Goal: Communication & Community: Participate in discussion

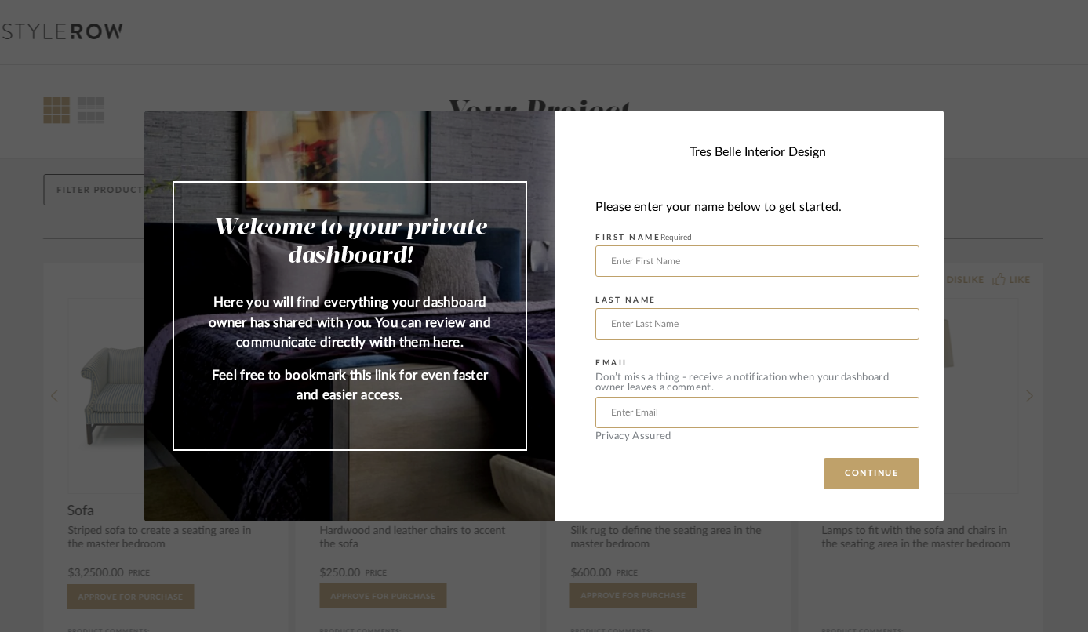
click at [693, 561] on div "Welcome to your private dashboard! Here you will find everything your dashboard…" at bounding box center [544, 316] width 1088 height 632
type input "[PERSON_NAME]"
type input "[EMAIL_ADDRESS][DOMAIN_NAME]"
click at [884, 465] on button "CONTINUE" at bounding box center [872, 473] width 96 height 31
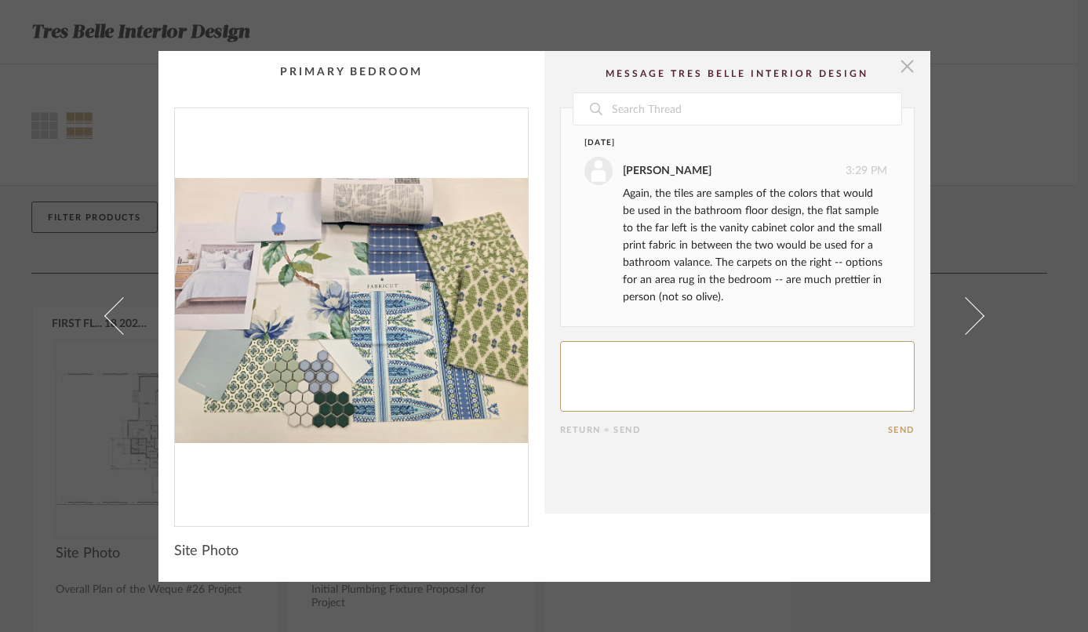
click at [898, 71] on span "button" at bounding box center [907, 66] width 31 height 31
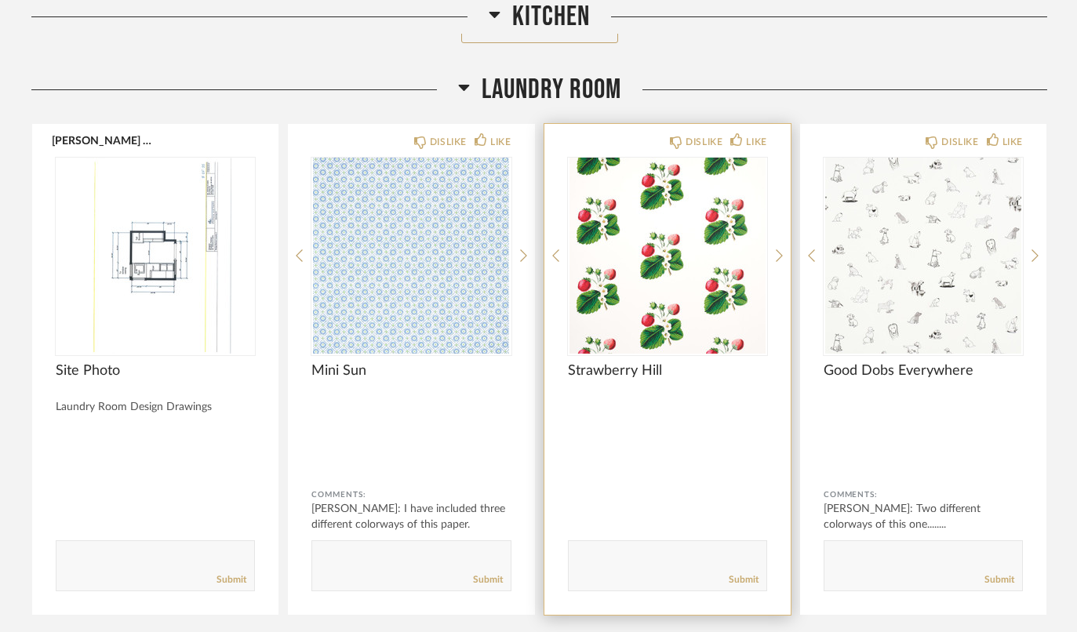
scroll to position [1393, 0]
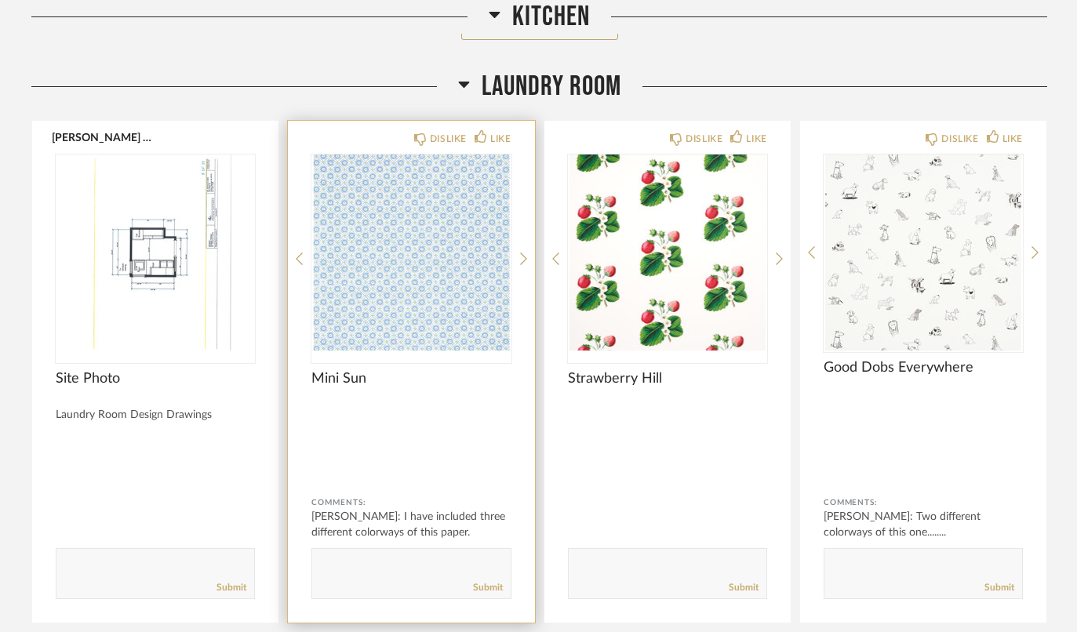
click at [358, 280] on img "0" at bounding box center [411, 253] width 199 height 196
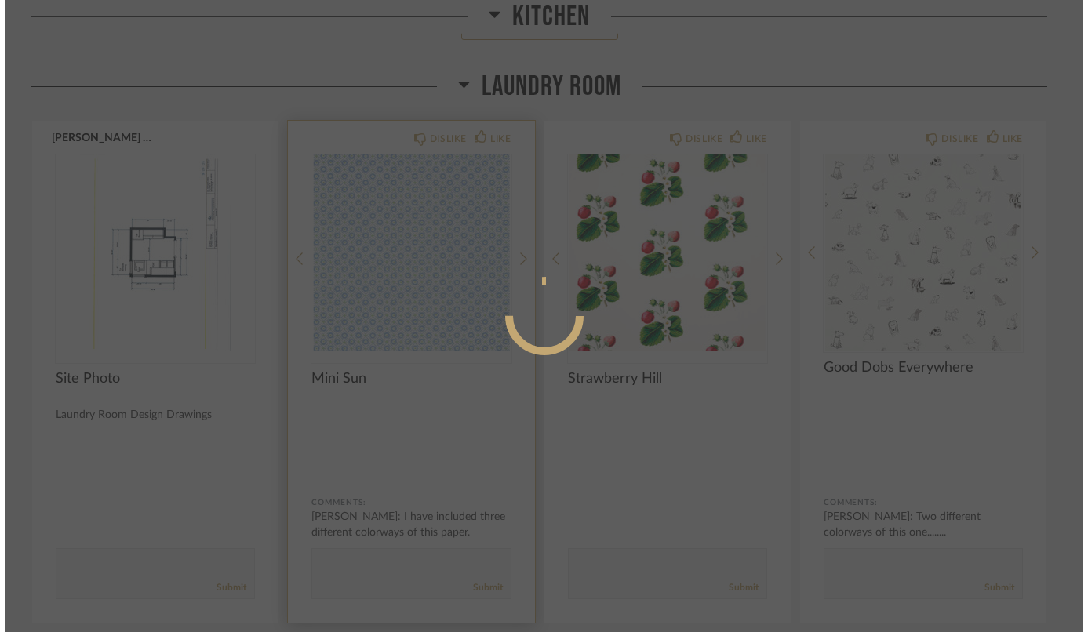
scroll to position [0, 0]
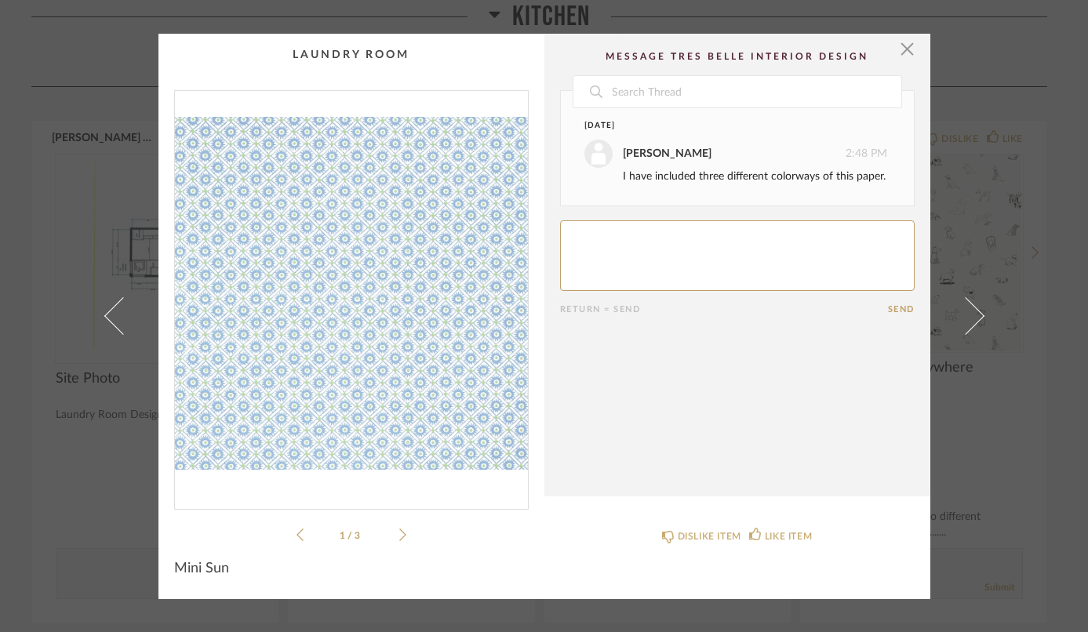
click at [399, 531] on icon at bounding box center [402, 535] width 7 height 14
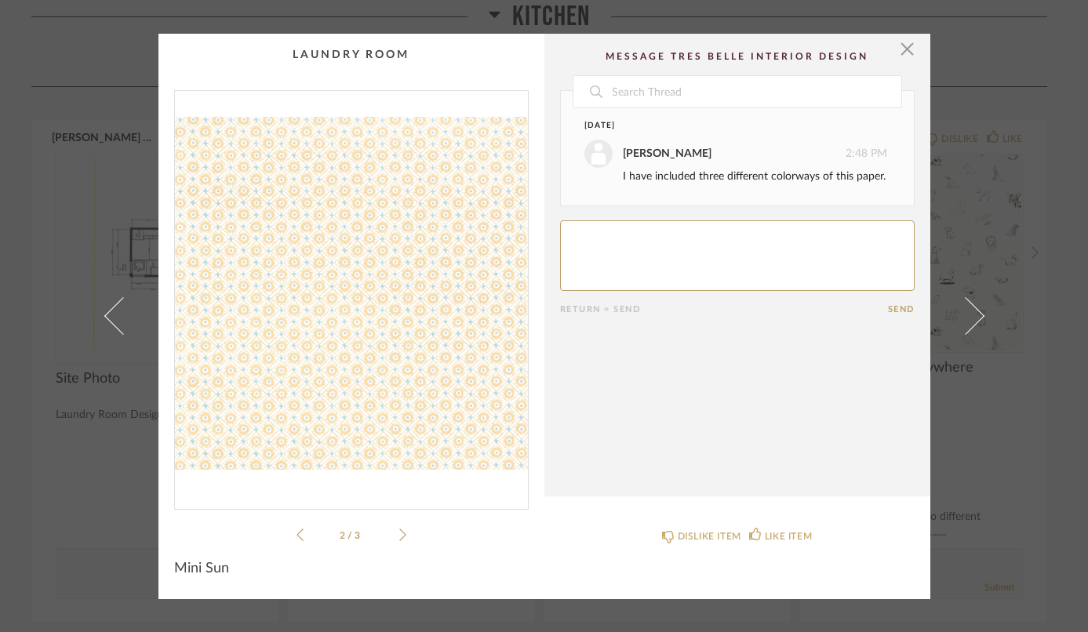
click at [399, 531] on icon at bounding box center [402, 535] width 7 height 14
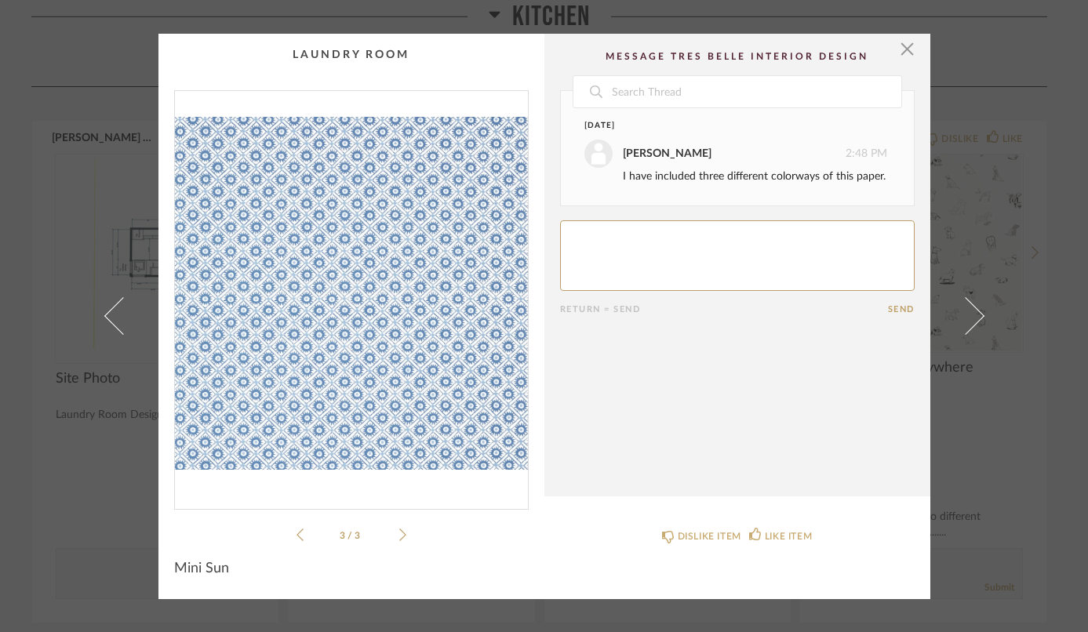
click at [297, 534] on icon at bounding box center [300, 535] width 7 height 14
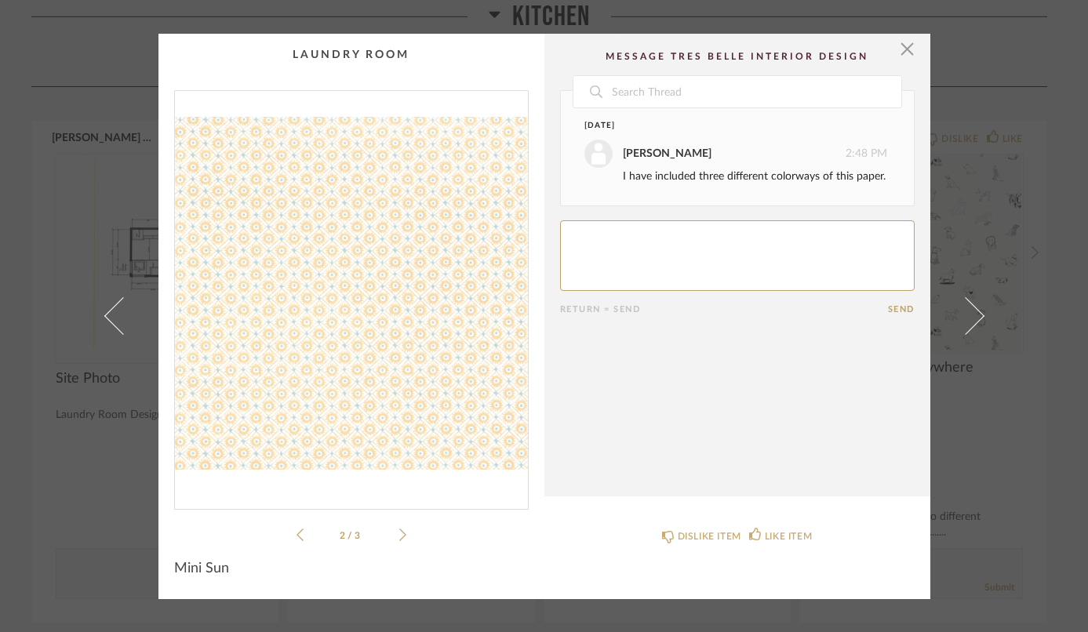
click at [297, 534] on icon at bounding box center [300, 535] width 7 height 14
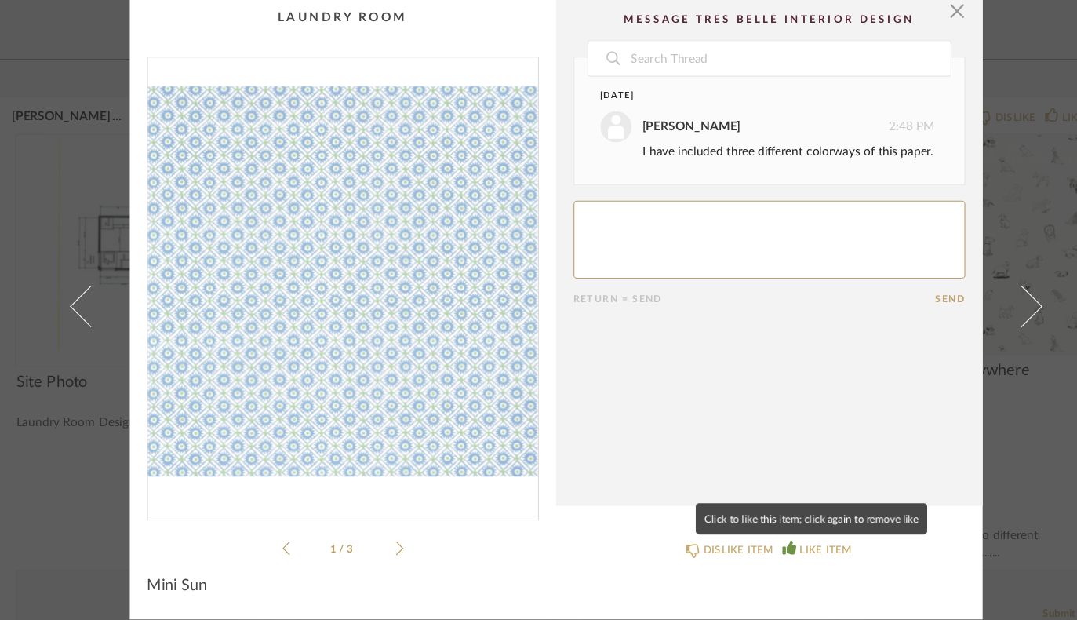
click at [760, 523] on div "LIKE ITEM" at bounding box center [783, 531] width 47 height 16
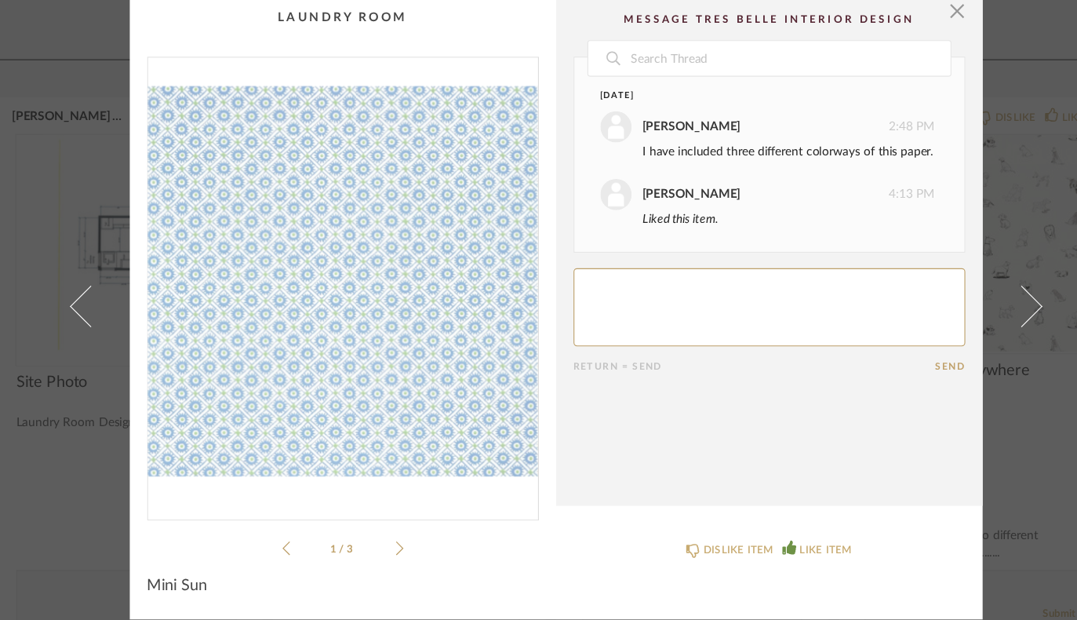
click at [394, 522] on icon at bounding box center [397, 529] width 7 height 14
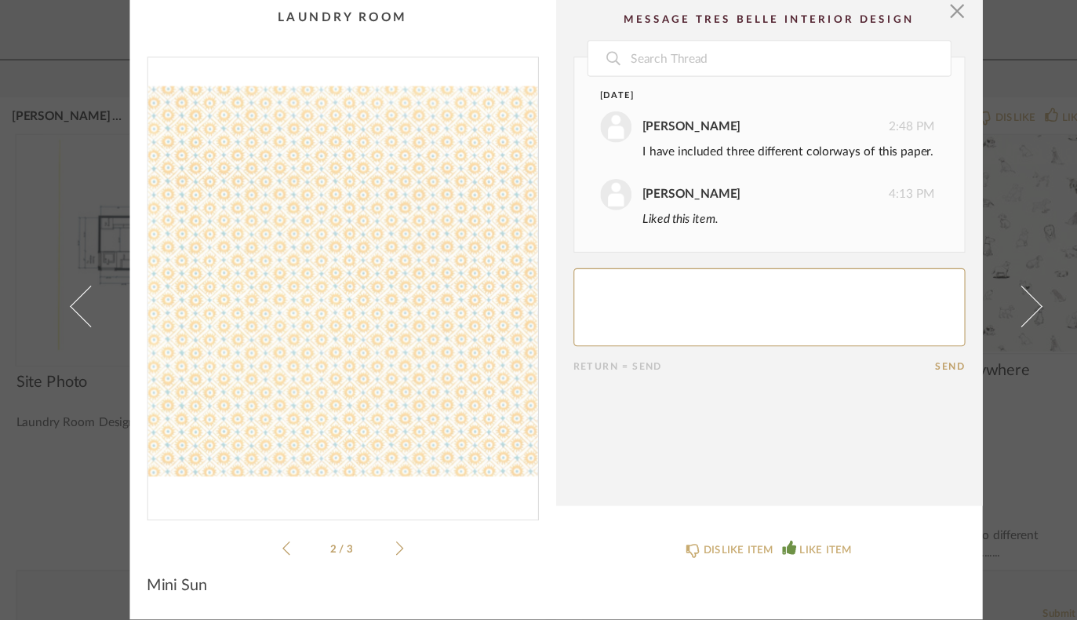
click at [394, 522] on icon at bounding box center [397, 529] width 7 height 14
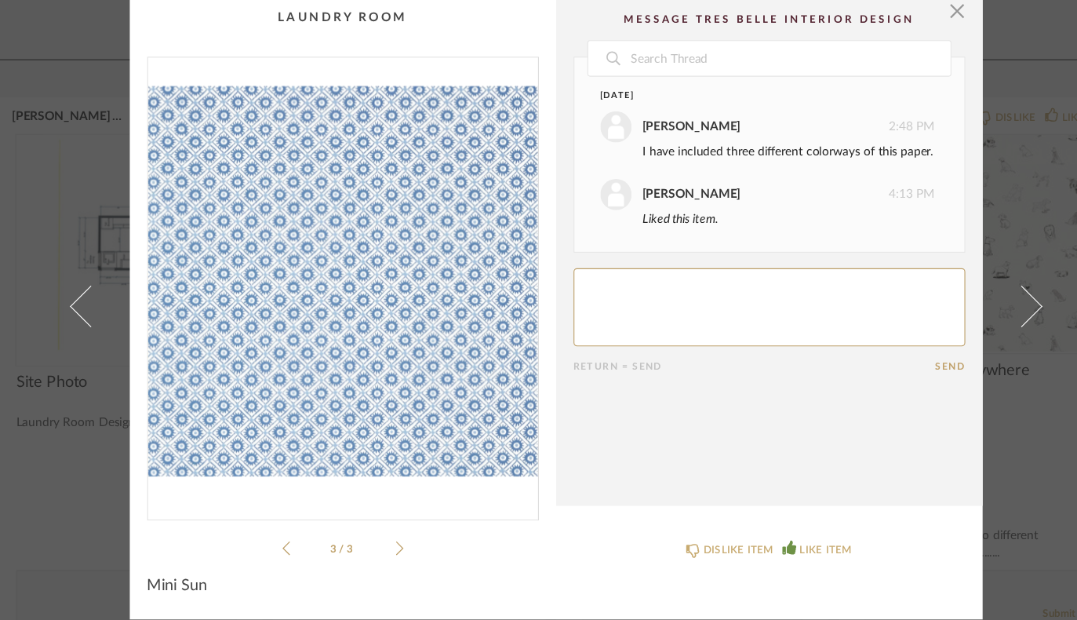
click at [291, 522] on icon at bounding box center [294, 529] width 7 height 14
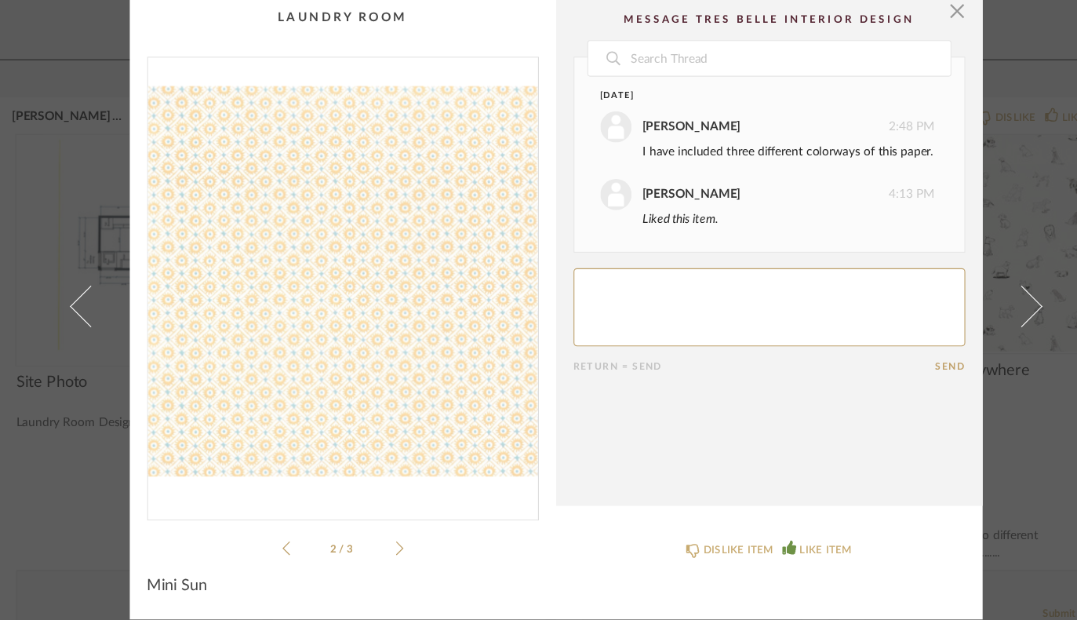
click at [355, 486] on div "2 / 3" at bounding box center [346, 311] width 355 height 454
click at [394, 522] on icon at bounding box center [397, 529] width 7 height 14
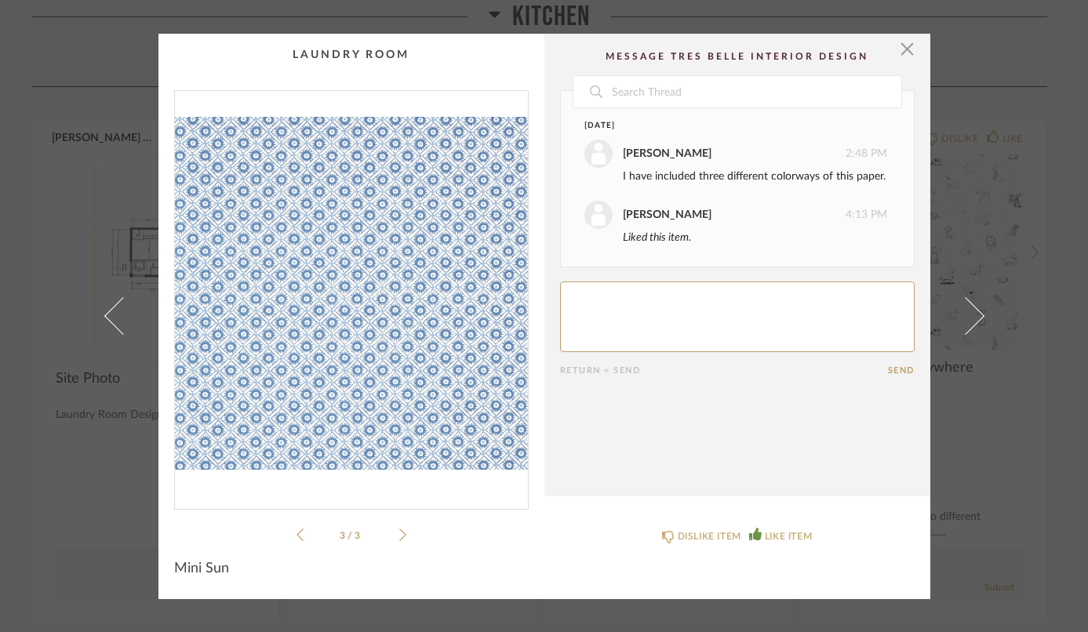
click at [297, 538] on icon at bounding box center [300, 535] width 7 height 14
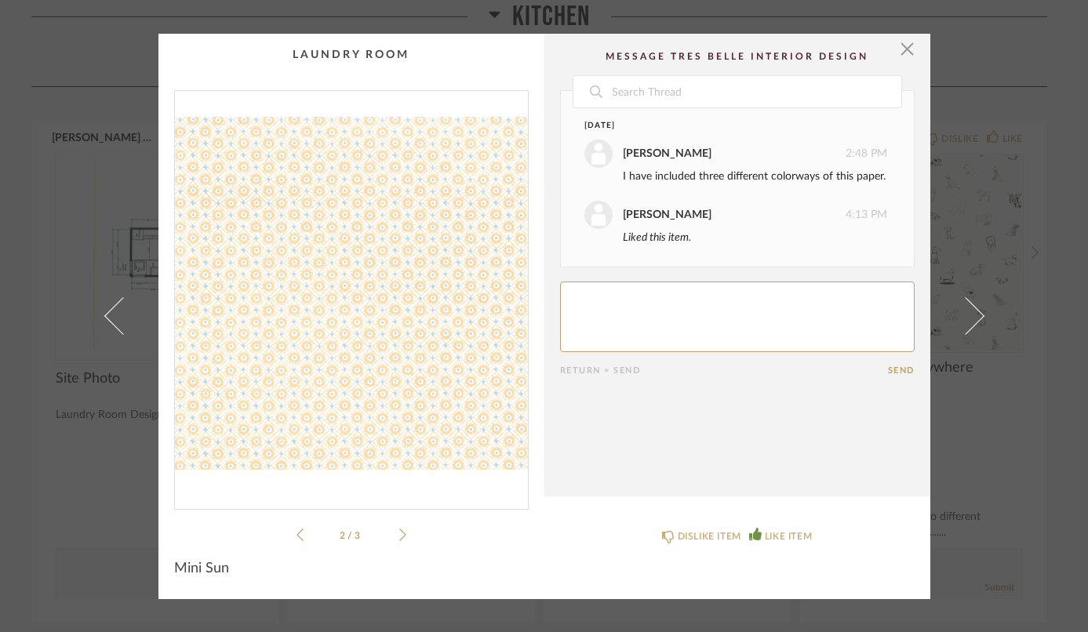
click at [297, 538] on icon at bounding box center [300, 535] width 7 height 14
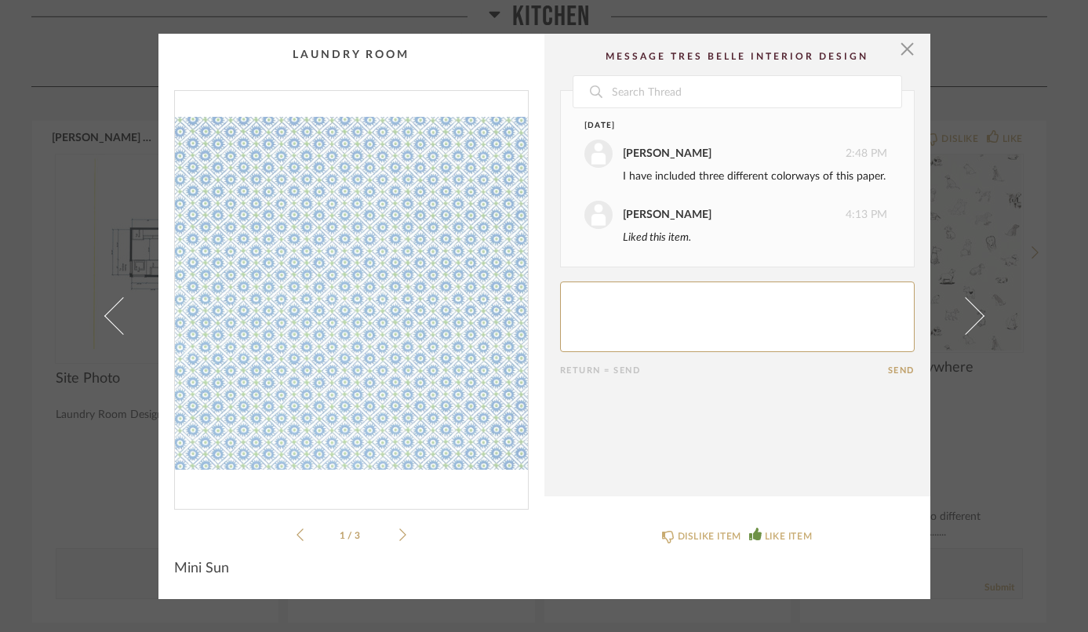
click at [592, 301] on textarea at bounding box center [737, 317] width 355 height 71
type textarea "I love this - the first one with a little green in it"
click at [903, 366] on button "Send" at bounding box center [901, 371] width 27 height 10
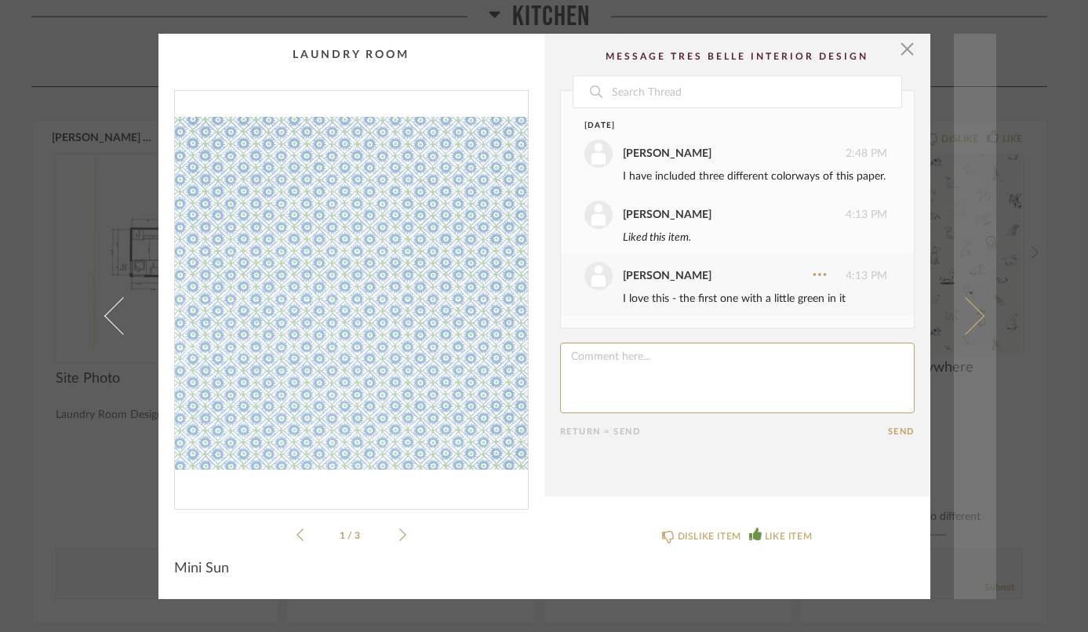
click at [976, 324] on link at bounding box center [975, 317] width 42 height 566
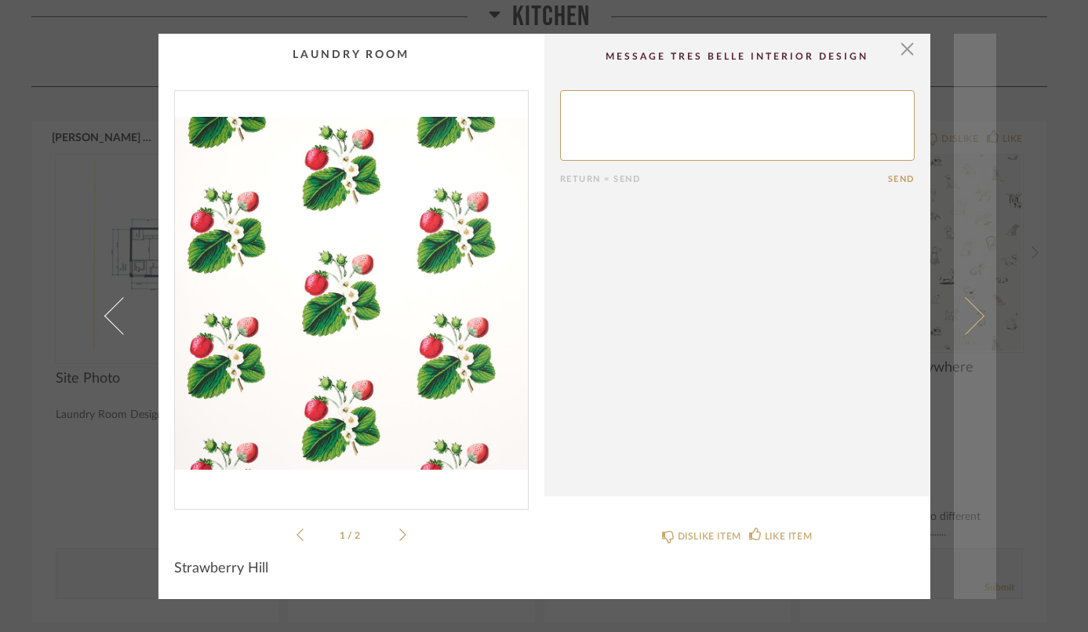
click at [971, 321] on span at bounding box center [965, 316] width 38 height 38
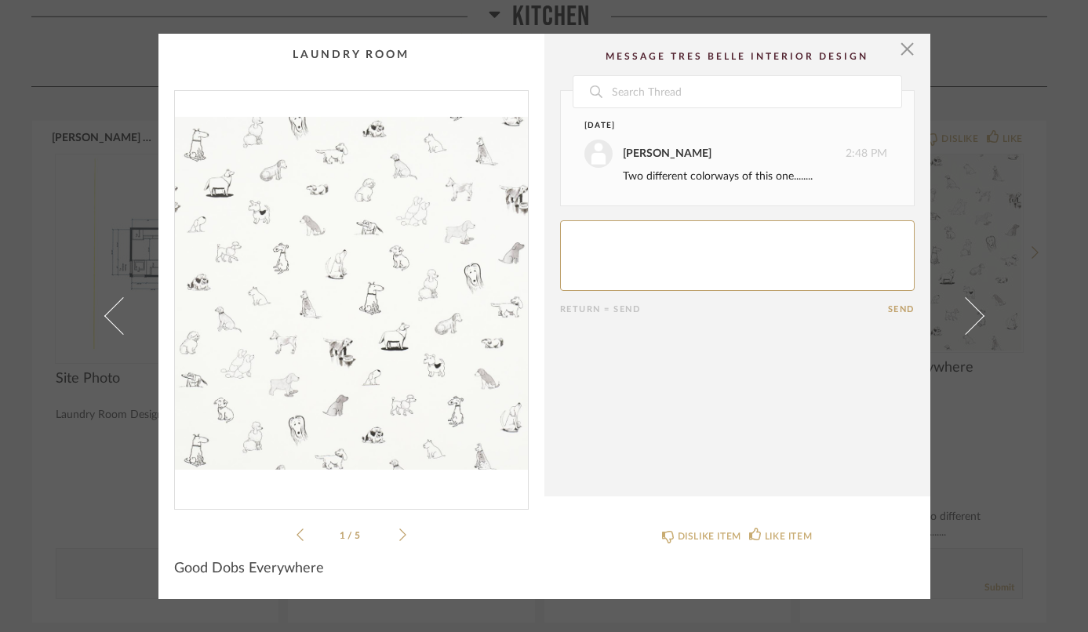
click at [971, 321] on span at bounding box center [965, 316] width 38 height 38
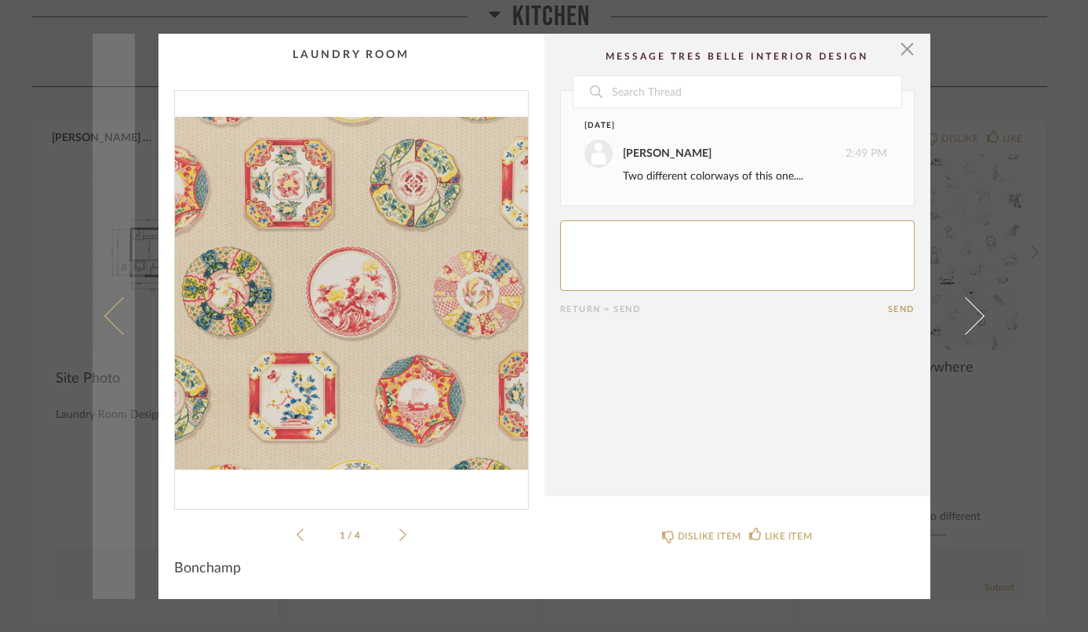
click at [111, 318] on span at bounding box center [123, 316] width 38 height 38
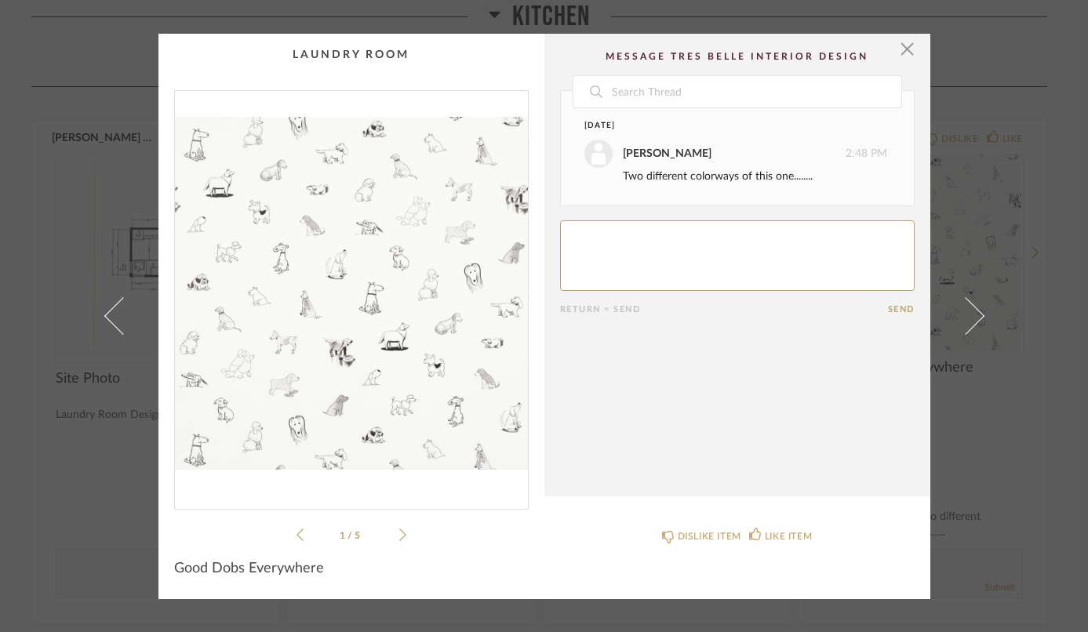
click at [111, 318] on span at bounding box center [123, 316] width 38 height 38
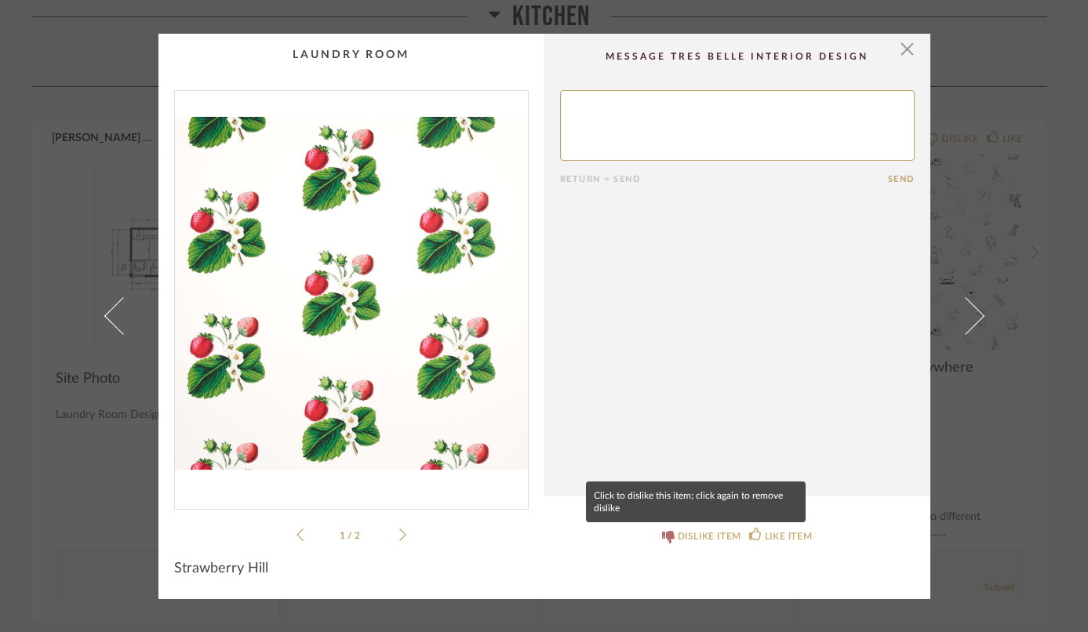
click at [717, 534] on div "DISLIKE ITEM" at bounding box center [710, 537] width 64 height 16
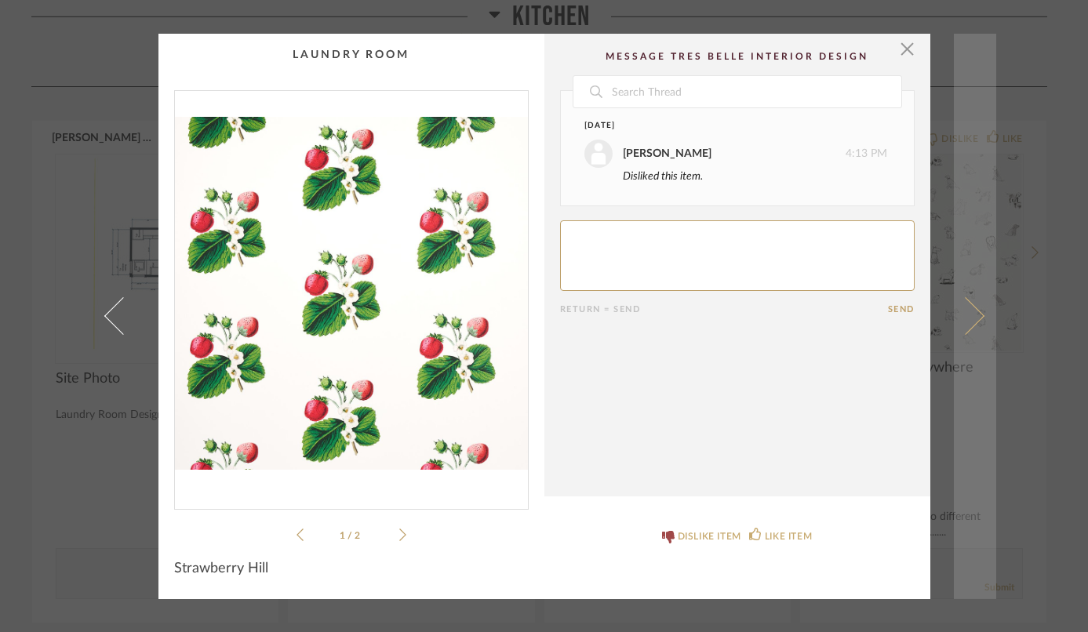
click at [972, 323] on link at bounding box center [975, 317] width 42 height 566
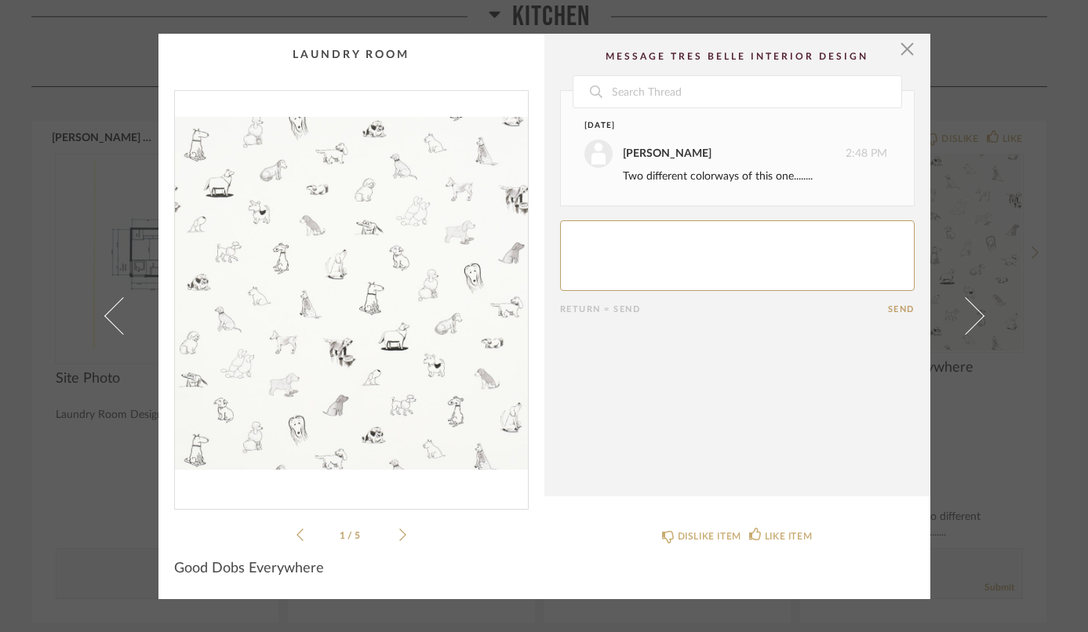
click at [399, 536] on icon at bounding box center [402, 535] width 7 height 14
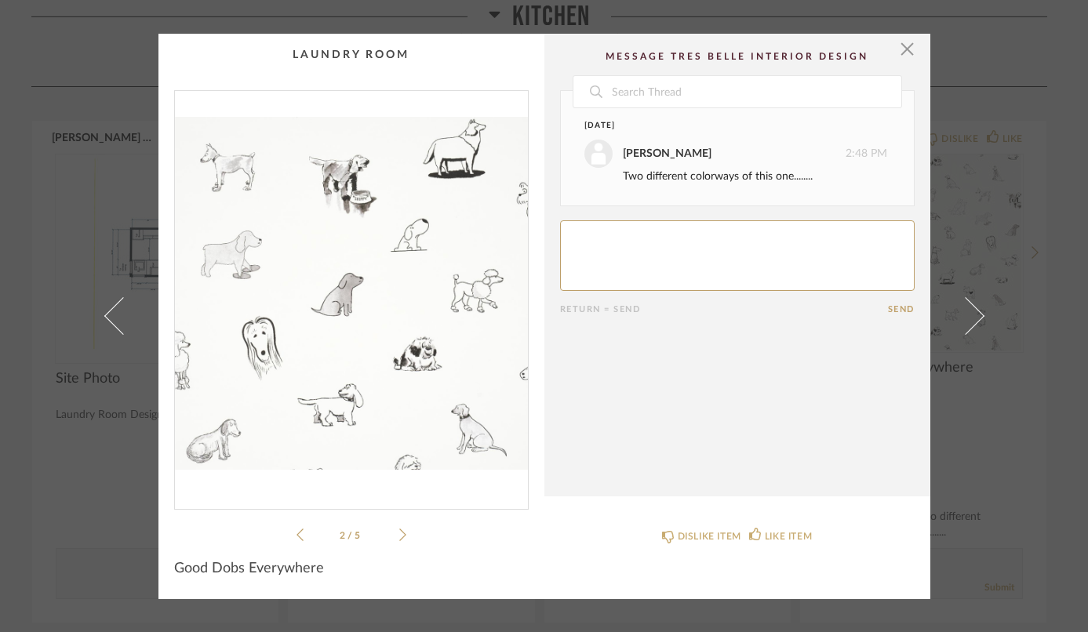
click at [399, 536] on icon at bounding box center [402, 535] width 7 height 14
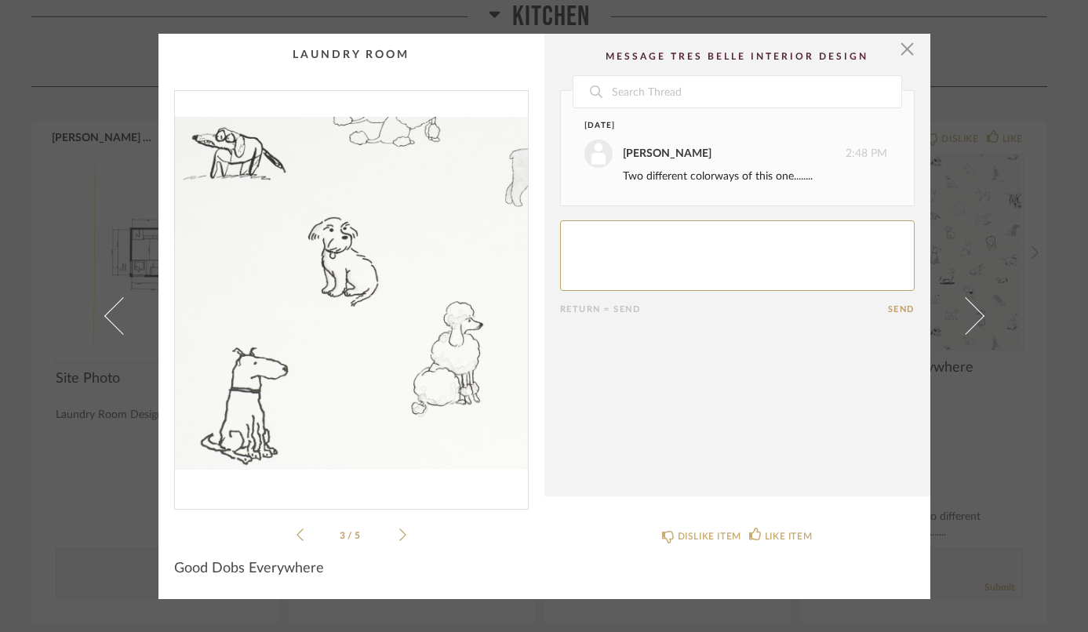
click at [399, 536] on icon at bounding box center [402, 535] width 7 height 14
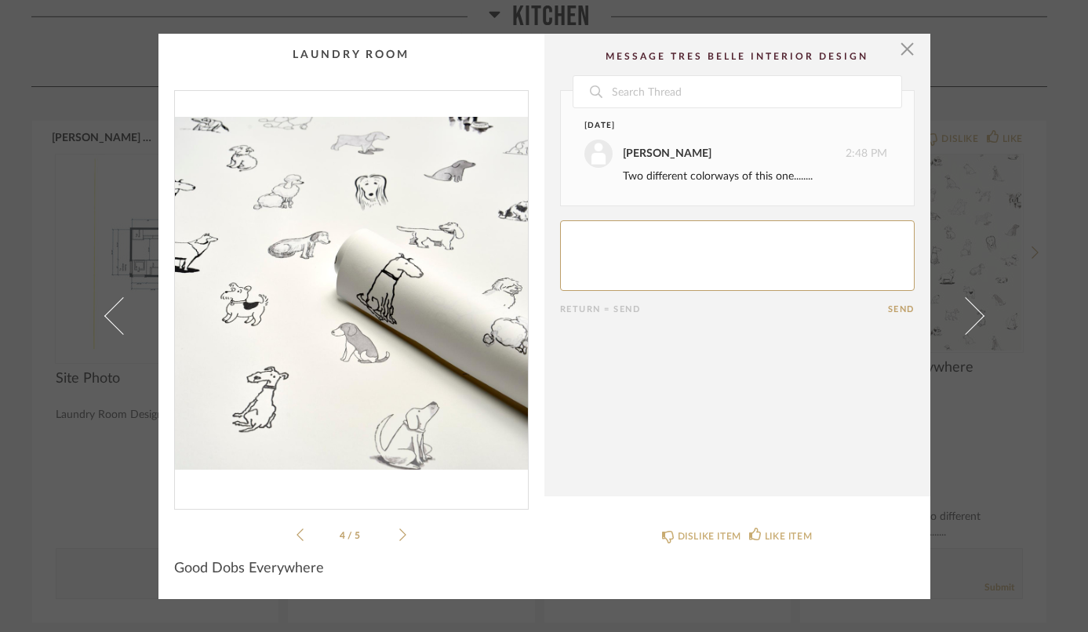
click at [399, 536] on icon at bounding box center [402, 535] width 7 height 14
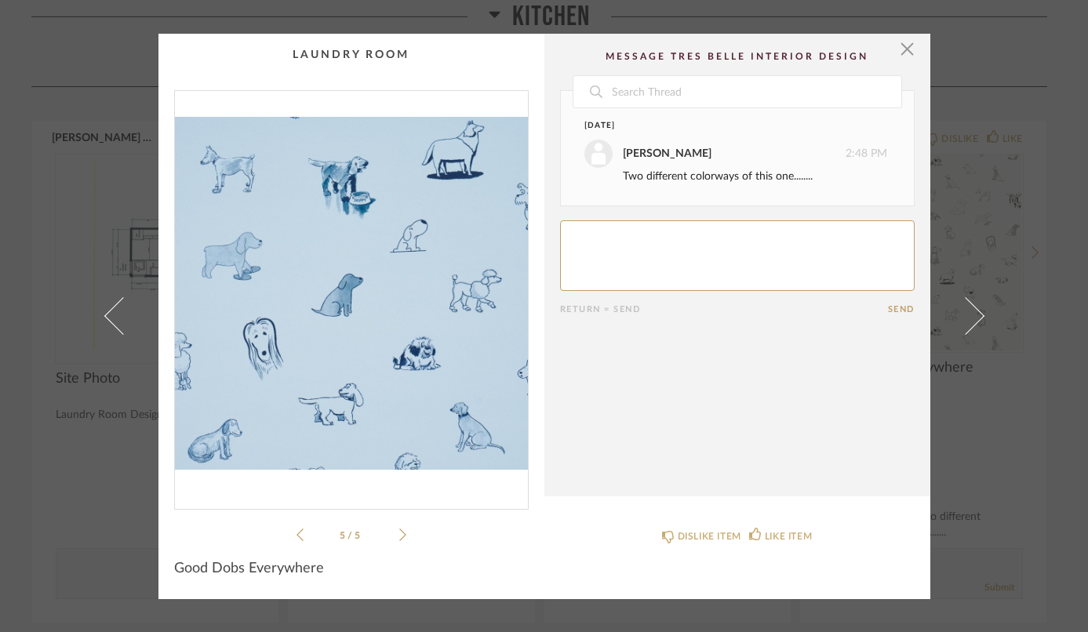
click at [399, 536] on icon at bounding box center [402, 535] width 7 height 14
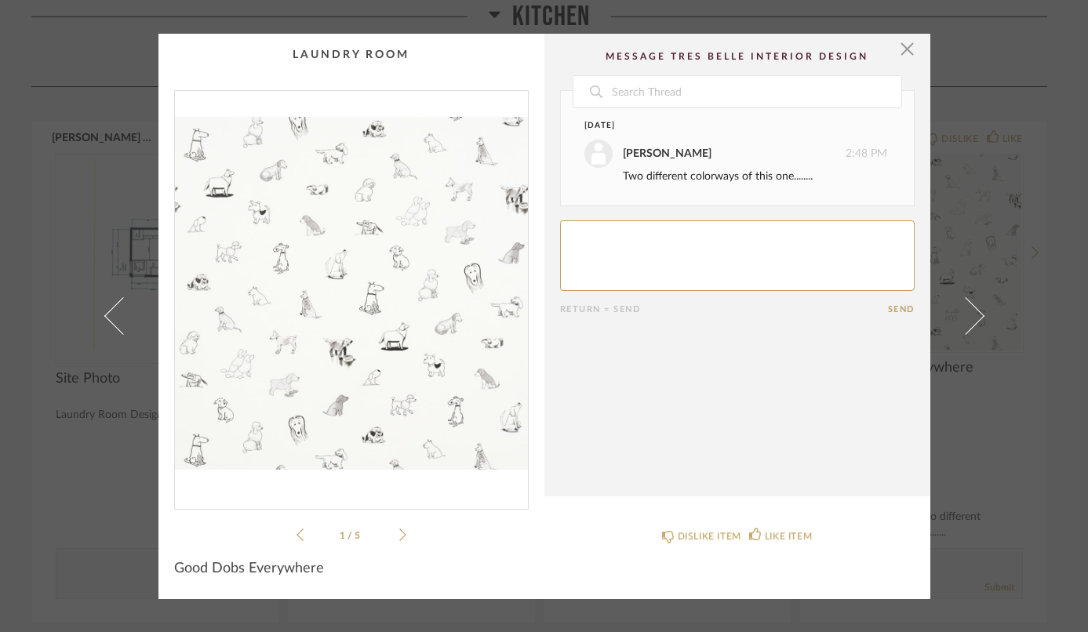
click at [399, 536] on icon at bounding box center [402, 535] width 7 height 14
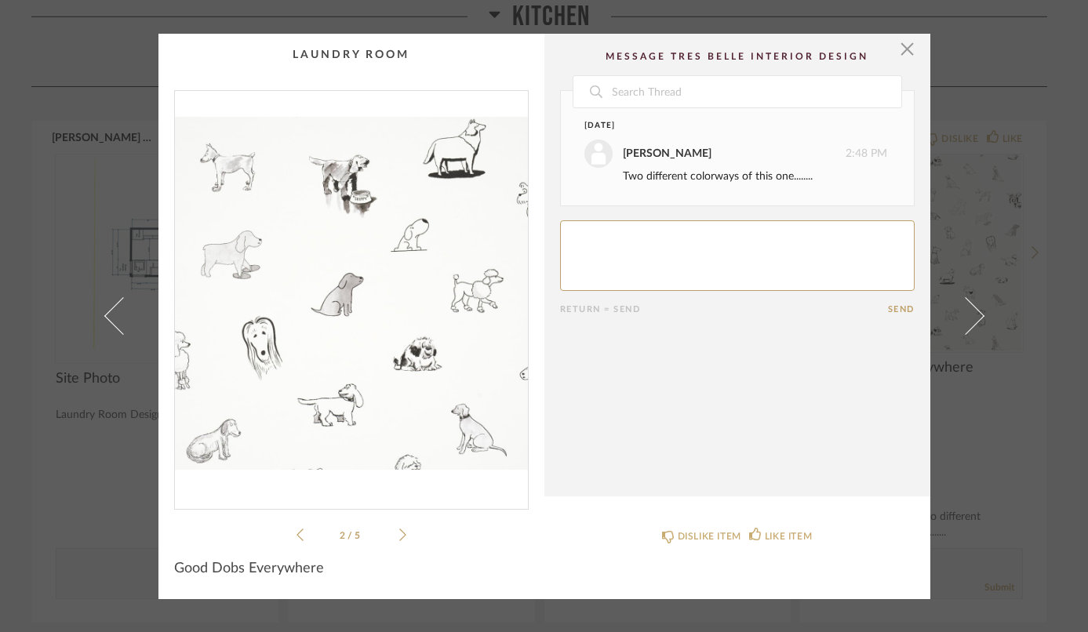
click at [399, 536] on icon at bounding box center [402, 535] width 7 height 14
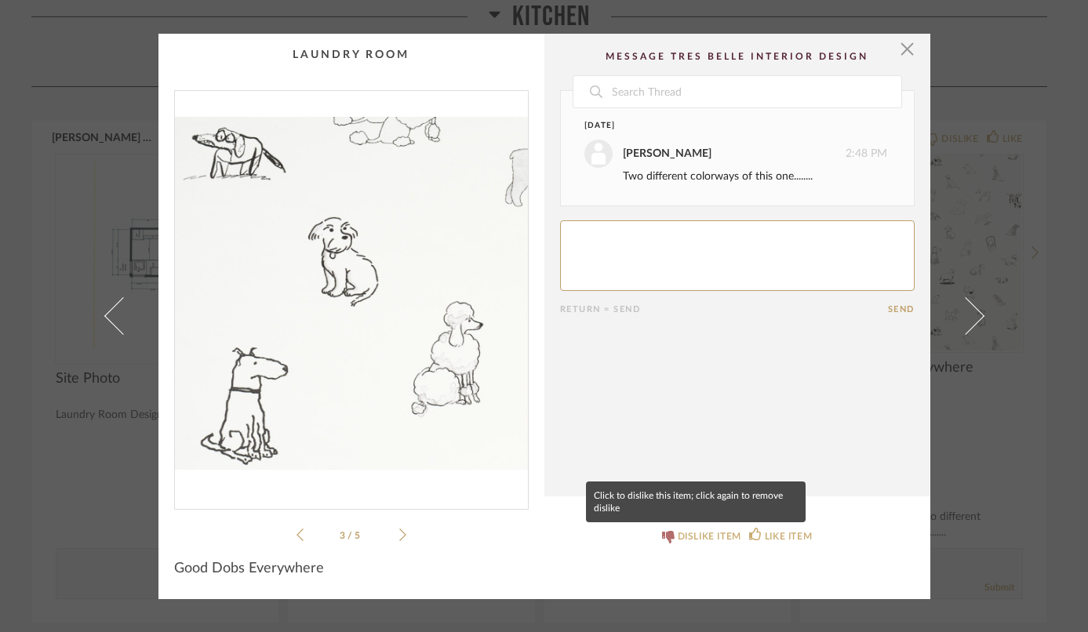
click at [709, 530] on div "DISLIKE ITEM" at bounding box center [710, 537] width 64 height 16
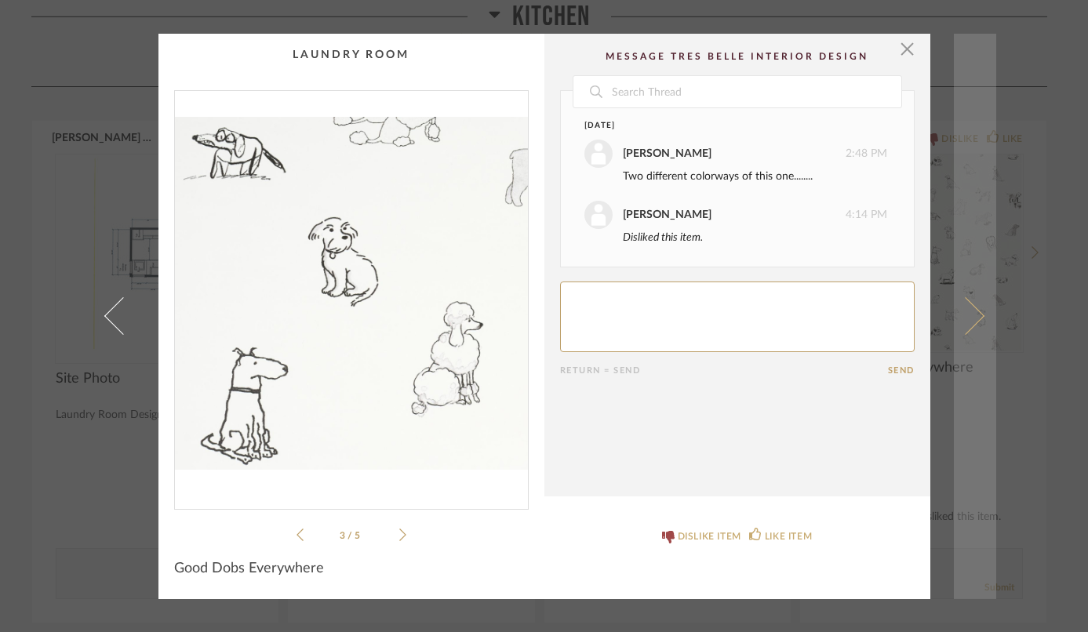
click at [972, 310] on span at bounding box center [965, 316] width 38 height 38
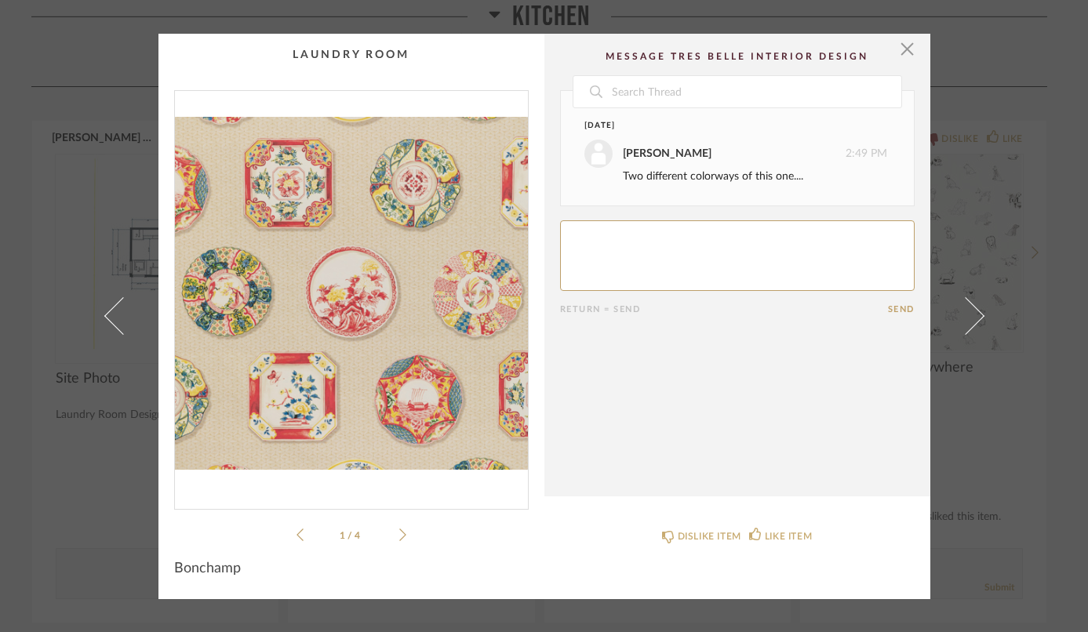
click at [403, 530] on div "1 / 4" at bounding box center [351, 317] width 355 height 454
click at [399, 533] on icon at bounding box center [402, 535] width 7 height 14
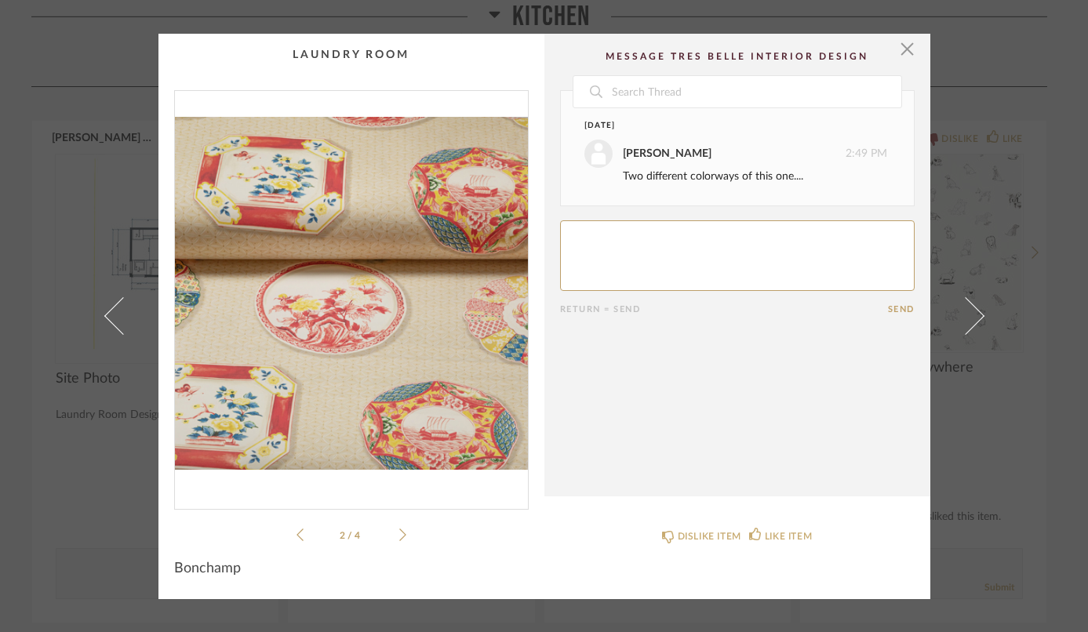
click at [399, 533] on icon at bounding box center [402, 535] width 7 height 14
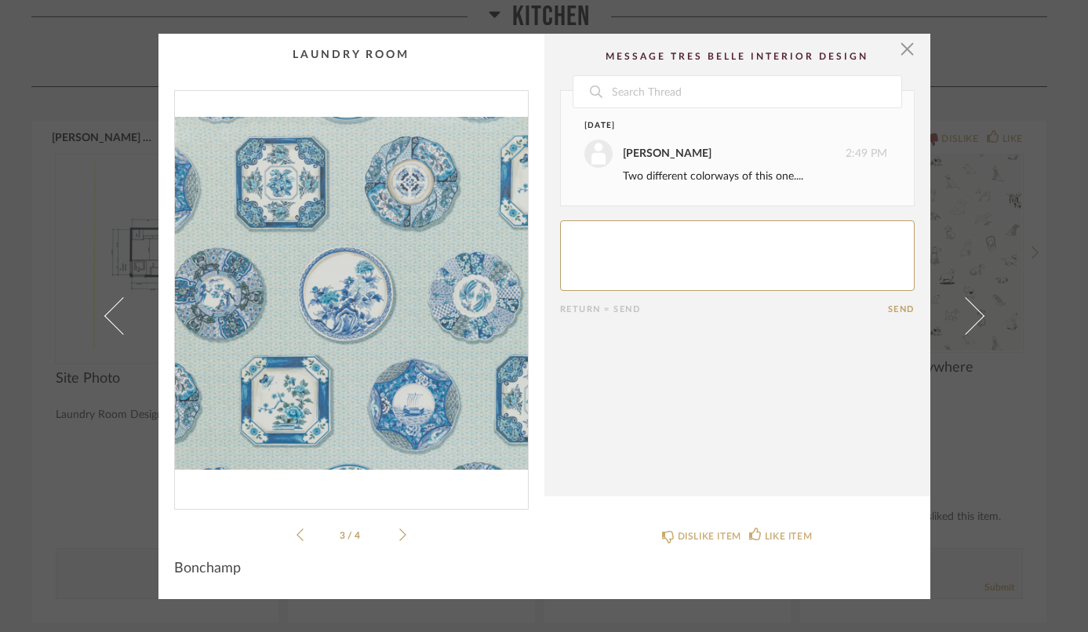
click at [399, 533] on icon at bounding box center [402, 535] width 7 height 14
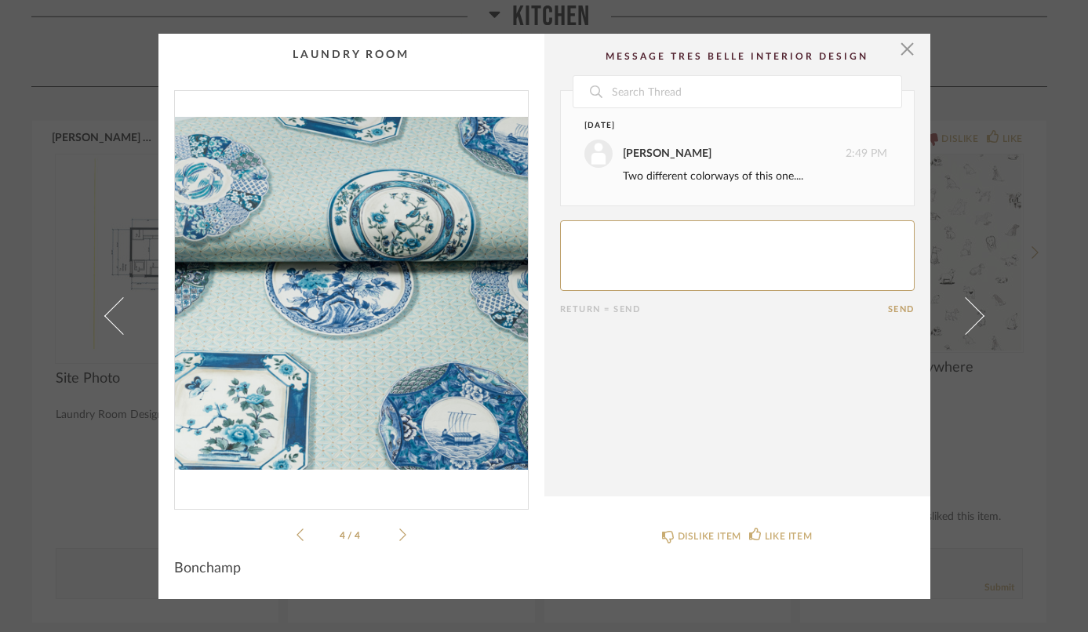
click at [399, 533] on icon at bounding box center [402, 535] width 7 height 14
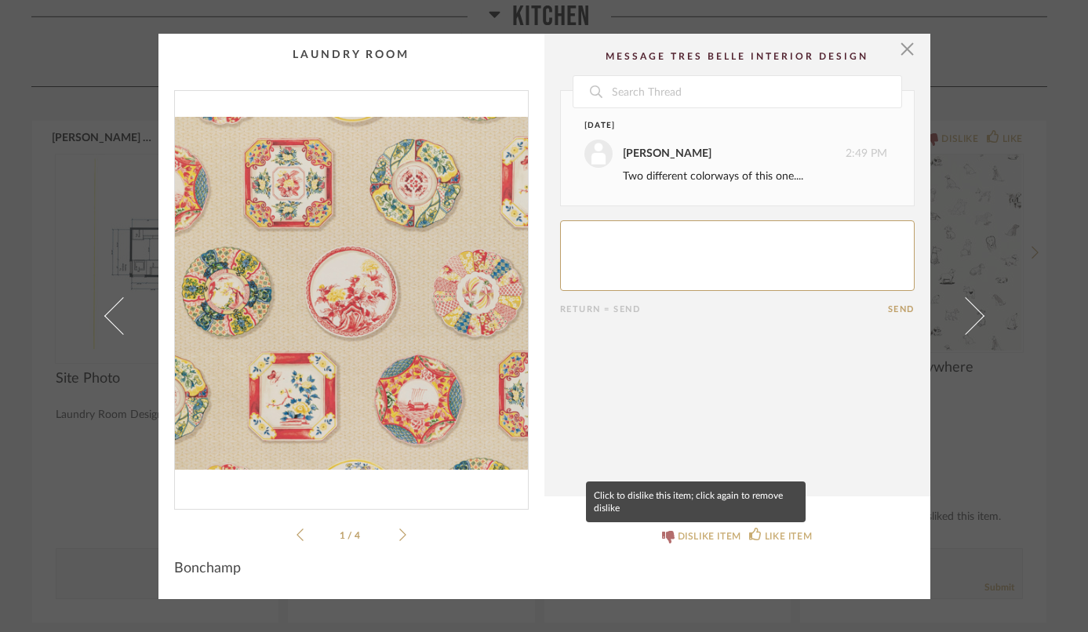
click at [680, 538] on div "DISLIKE ITEM" at bounding box center [710, 537] width 64 height 16
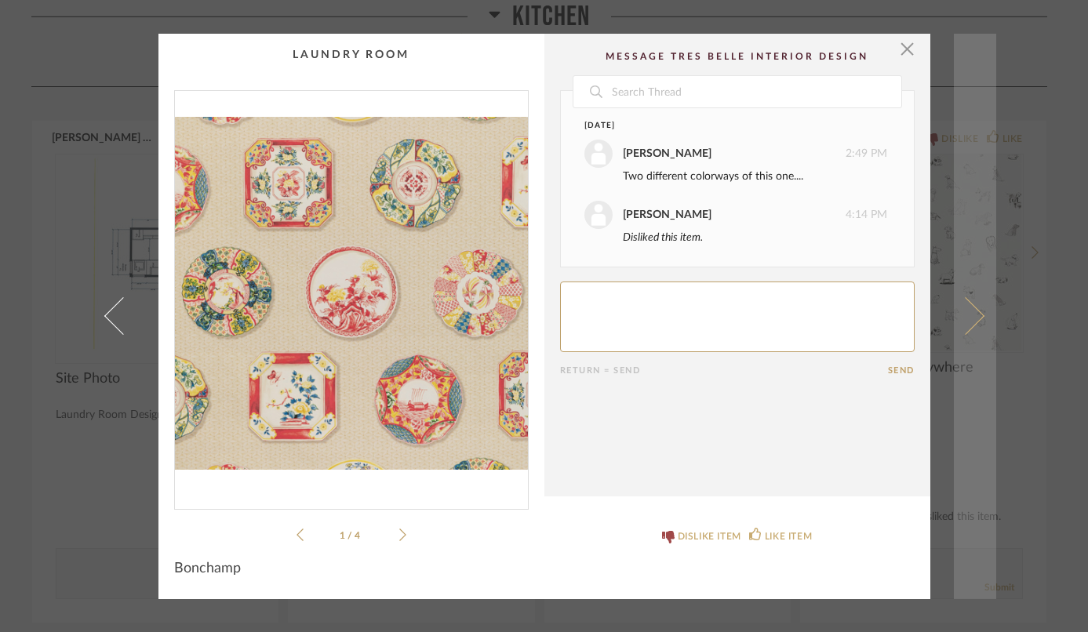
click at [979, 314] on link at bounding box center [975, 317] width 42 height 566
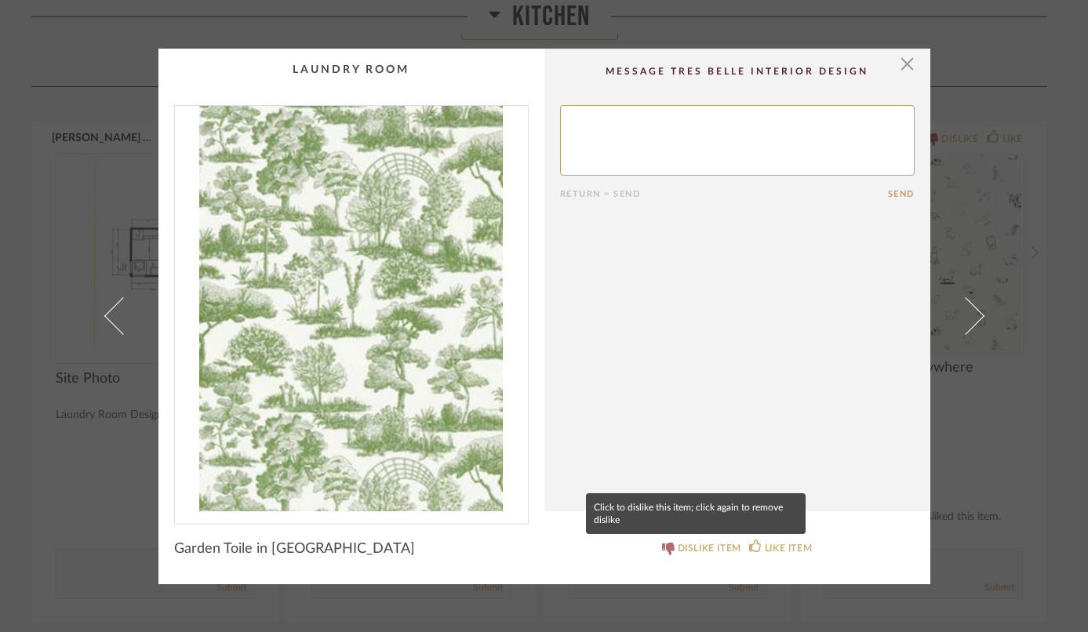
click at [698, 548] on div "DISLIKE ITEM" at bounding box center [710, 549] width 64 height 16
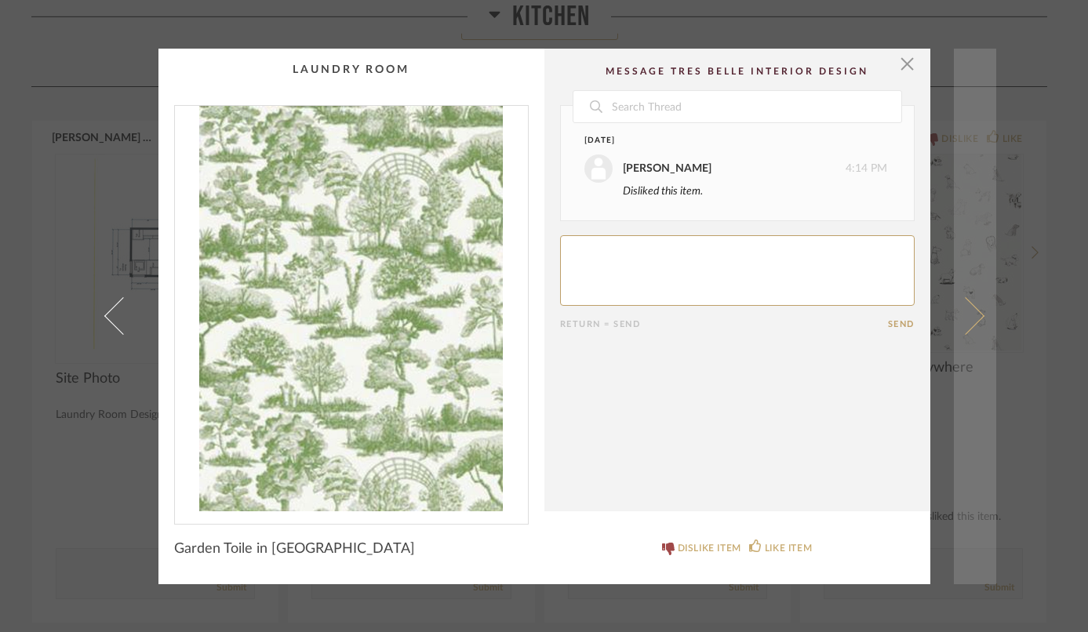
click at [973, 314] on span at bounding box center [965, 316] width 38 height 38
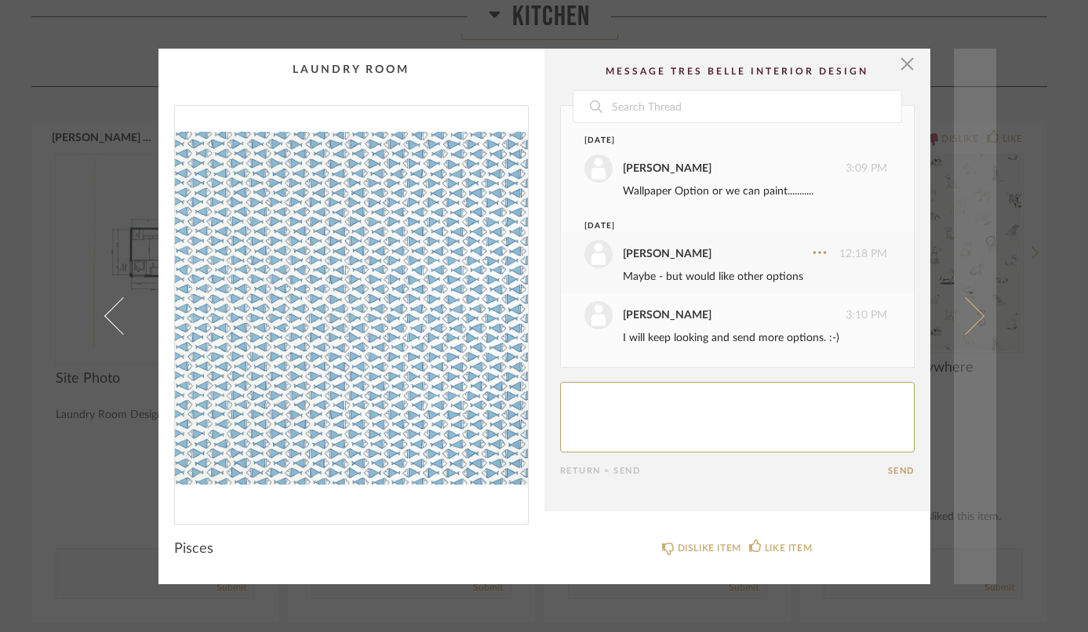
click at [975, 305] on link at bounding box center [975, 317] width 42 height 536
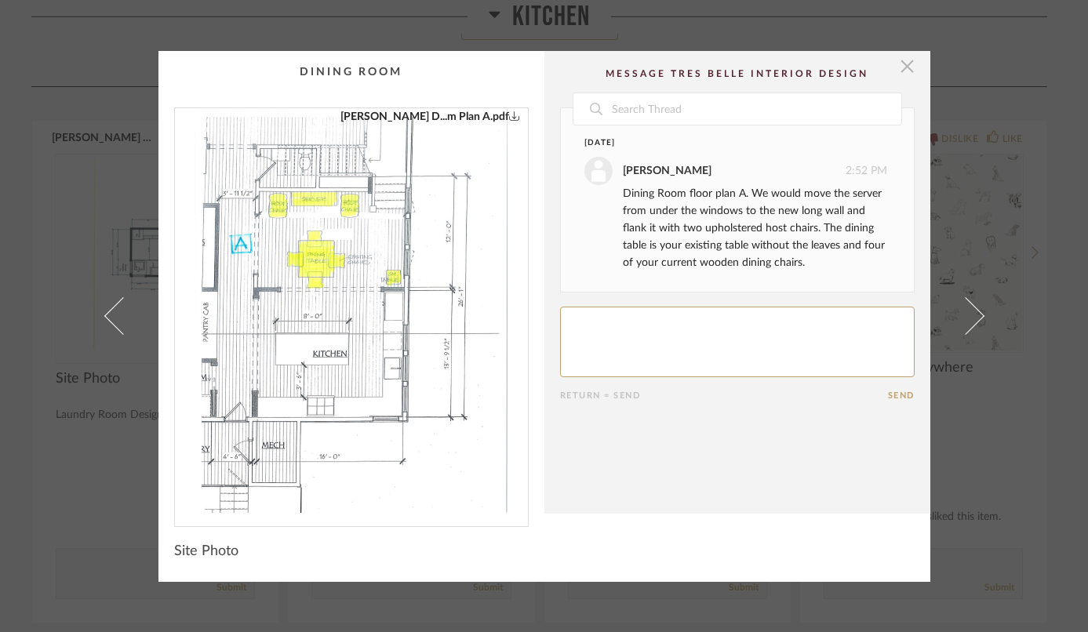
click at [902, 63] on span "button" at bounding box center [907, 66] width 31 height 31
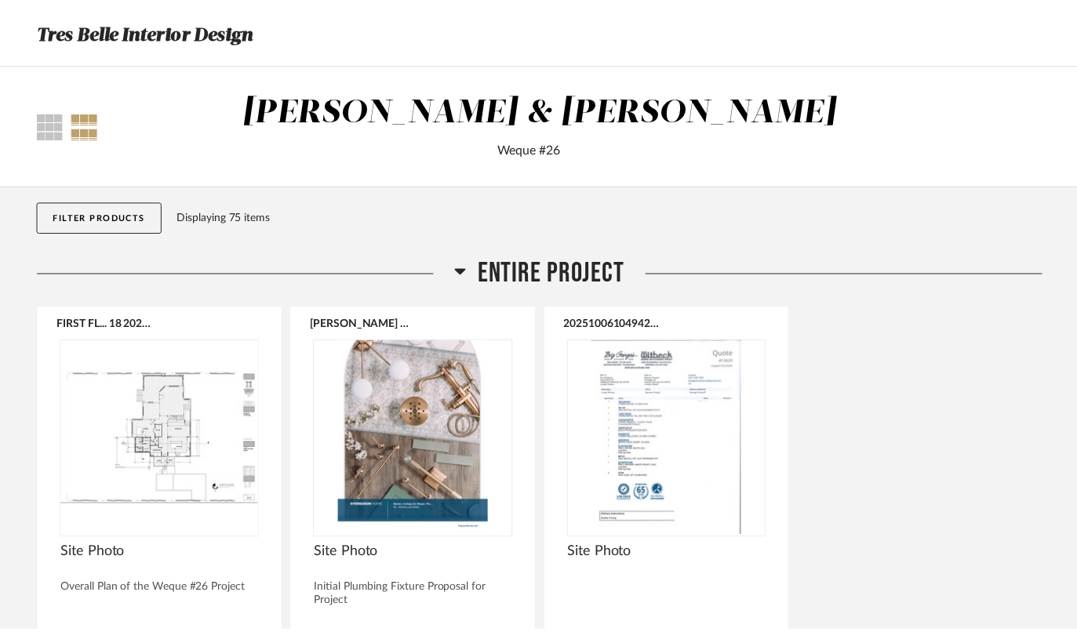
scroll to position [1393, 0]
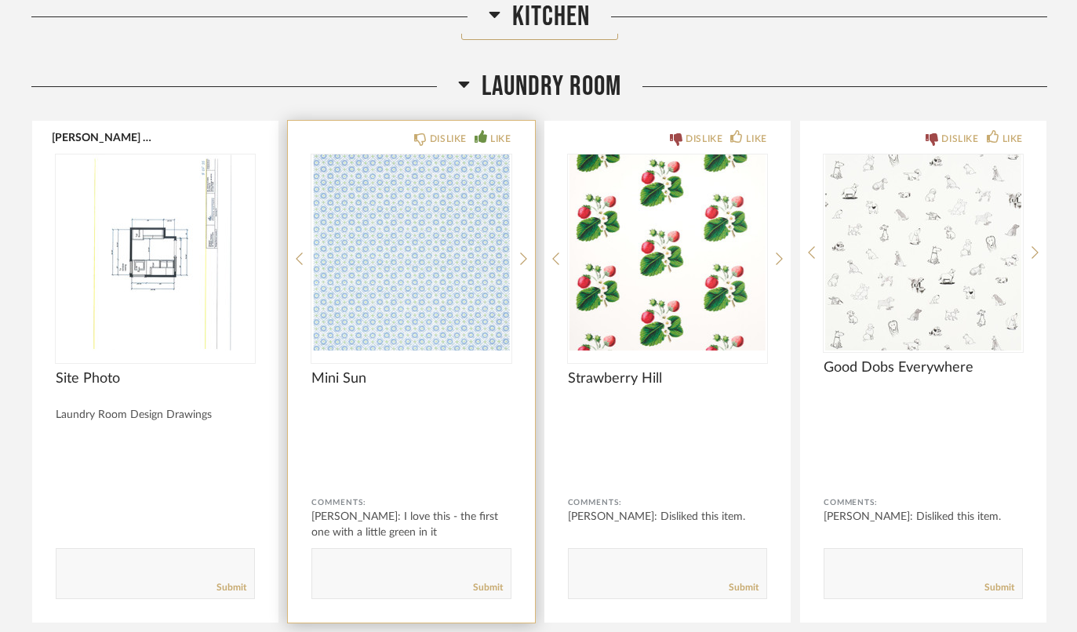
click at [366, 252] on img "0" at bounding box center [411, 253] width 199 height 196
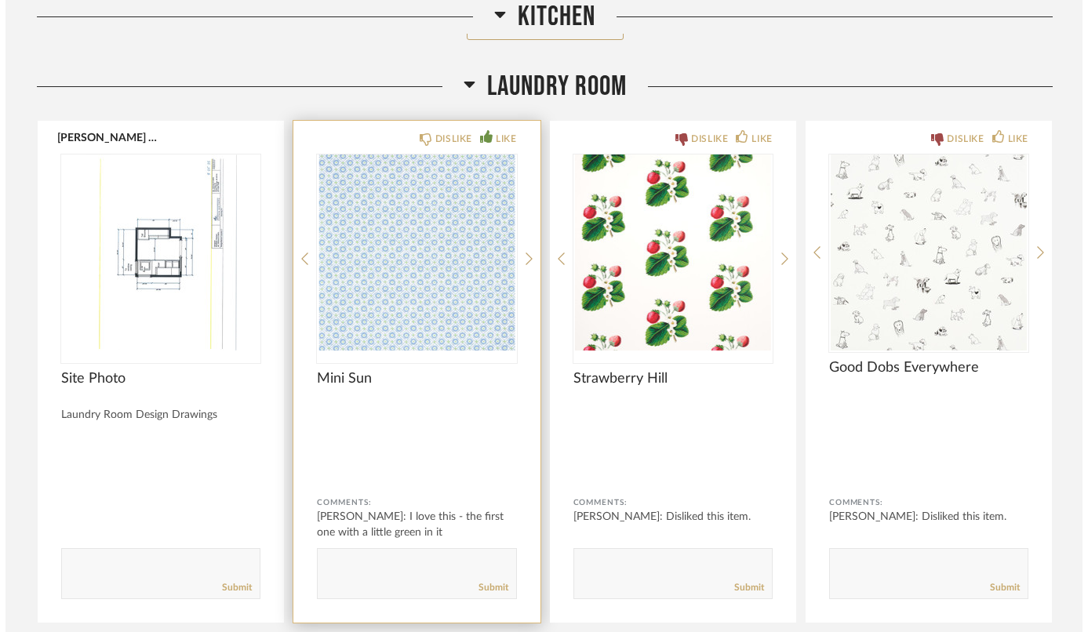
scroll to position [0, 0]
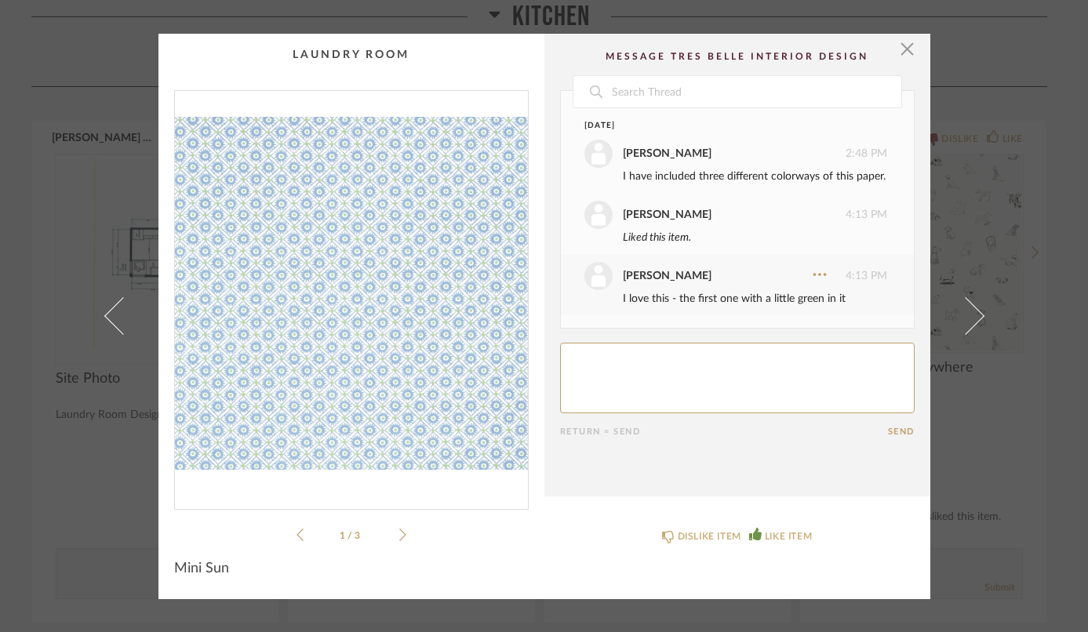
click at [578, 364] on textarea at bounding box center [737, 378] width 355 height 71
type textarea "I think this is the one"
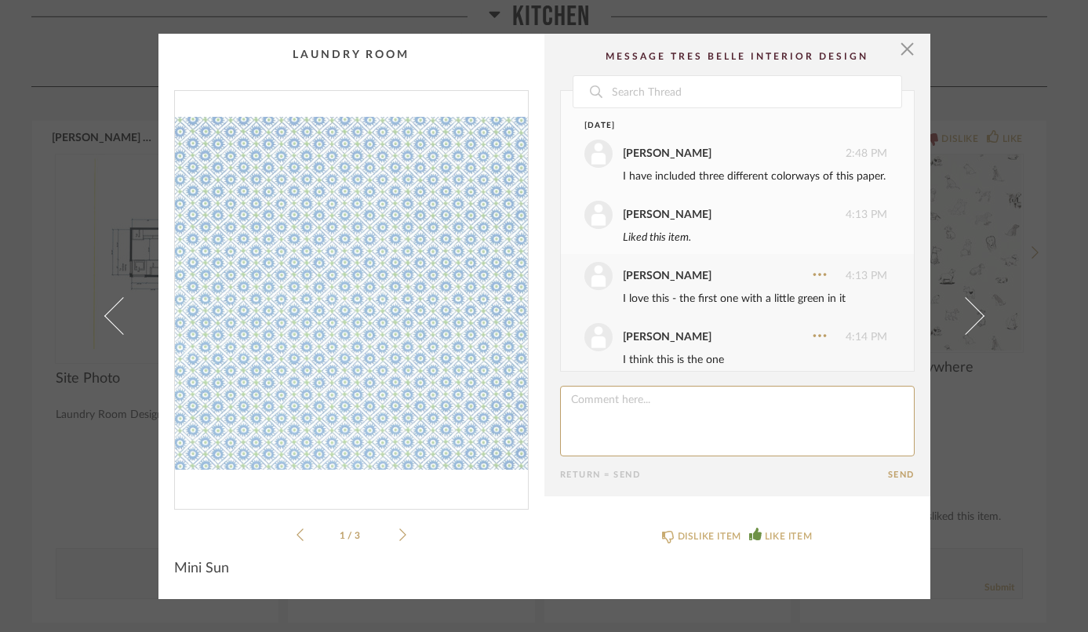
scroll to position [35, 0]
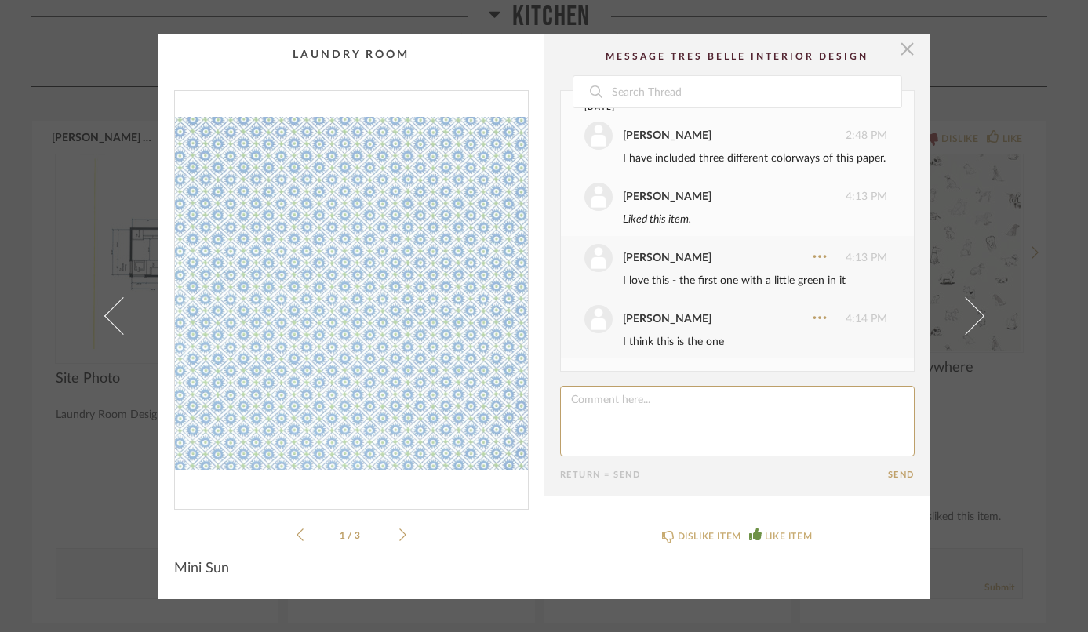
click at [905, 50] on span "button" at bounding box center [907, 49] width 31 height 31
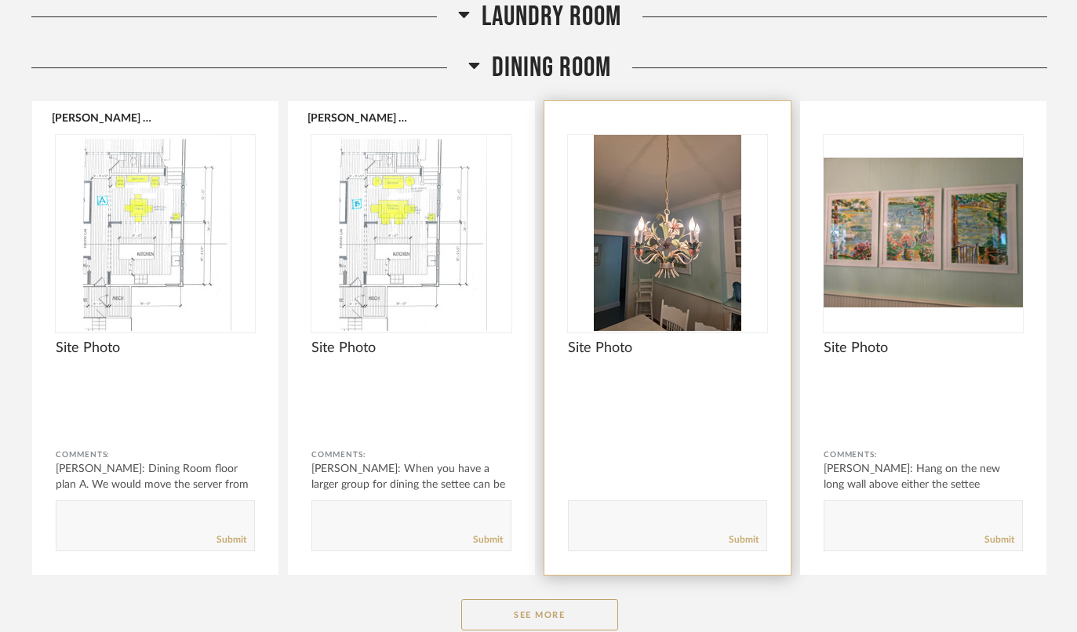
scroll to position [2019, 0]
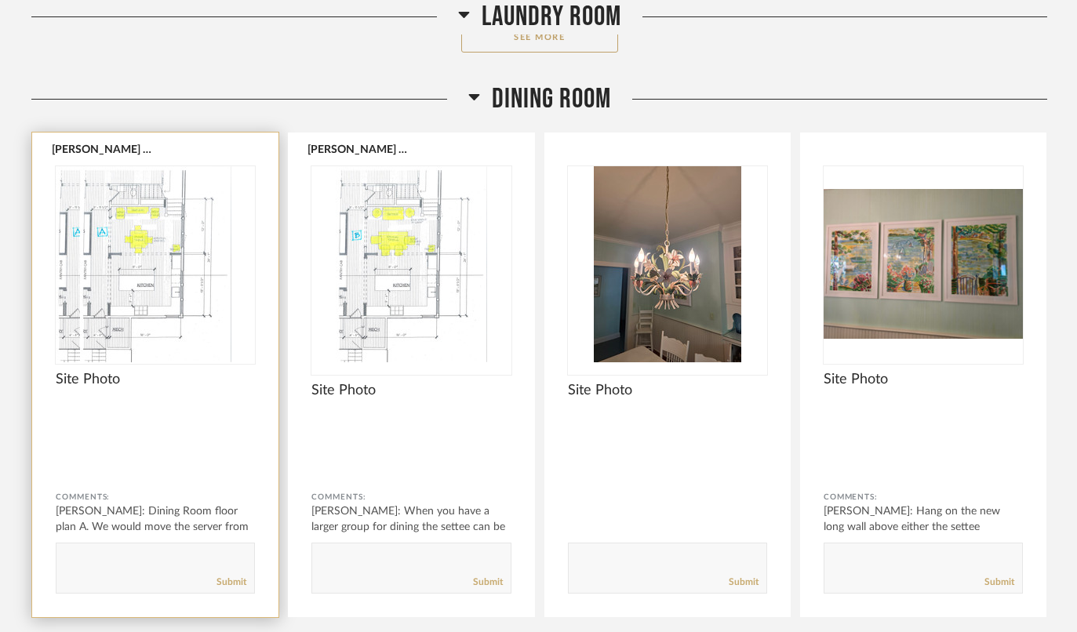
click at [188, 254] on div at bounding box center [155, 264] width 199 height 196
click at [188, 254] on img "0" at bounding box center [155, 264] width 199 height 196
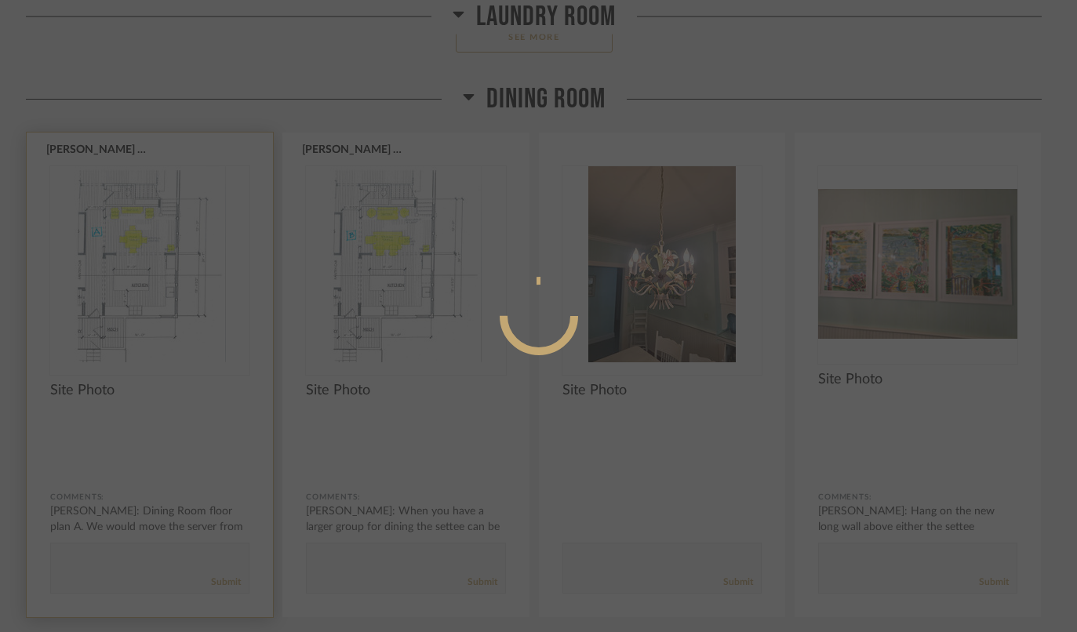
scroll to position [0, 0]
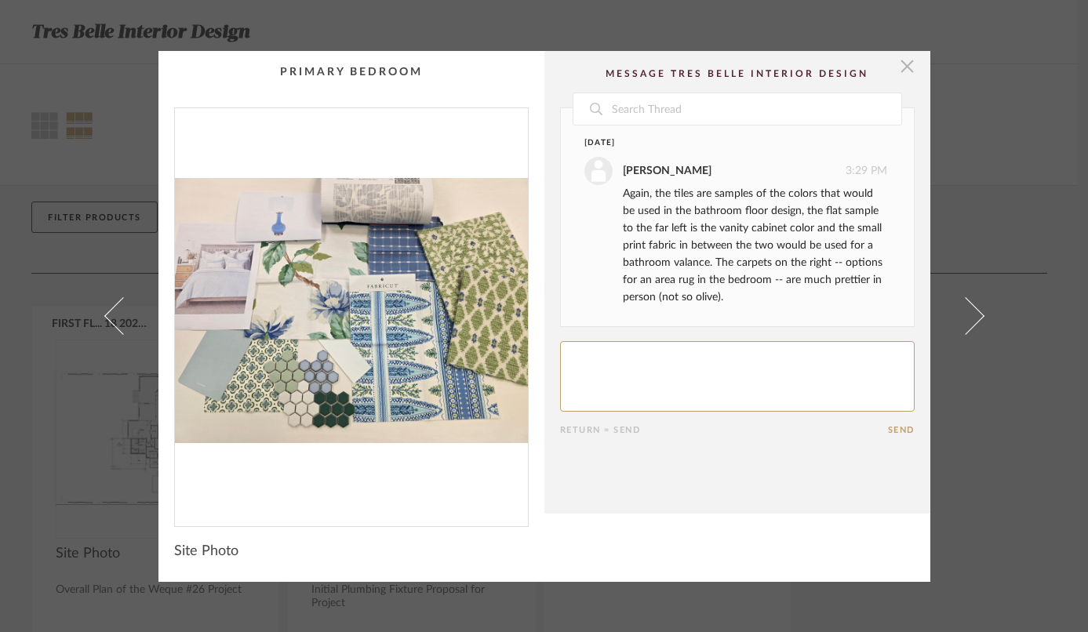
click at [902, 65] on span "button" at bounding box center [907, 66] width 31 height 31
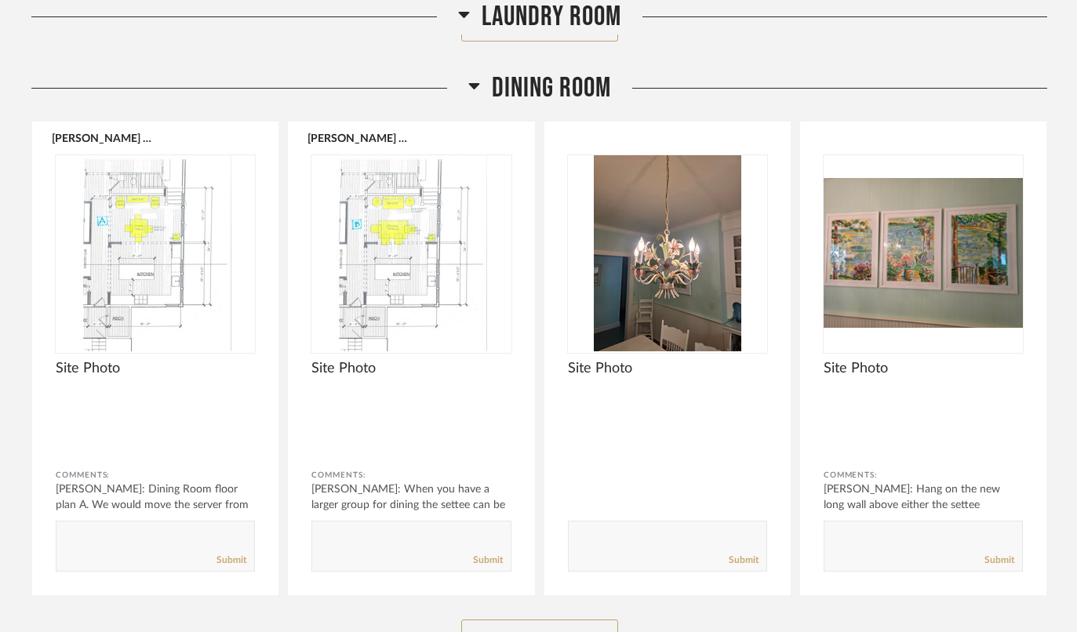
scroll to position [2061, 0]
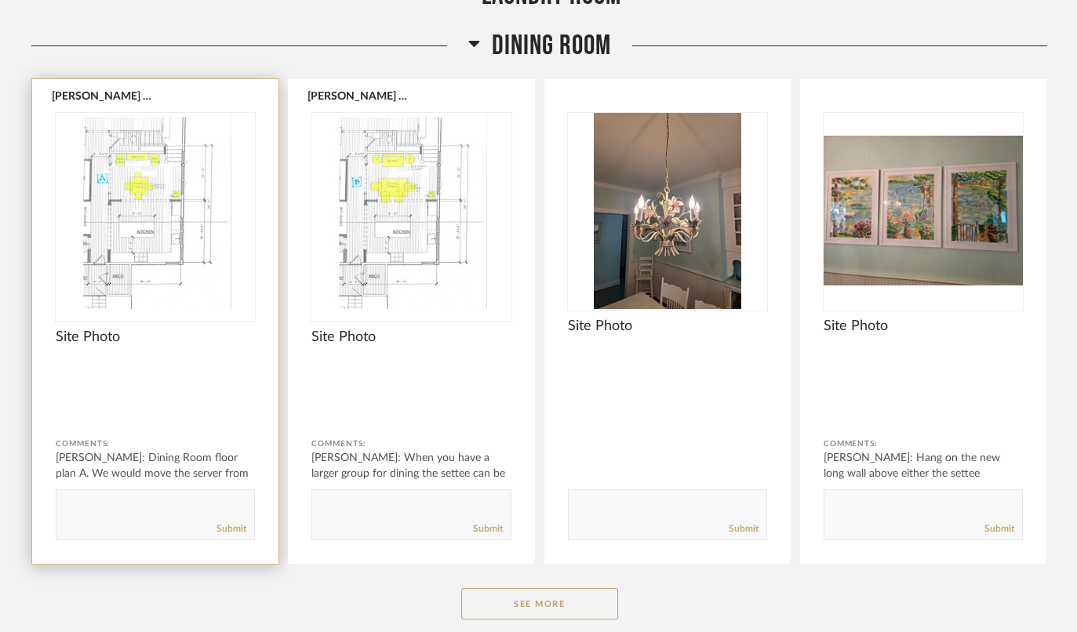
click at [0, 0] on img at bounding box center [0, 0] width 0 height 0
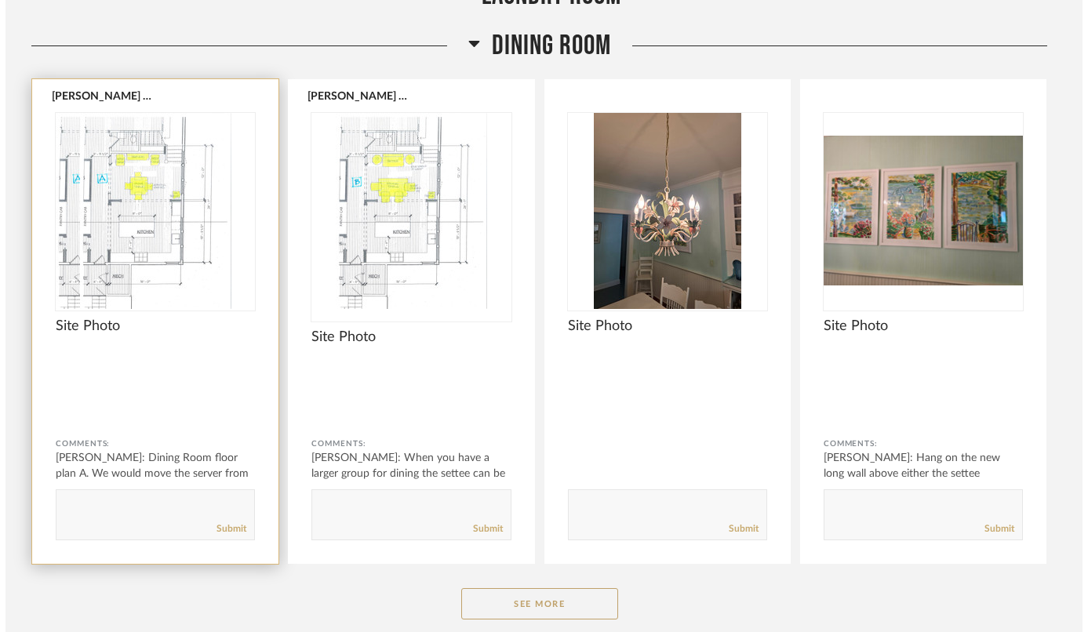
scroll to position [0, 0]
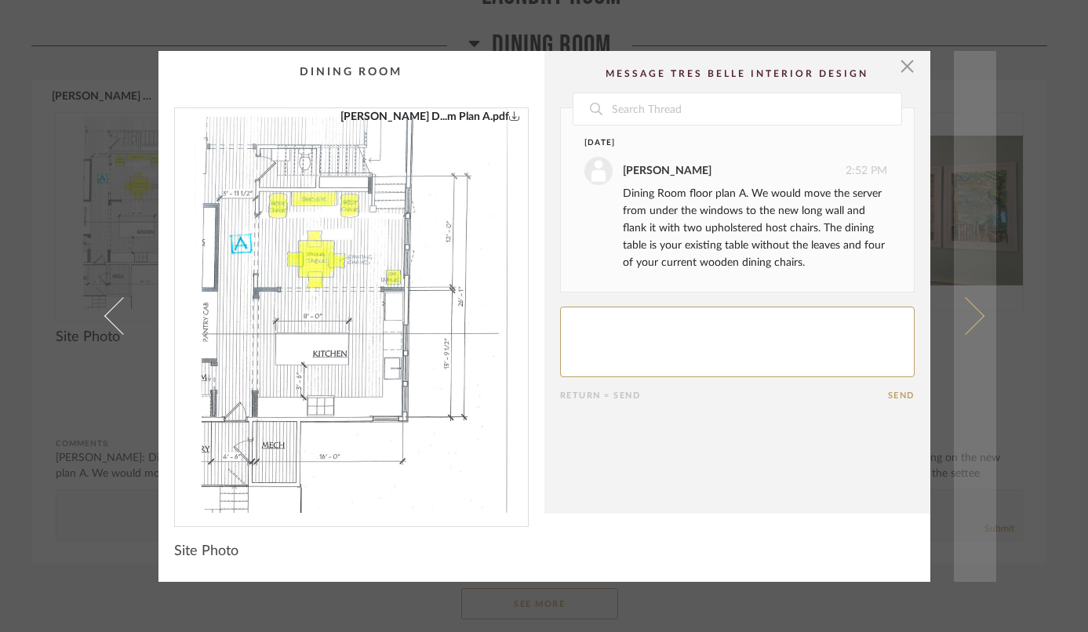
click at [975, 311] on link at bounding box center [975, 316] width 42 height 531
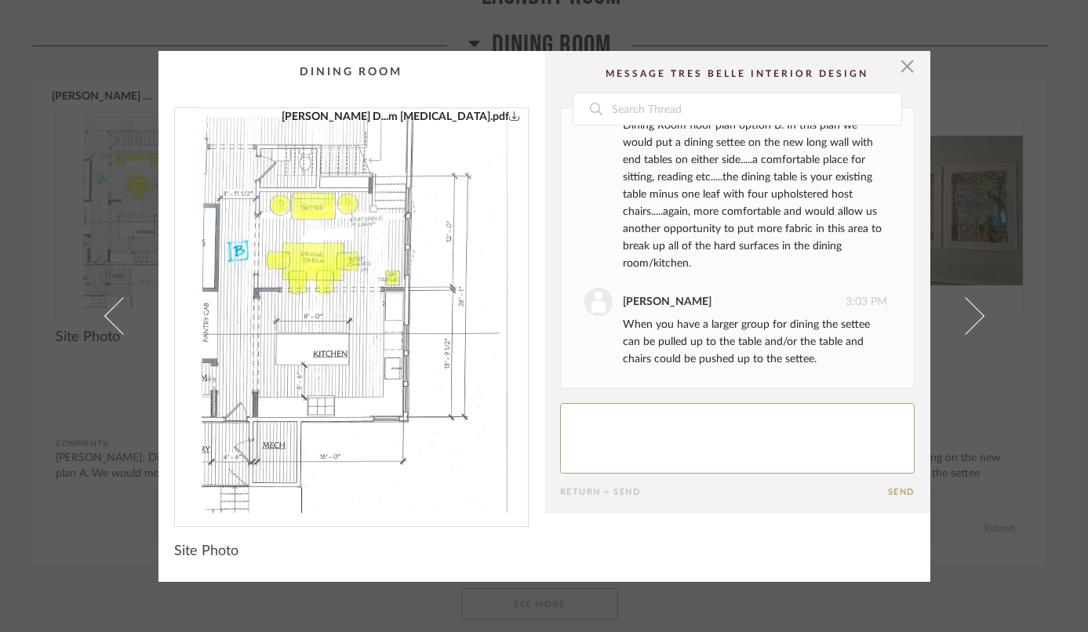
scroll to position [68, 0]
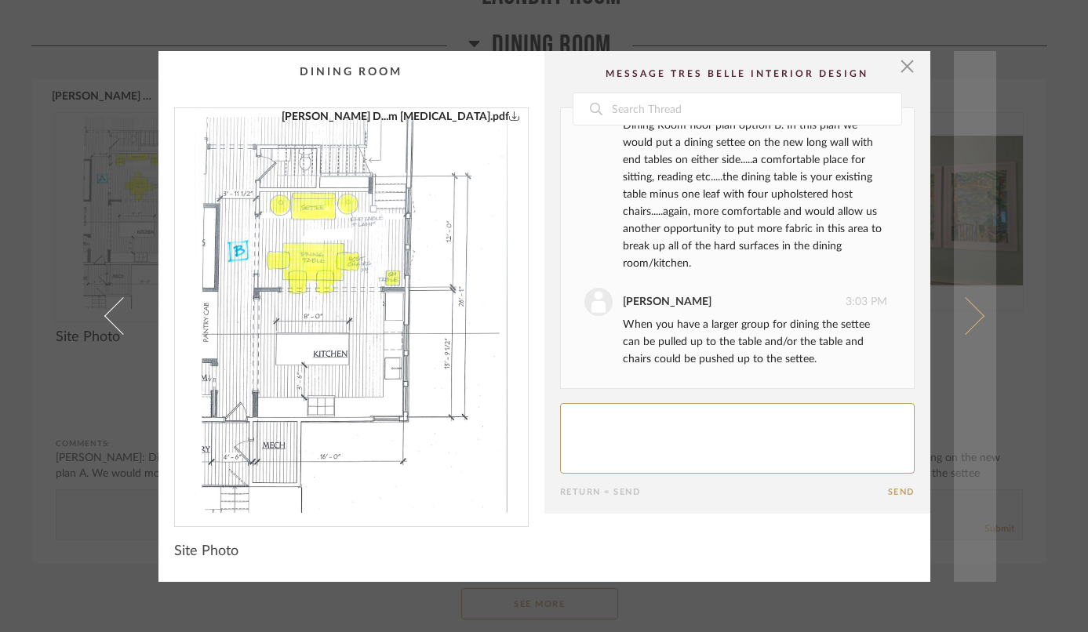
click at [972, 322] on span at bounding box center [965, 316] width 38 height 38
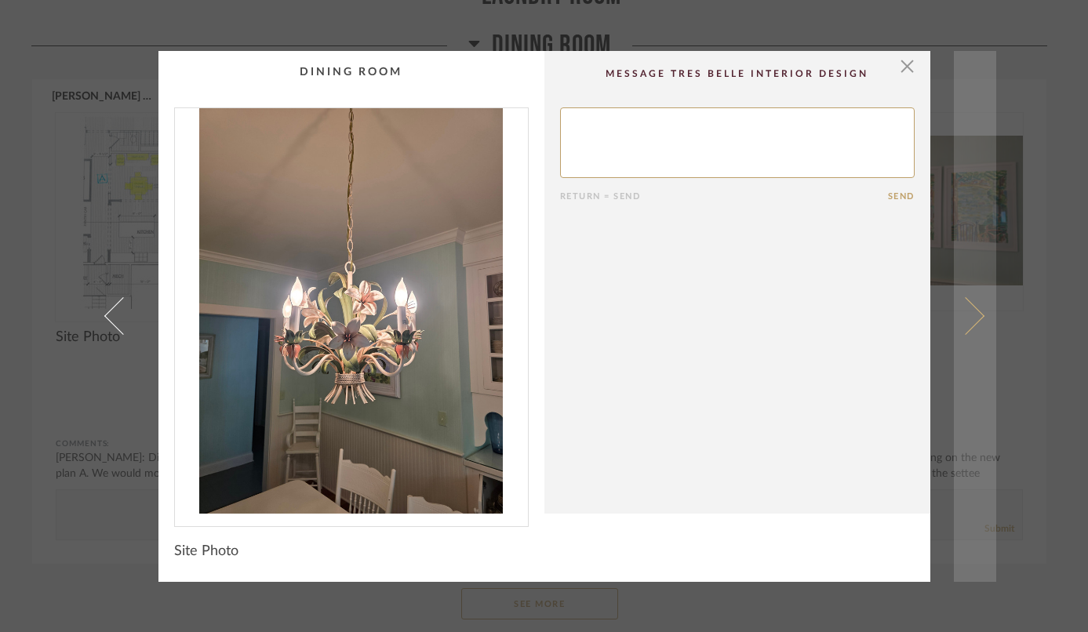
click at [969, 315] on span at bounding box center [965, 316] width 38 height 38
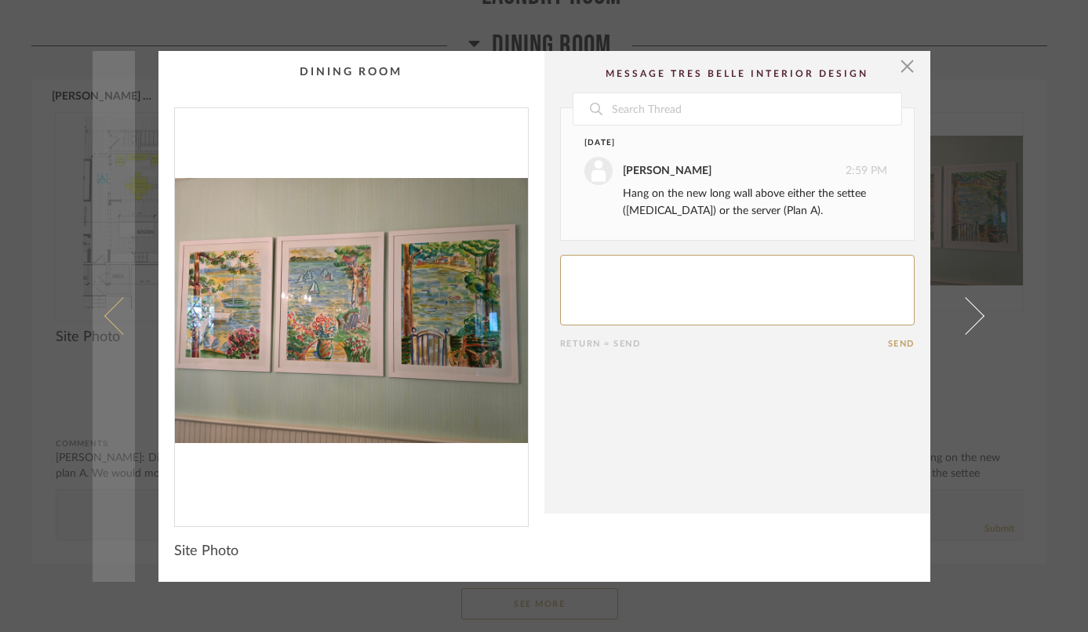
click at [104, 316] on span at bounding box center [123, 316] width 38 height 38
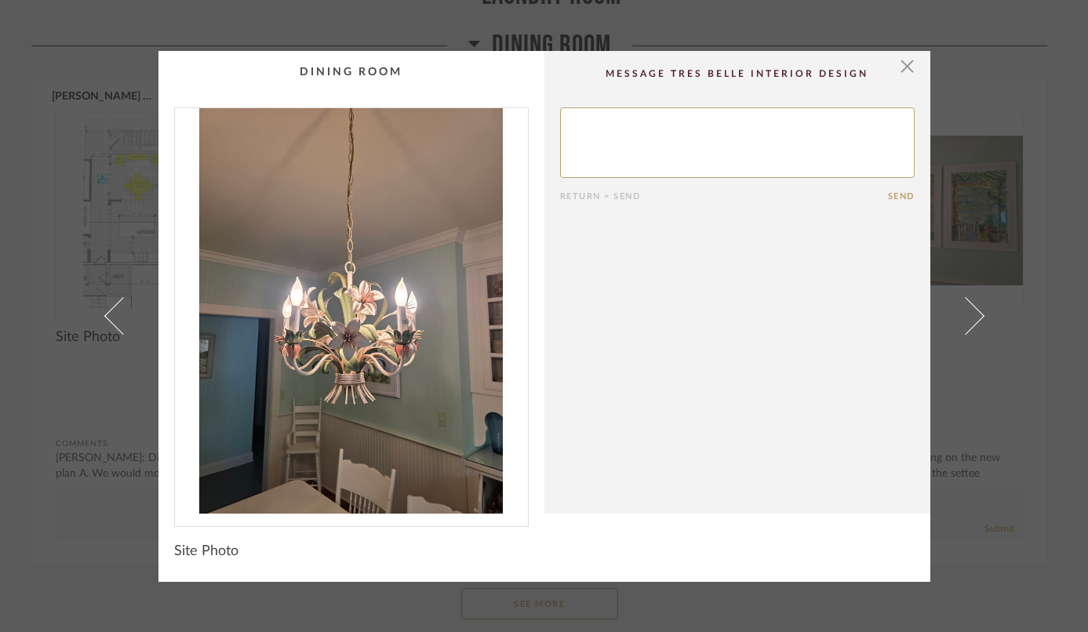
click at [104, 316] on span at bounding box center [123, 316] width 38 height 38
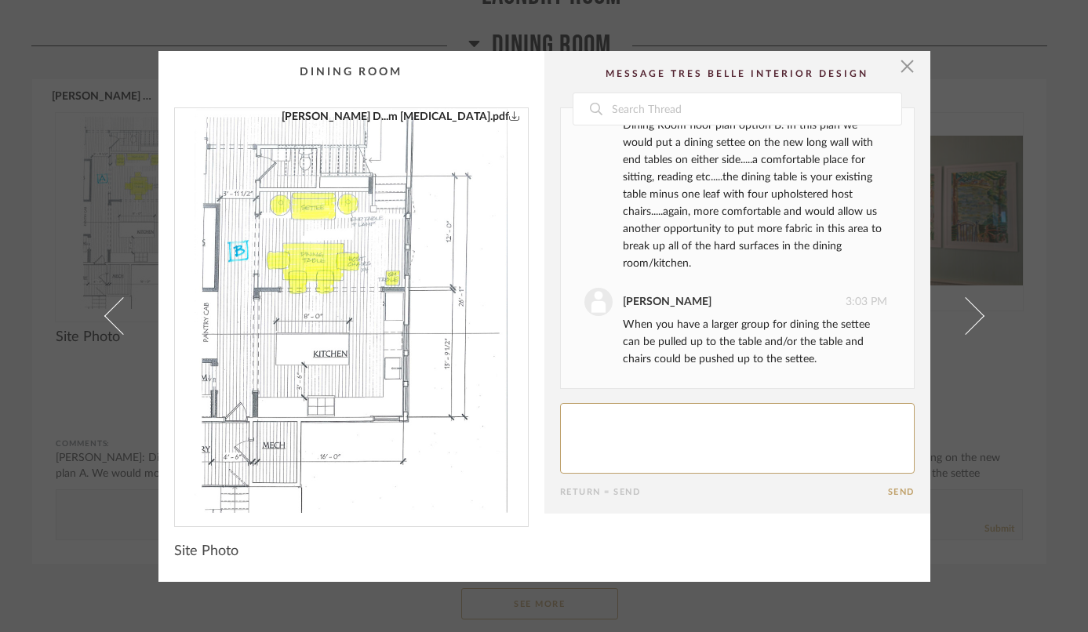
click at [611, 434] on textarea at bounding box center [737, 438] width 355 height 71
type textarea "Can you send me a picture of what a settee would look like? Do you like [MEDICA…"
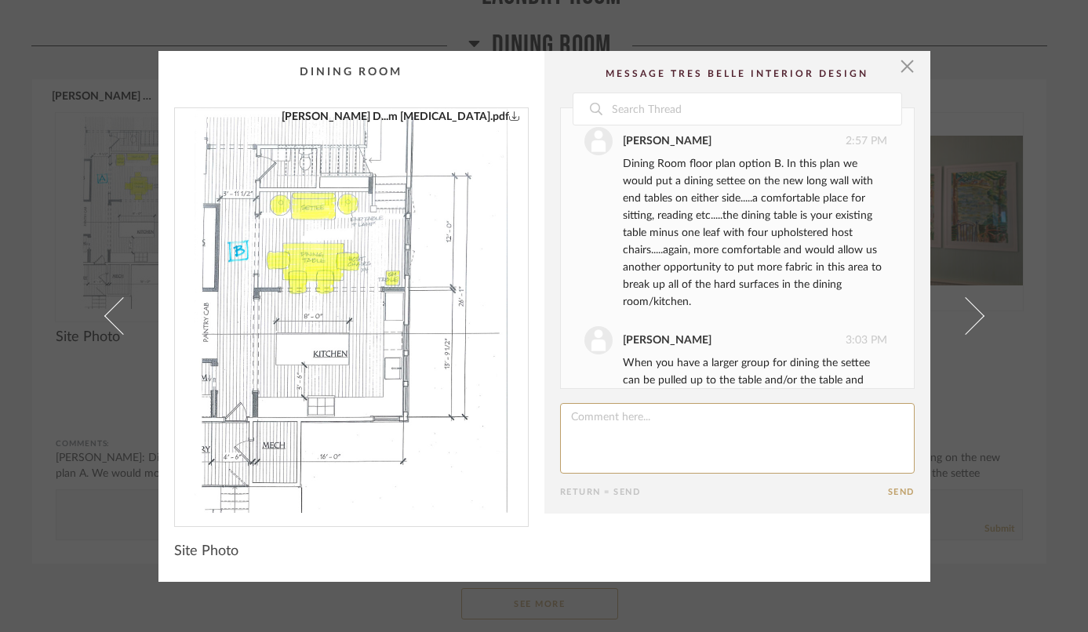
scroll to position [21, 0]
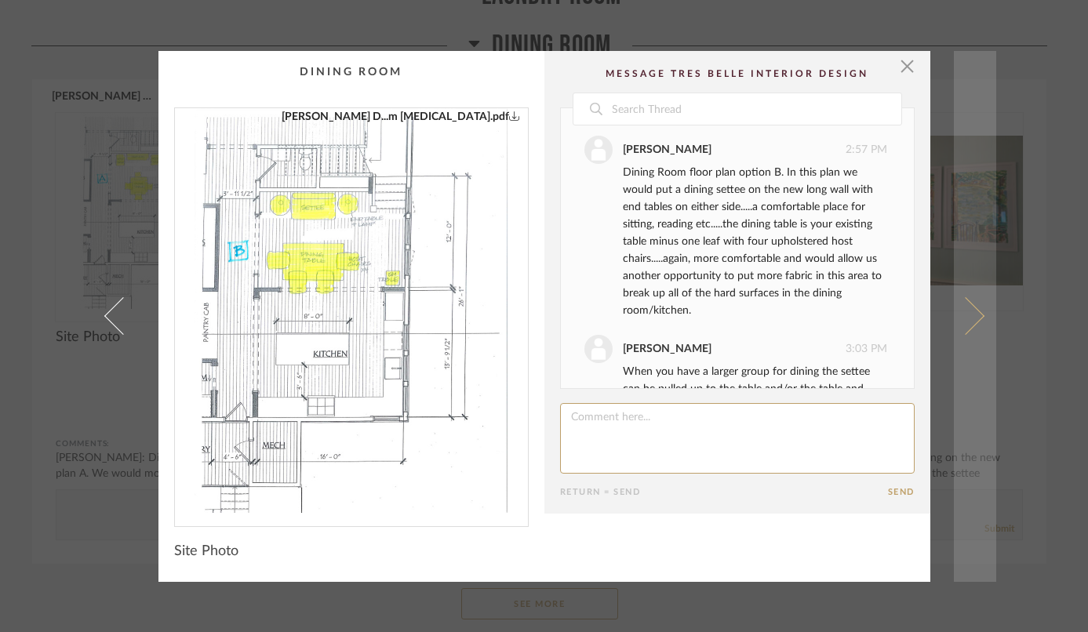
click at [964, 312] on span at bounding box center [965, 316] width 38 height 38
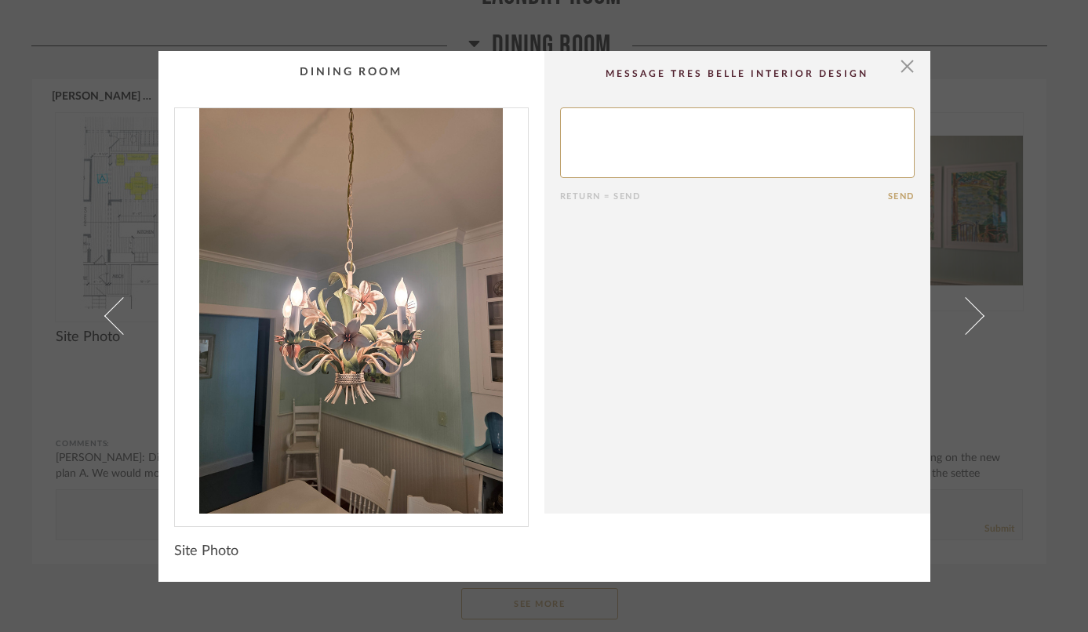
click at [964, 312] on span at bounding box center [965, 316] width 38 height 38
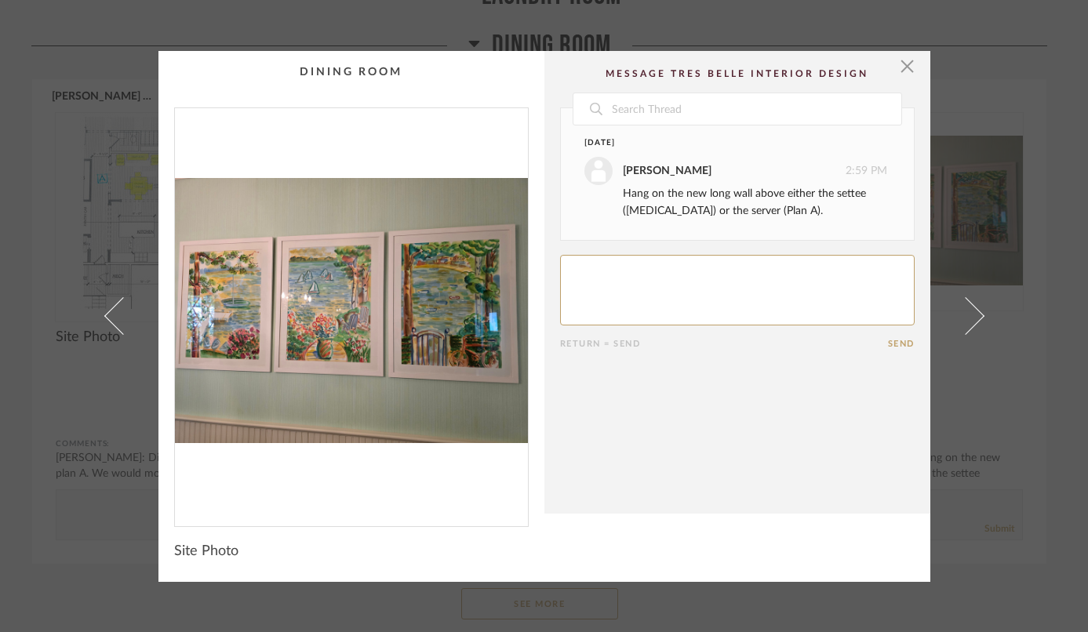
scroll to position [0, 0]
click at [759, 293] on textarea at bounding box center [737, 290] width 355 height 71
type textarea "Sounds good"
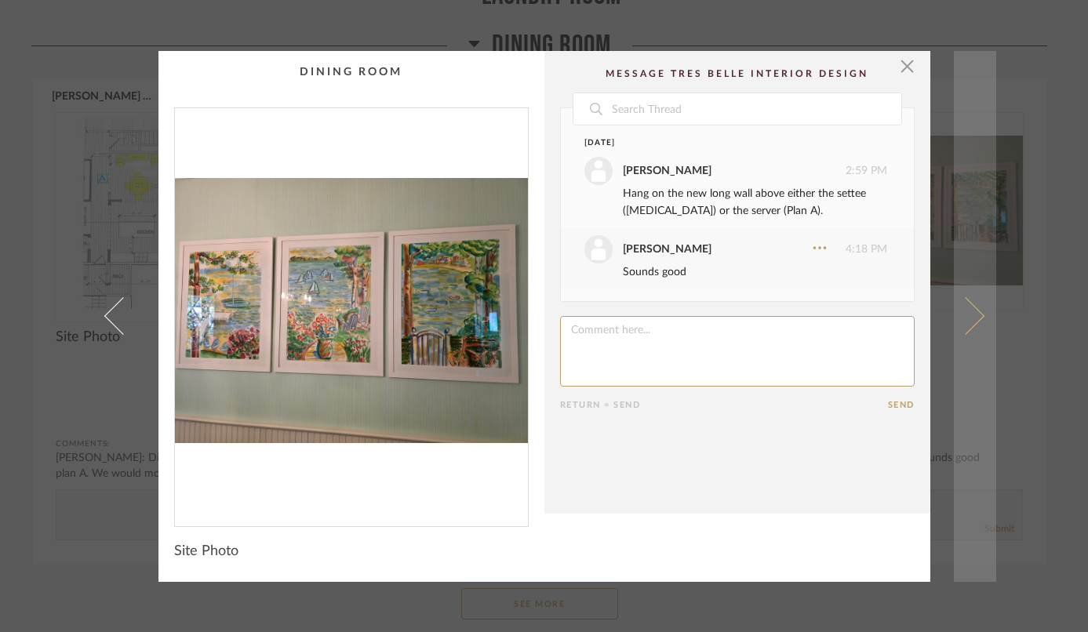
click at [968, 322] on span at bounding box center [965, 316] width 38 height 38
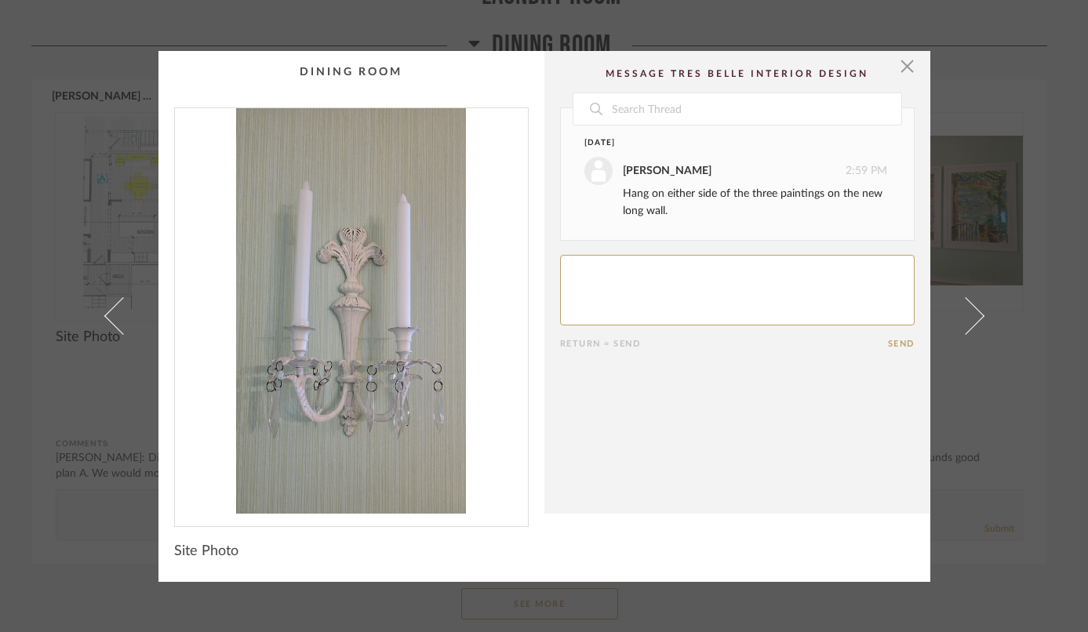
click at [883, 304] on textarea at bounding box center [737, 290] width 355 height 71
type textarea "OK"
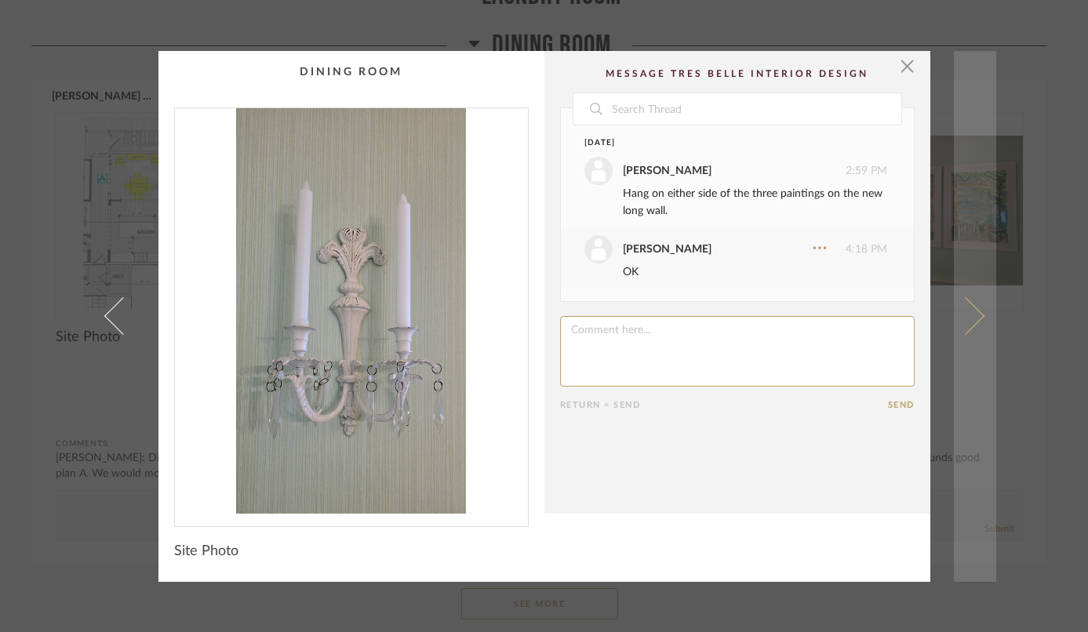
click at [978, 312] on link at bounding box center [975, 316] width 42 height 531
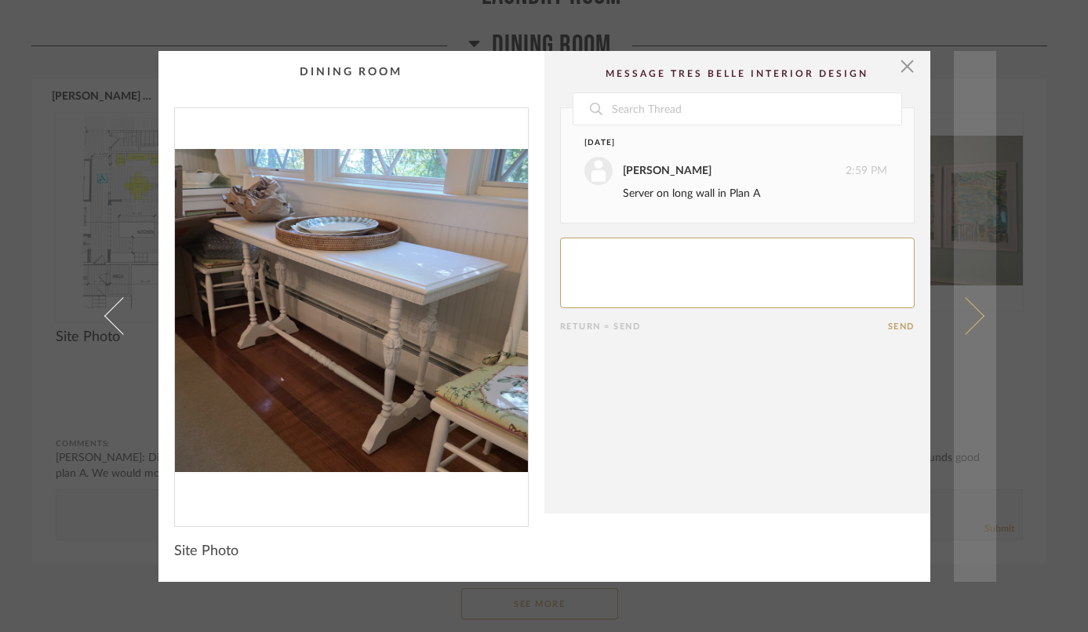
click at [978, 311] on link at bounding box center [975, 316] width 42 height 531
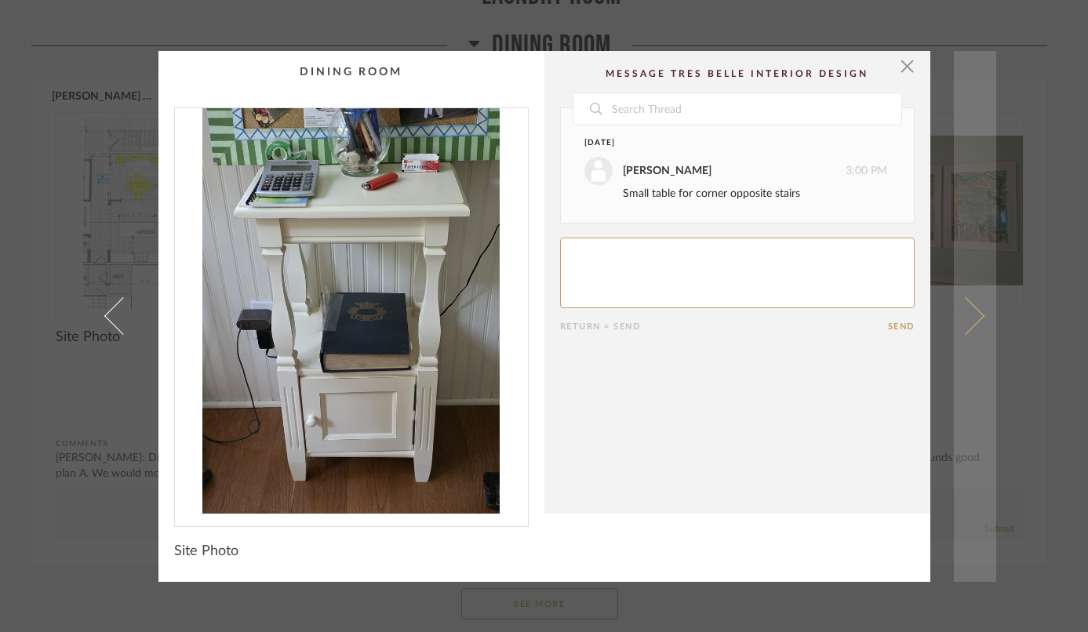
click at [979, 312] on link at bounding box center [975, 316] width 42 height 531
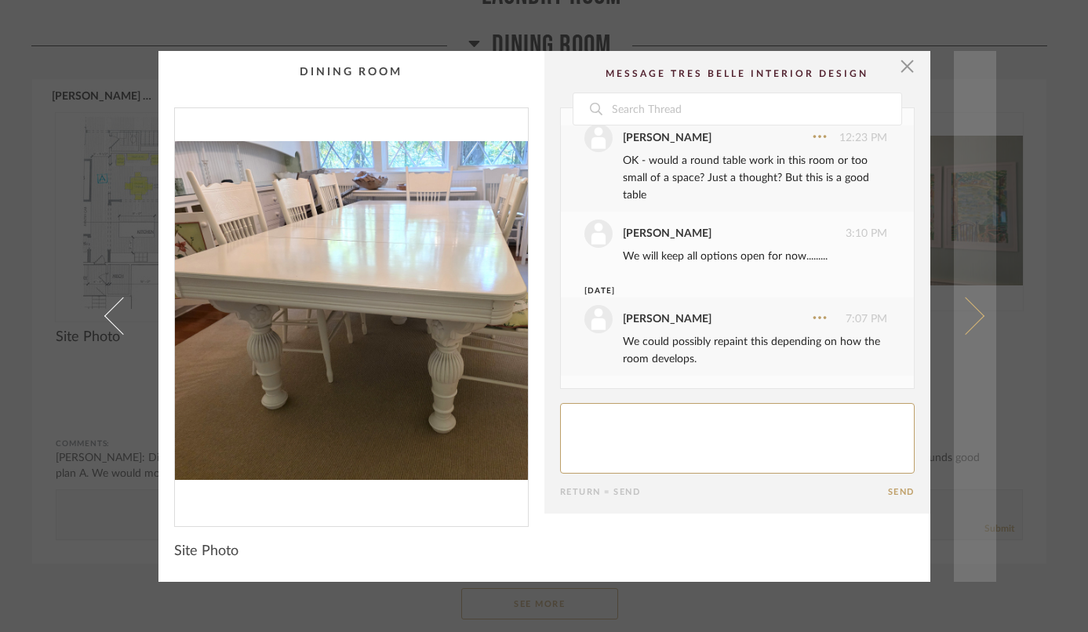
click at [973, 312] on span at bounding box center [965, 316] width 38 height 38
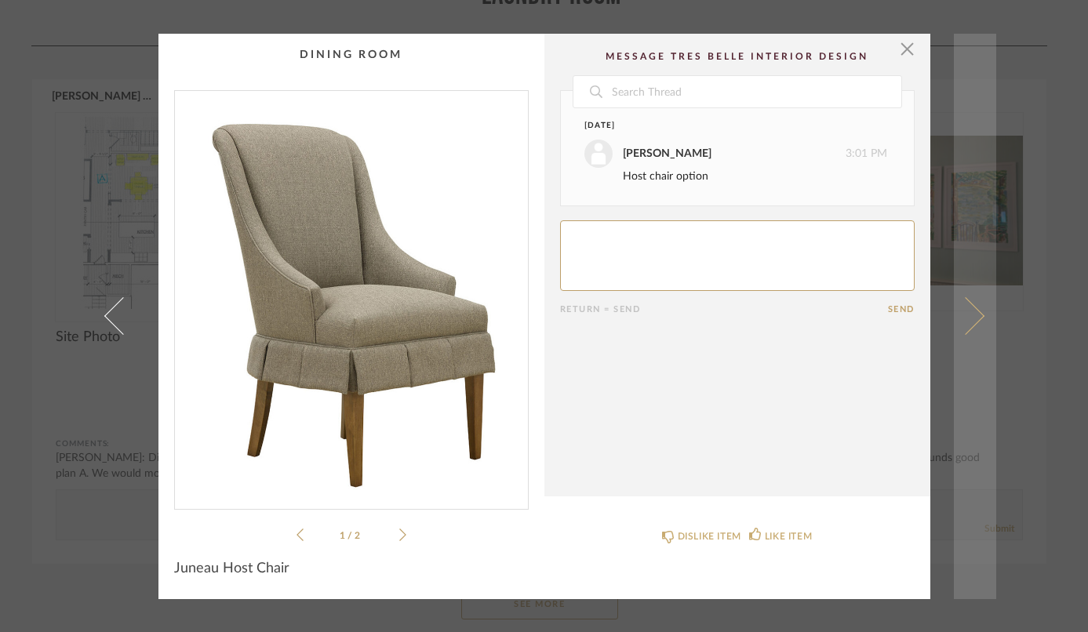
click at [976, 311] on link at bounding box center [975, 317] width 42 height 566
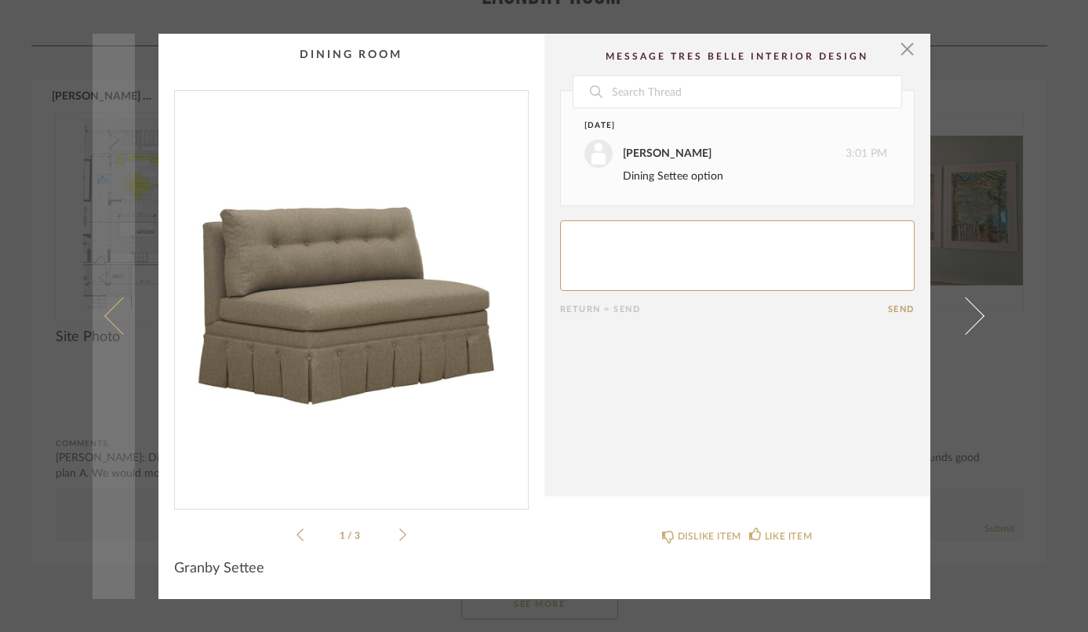
click at [108, 325] on span at bounding box center [123, 316] width 38 height 38
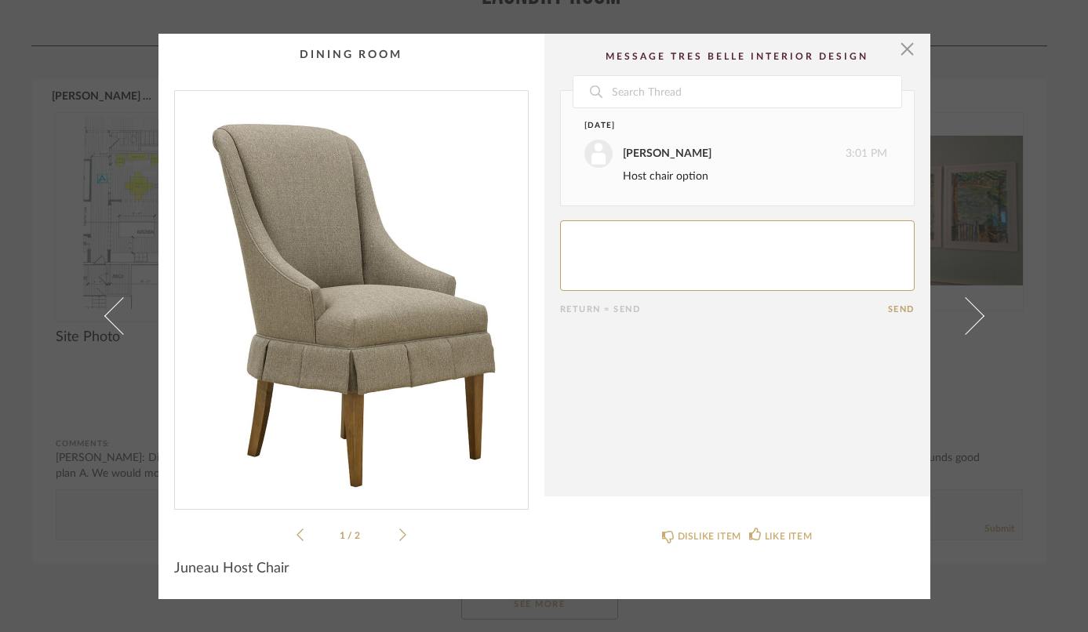
click at [108, 325] on span at bounding box center [123, 316] width 38 height 38
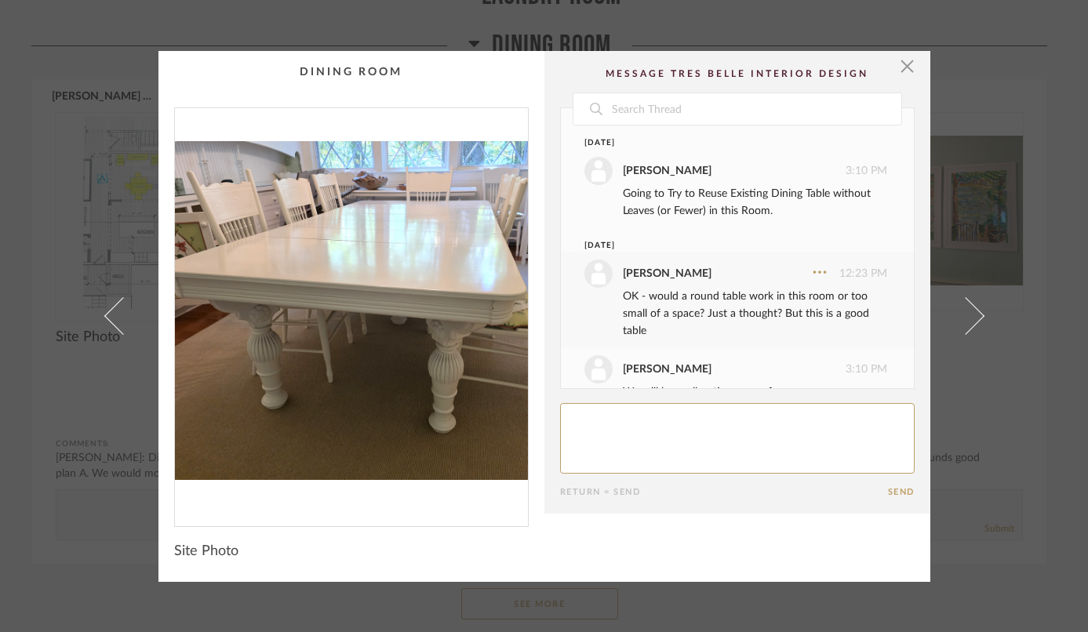
scroll to position [136, 0]
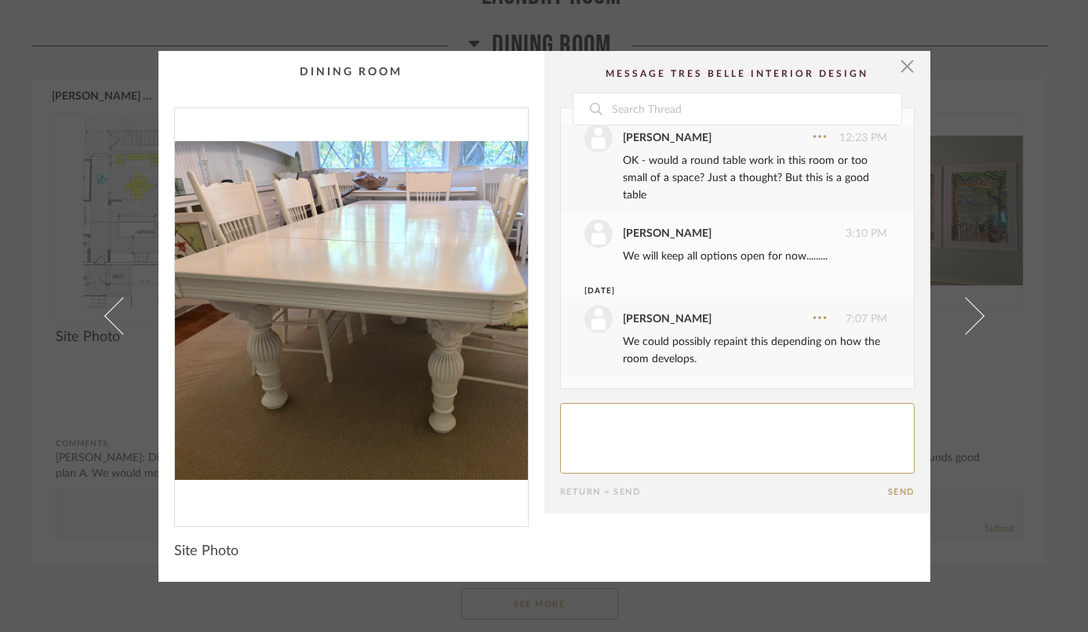
click at [108, 325] on span at bounding box center [123, 316] width 38 height 38
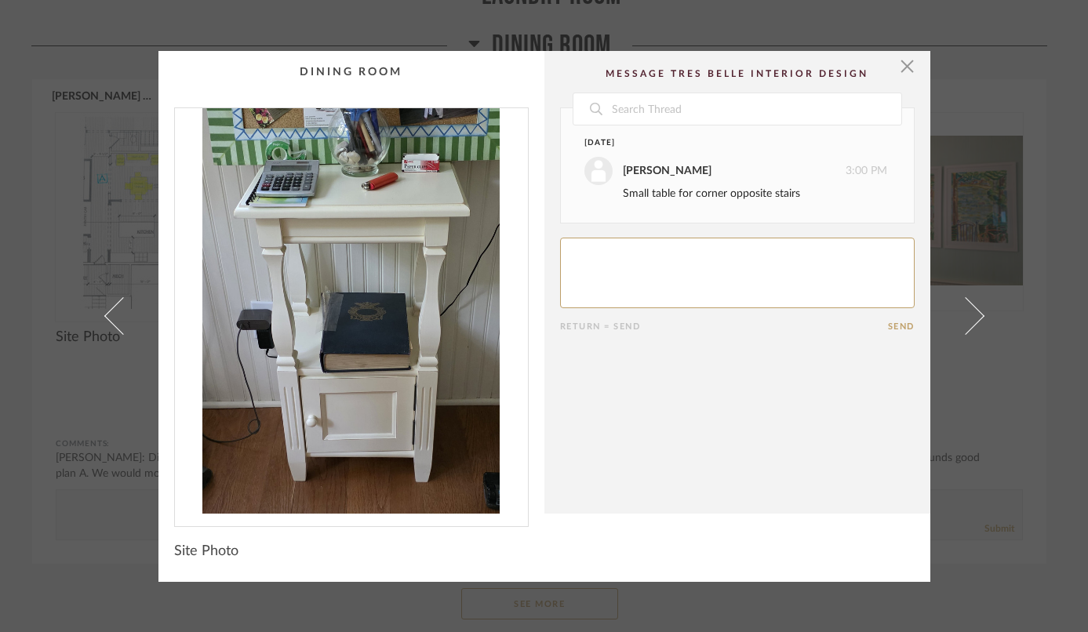
click at [108, 325] on span at bounding box center [123, 316] width 38 height 38
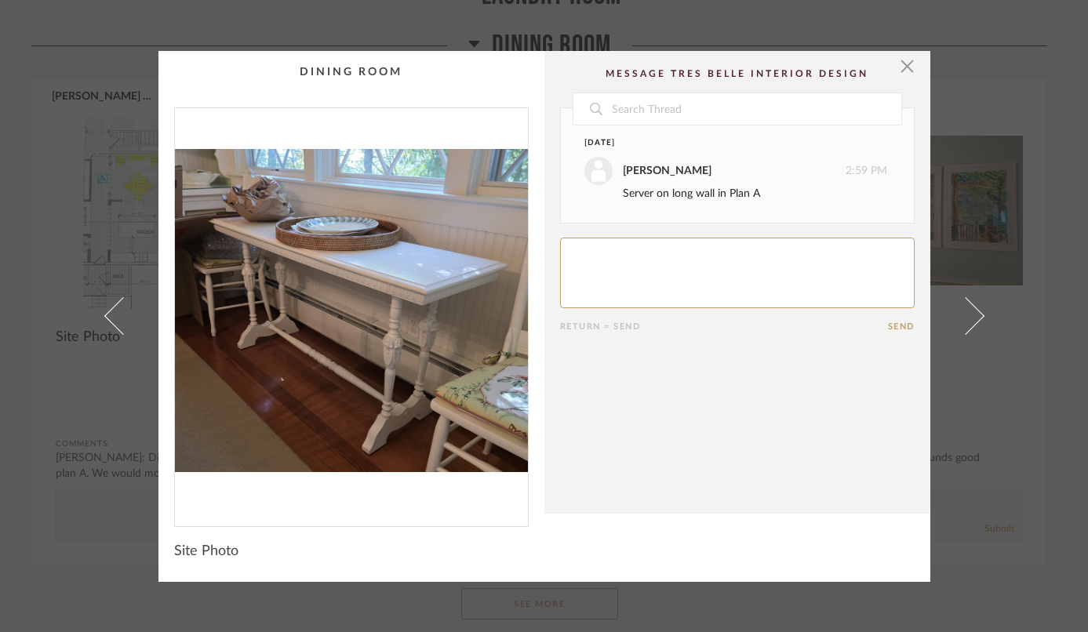
click at [108, 325] on span at bounding box center [123, 316] width 38 height 38
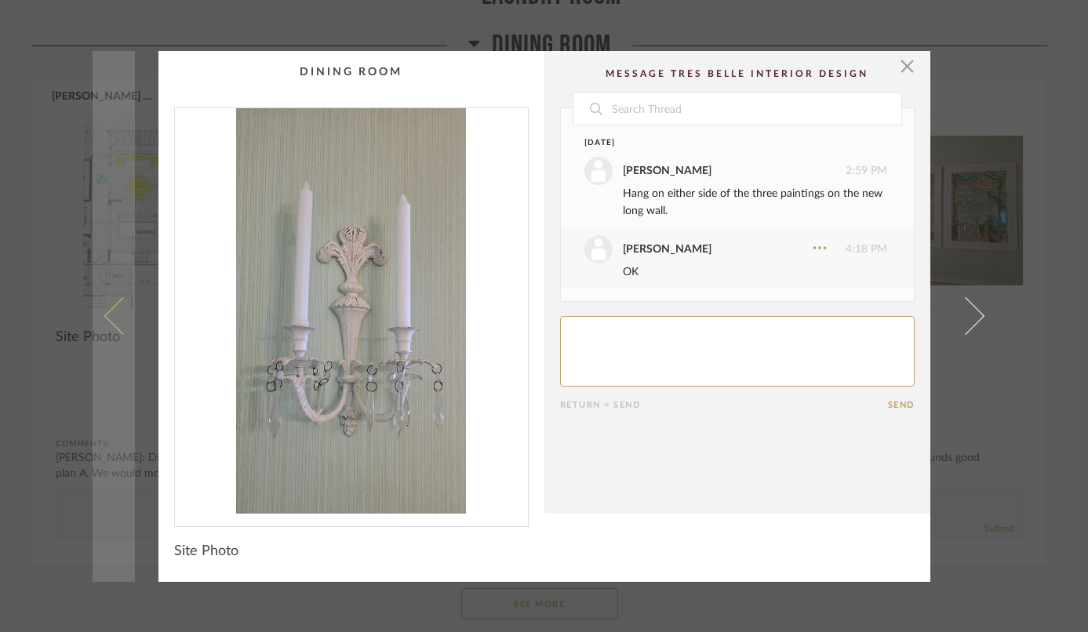
click at [107, 311] on span at bounding box center [123, 316] width 38 height 38
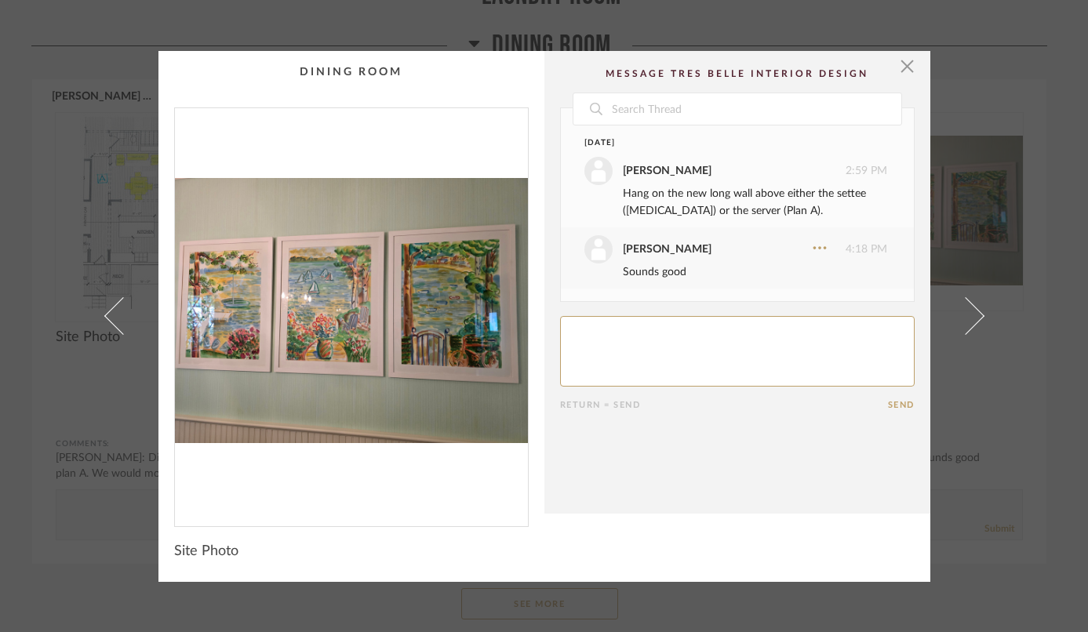
click at [107, 311] on span at bounding box center [123, 316] width 38 height 38
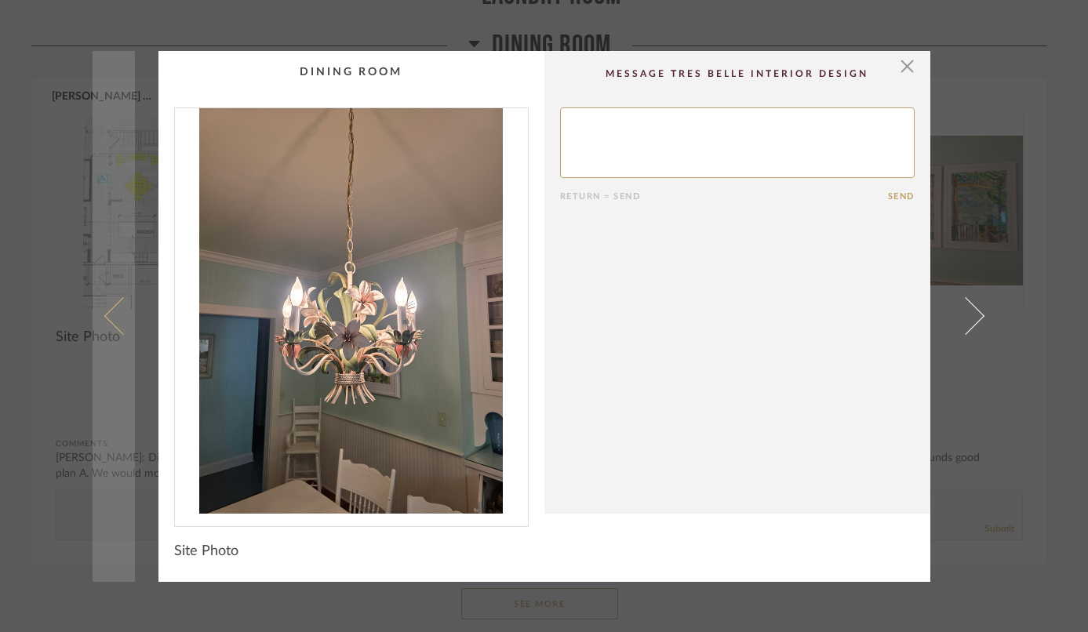
click at [107, 311] on span at bounding box center [123, 316] width 38 height 38
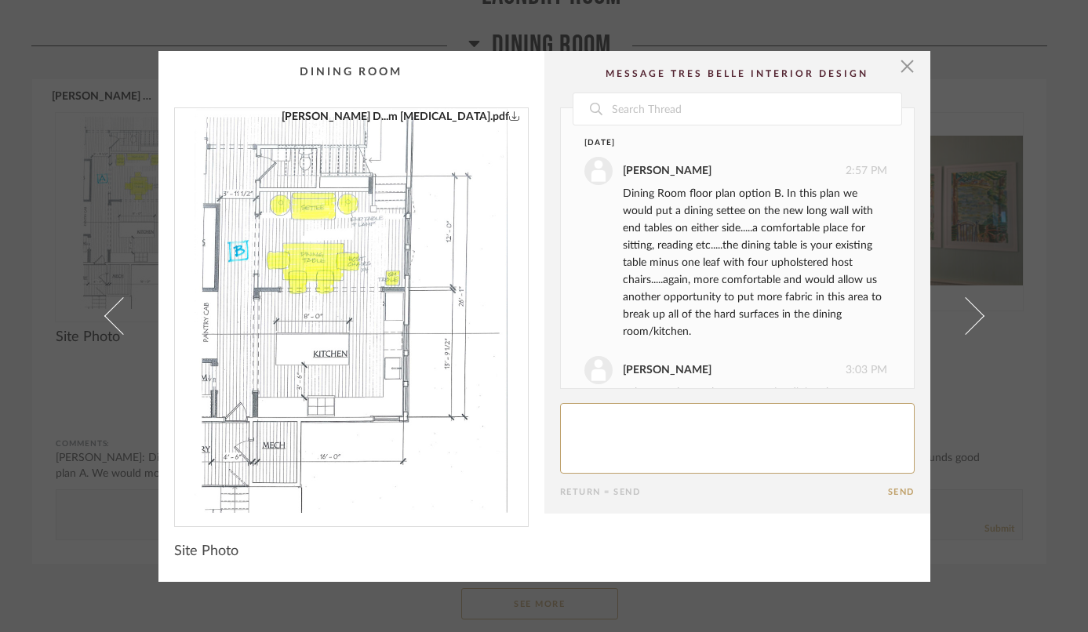
scroll to position [147, 0]
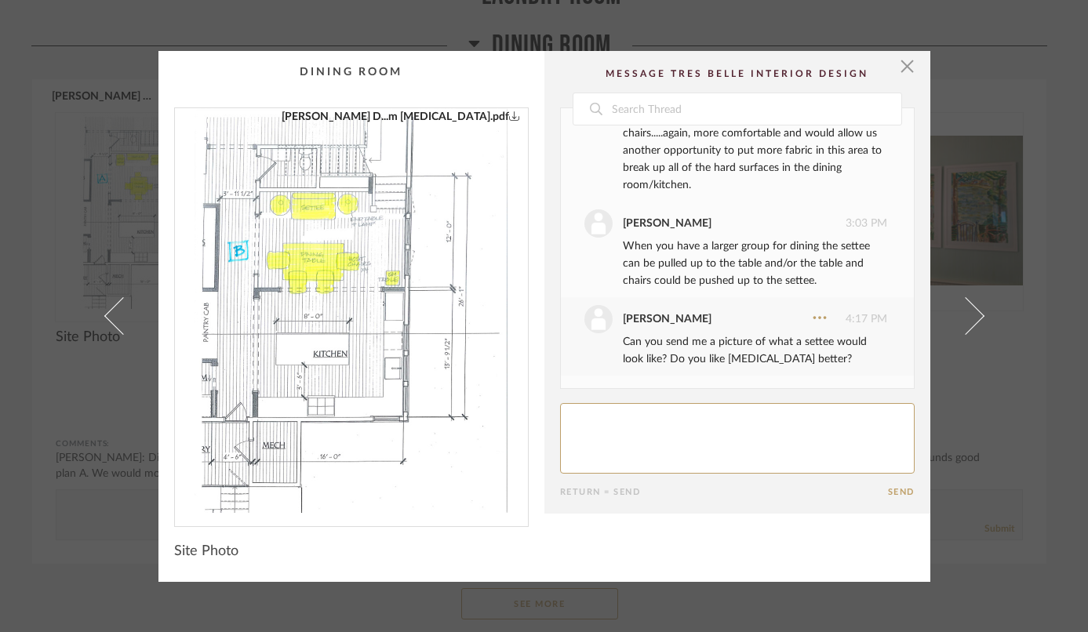
click at [653, 439] on textarea at bounding box center [737, 438] width 355 height 71
type textarea "Saw the photo of settee"
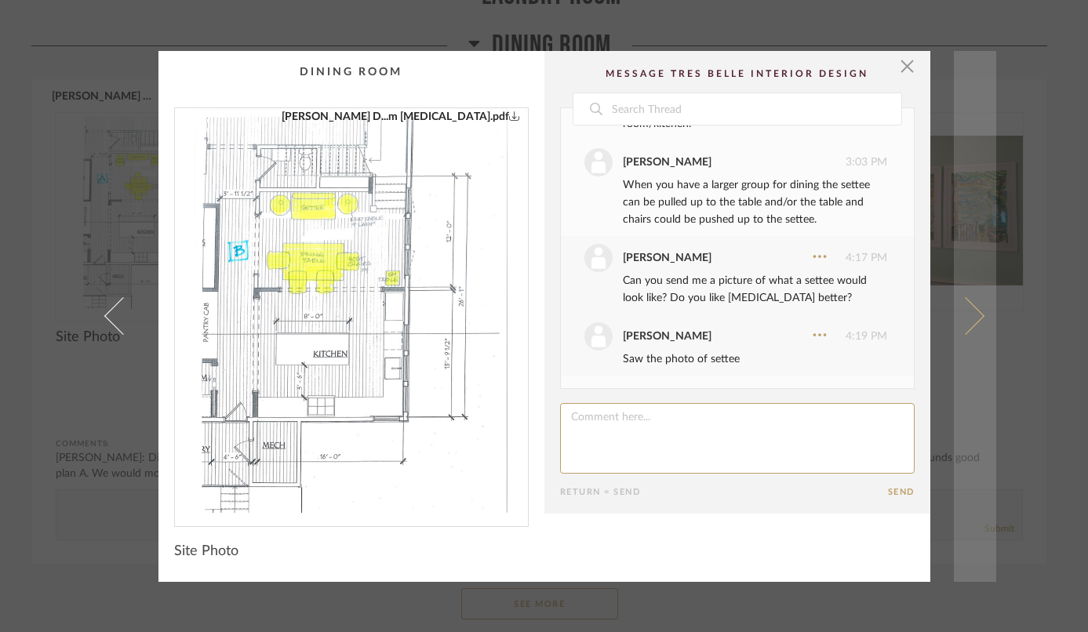
click at [975, 315] on span at bounding box center [965, 316] width 38 height 38
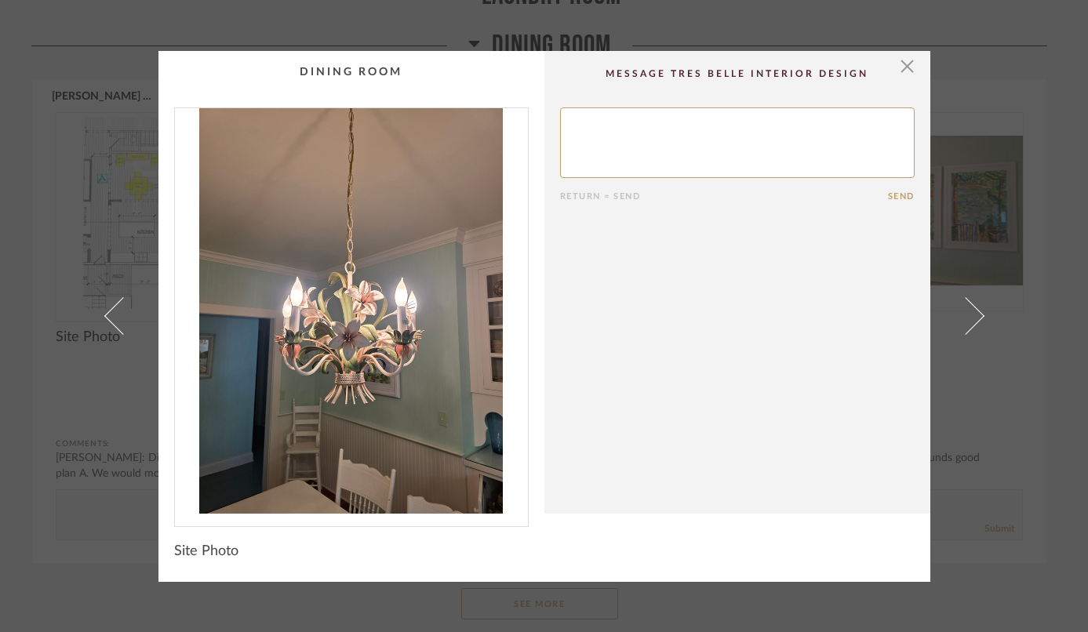
click at [975, 315] on span at bounding box center [965, 316] width 38 height 38
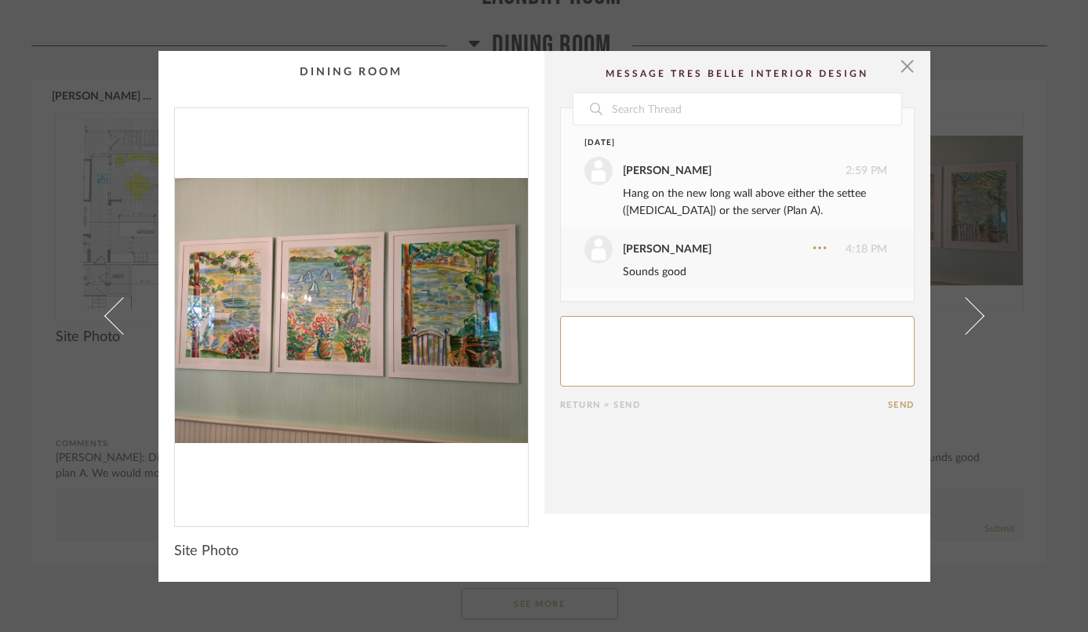
click at [975, 315] on span at bounding box center [965, 316] width 38 height 38
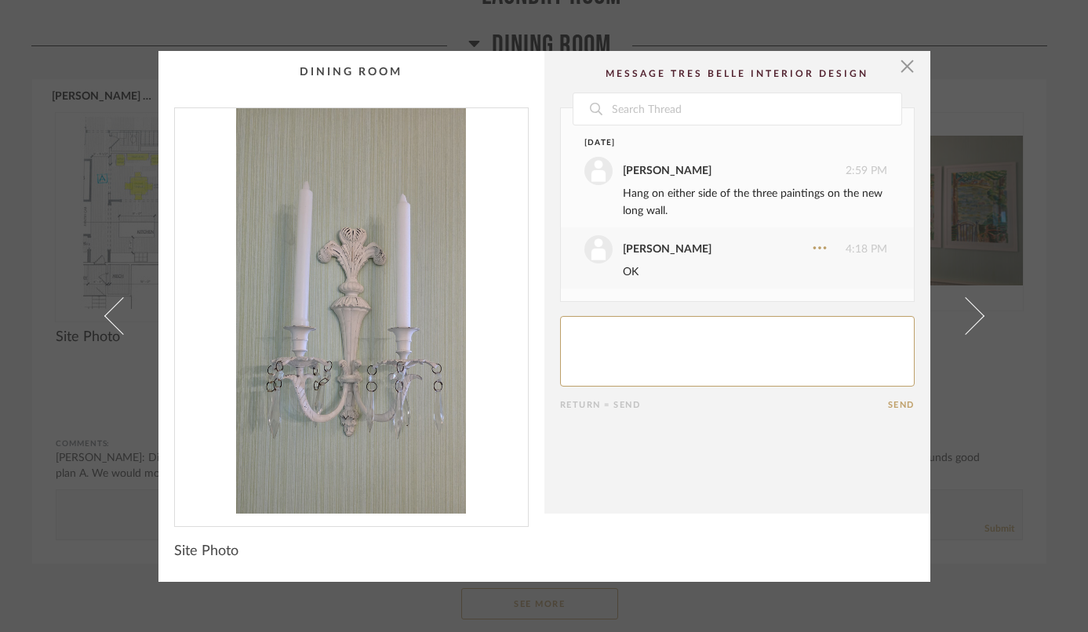
click at [975, 315] on span at bounding box center [965, 316] width 38 height 38
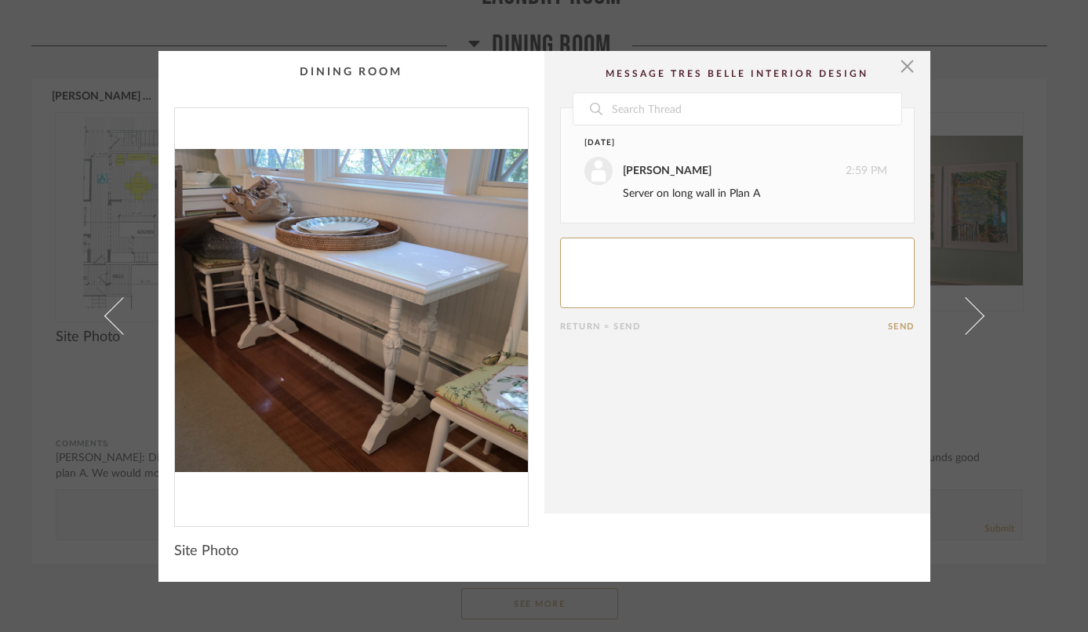
click at [975, 315] on span at bounding box center [965, 316] width 38 height 38
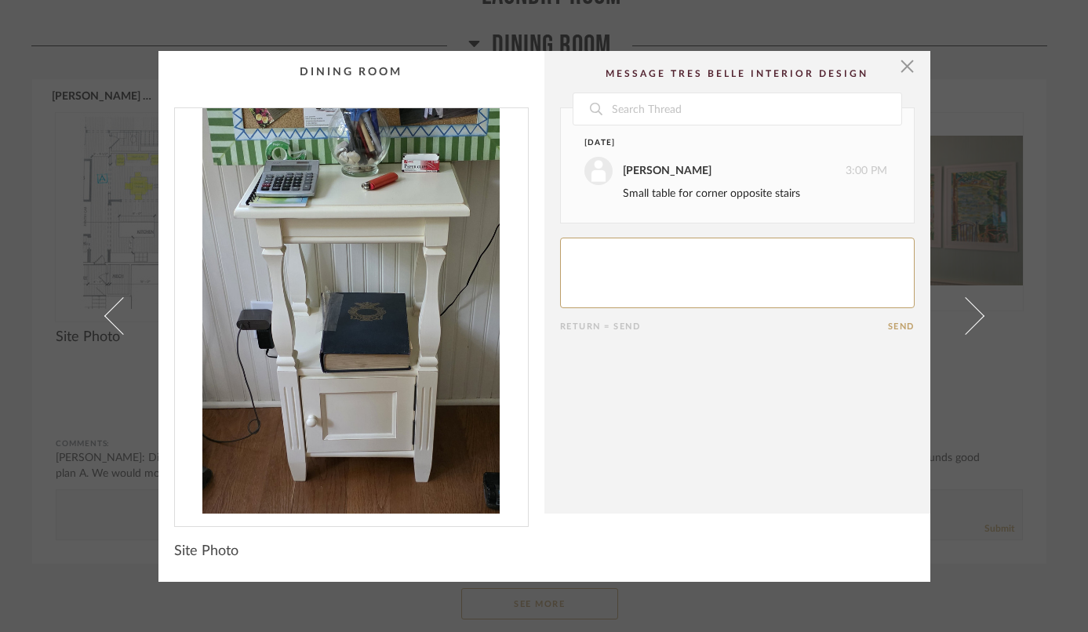
click at [975, 315] on span at bounding box center [965, 316] width 38 height 38
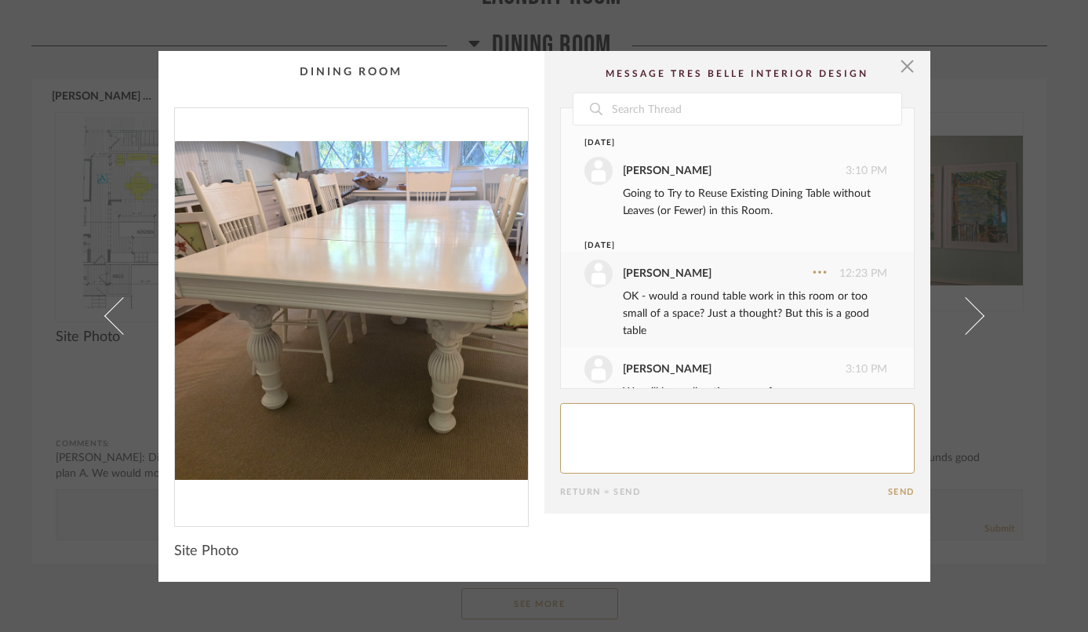
scroll to position [136, 0]
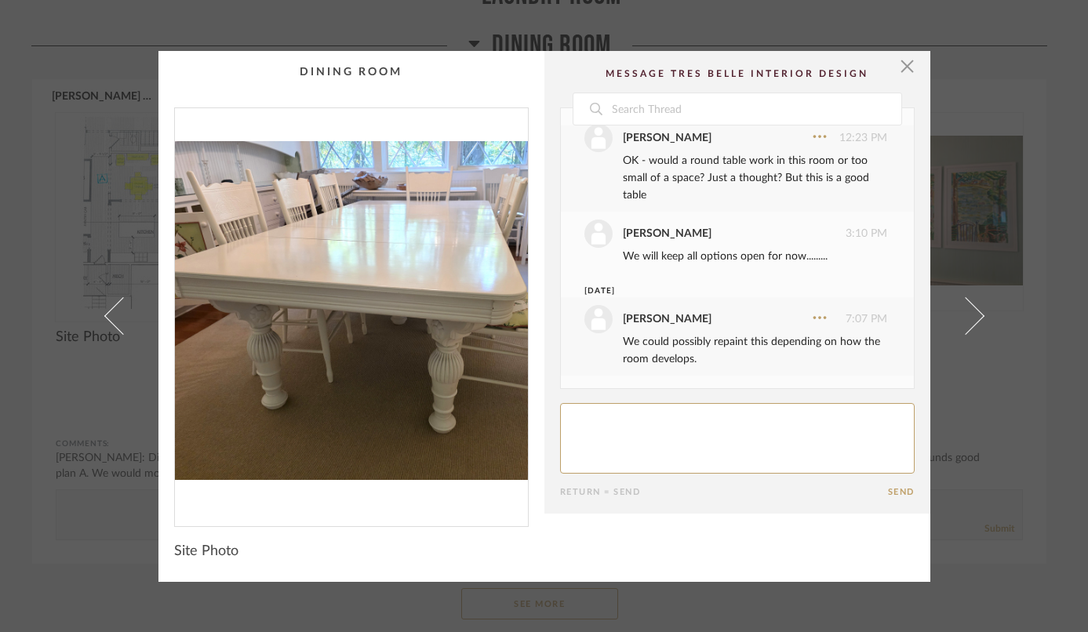
click at [975, 315] on span at bounding box center [965, 316] width 38 height 38
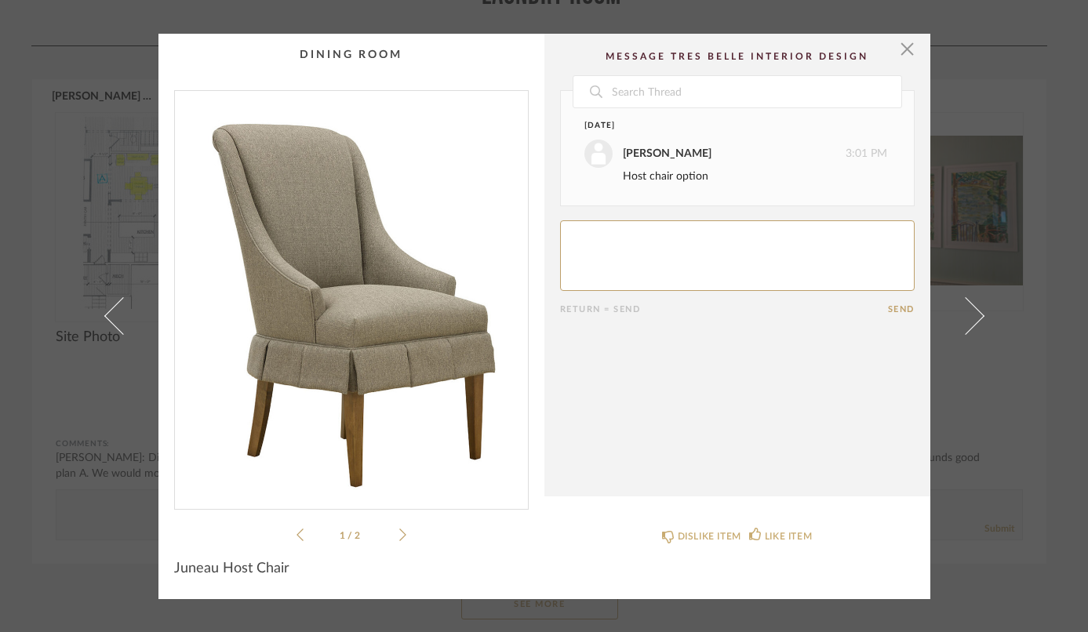
click at [975, 315] on span at bounding box center [965, 316] width 38 height 38
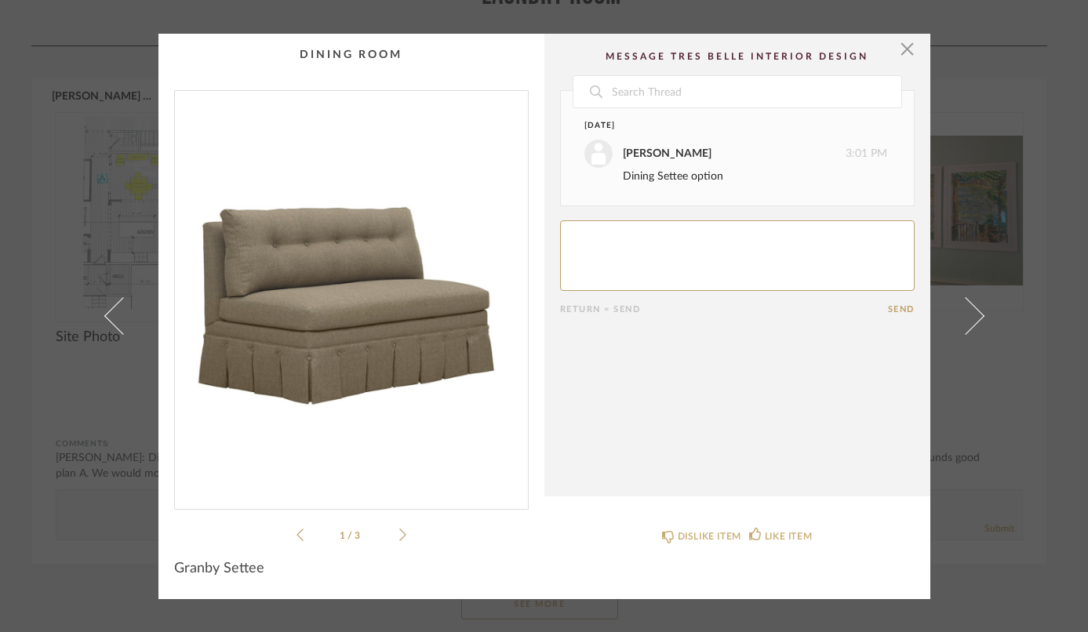
click at [975, 315] on span at bounding box center [965, 316] width 38 height 38
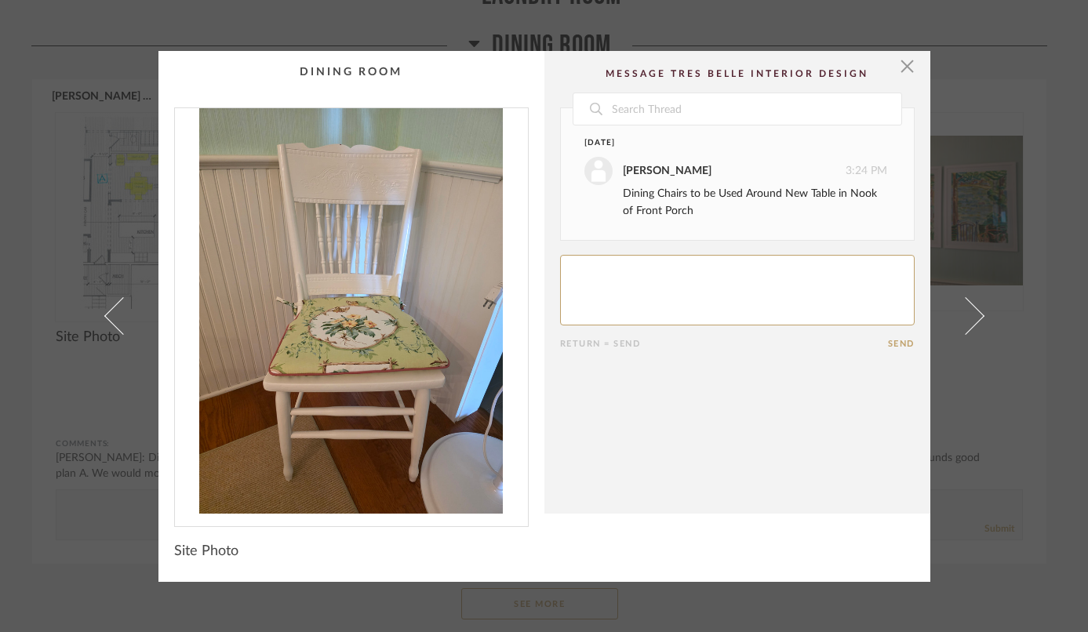
click at [975, 315] on span at bounding box center [965, 316] width 38 height 38
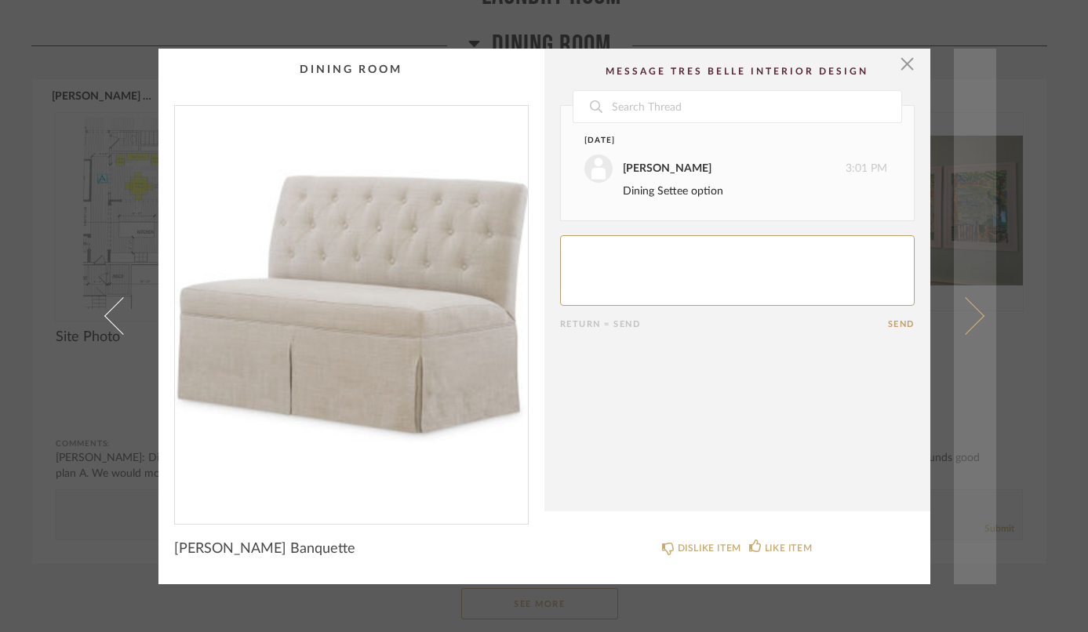
click at [975, 315] on span at bounding box center [965, 316] width 38 height 38
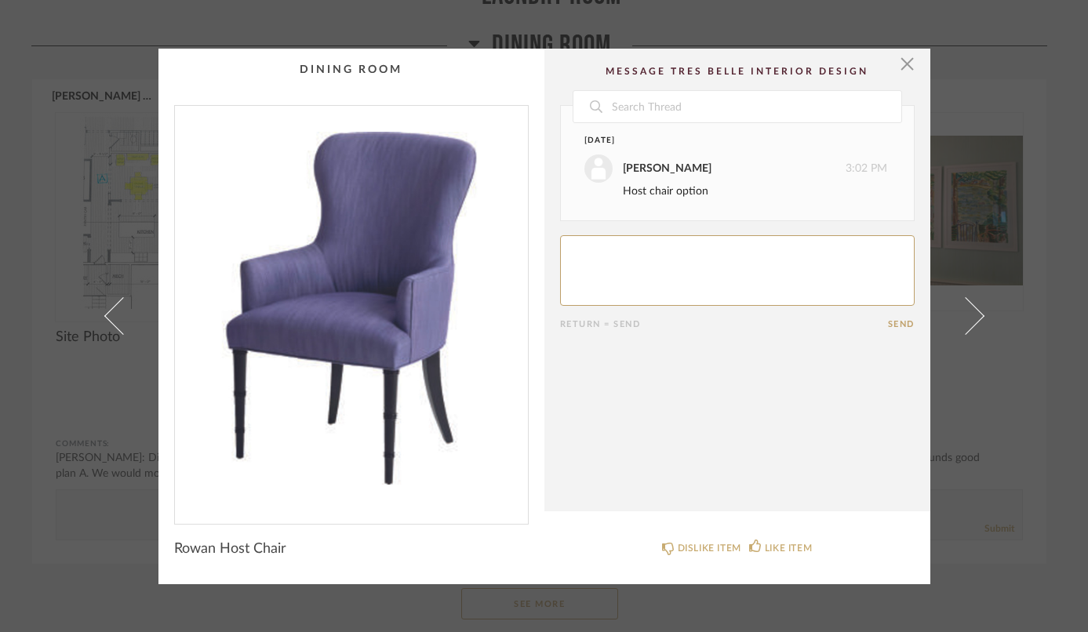
click at [975, 315] on span at bounding box center [965, 316] width 38 height 38
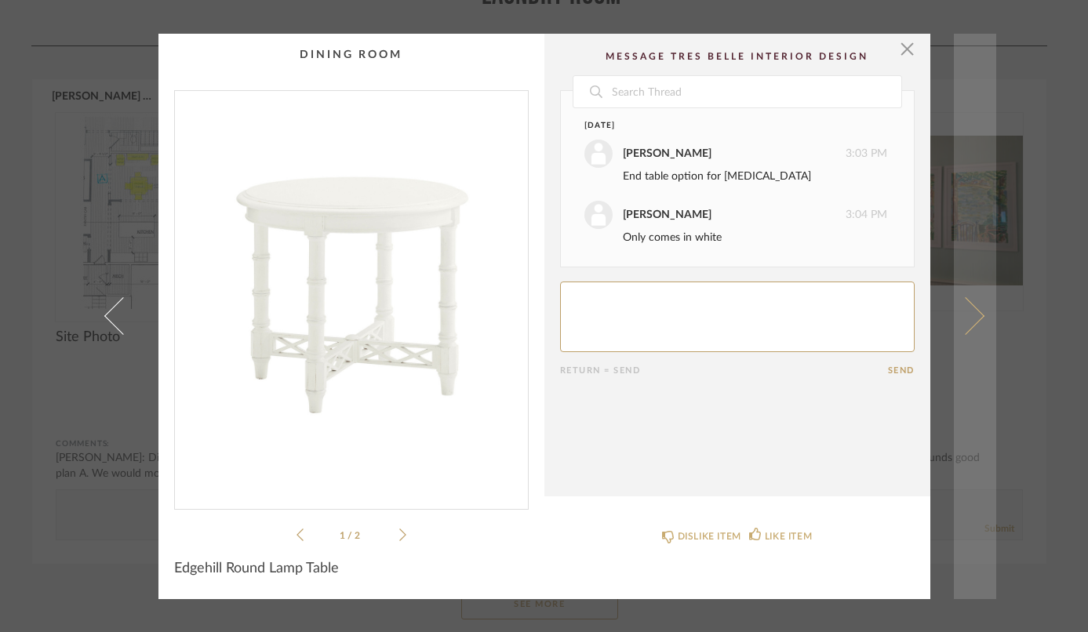
click at [980, 315] on link at bounding box center [975, 317] width 42 height 566
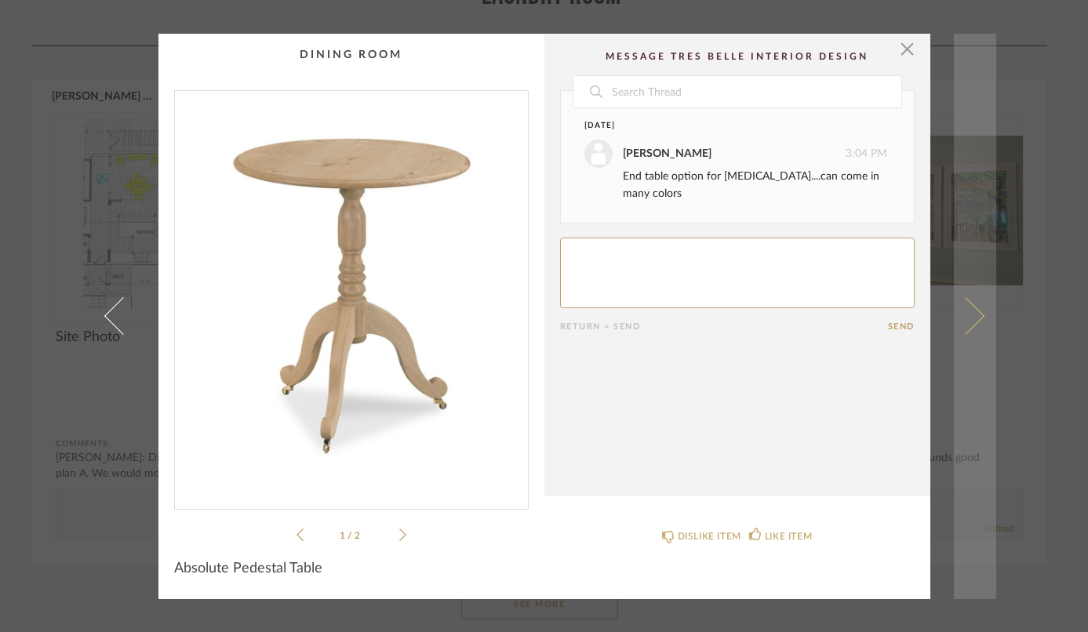
click at [979, 315] on link at bounding box center [975, 317] width 42 height 566
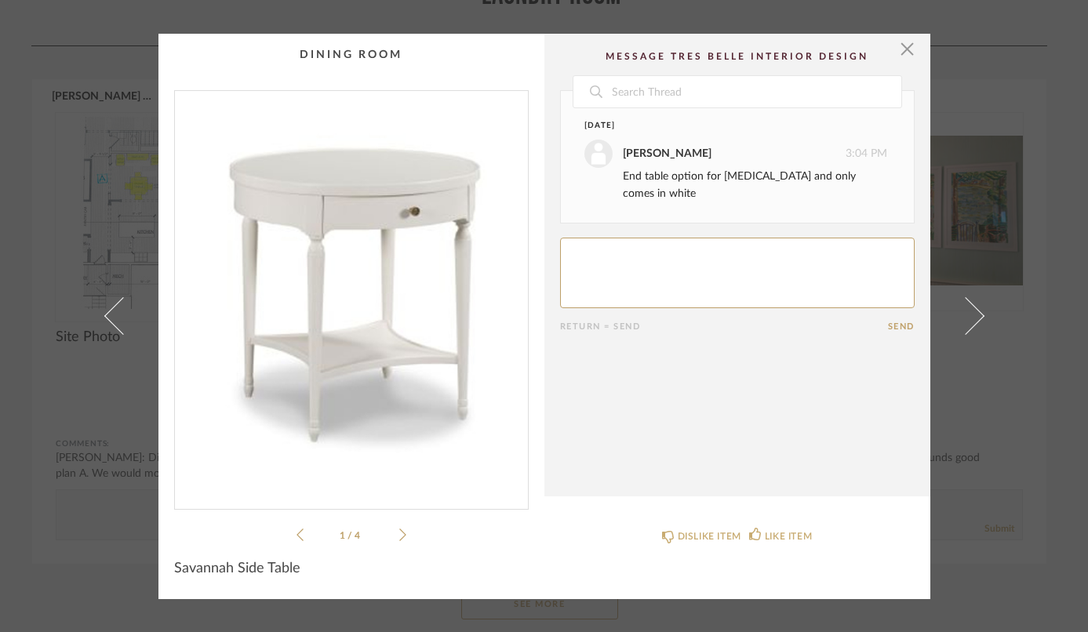
click at [979, 315] on link at bounding box center [975, 317] width 42 height 566
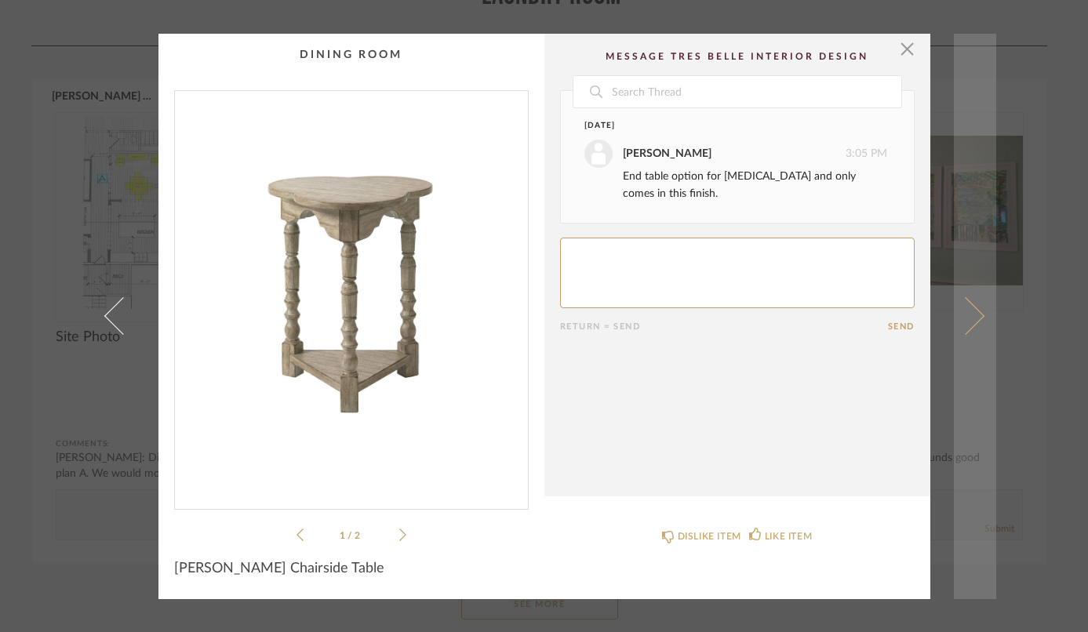
click at [980, 315] on link at bounding box center [975, 317] width 42 height 566
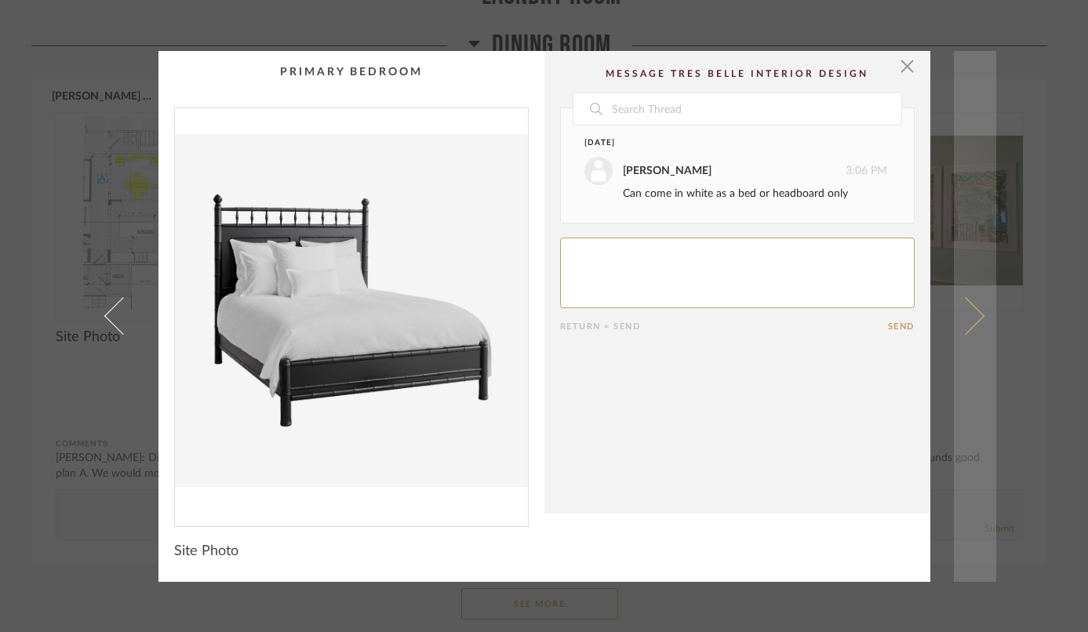
click at [973, 312] on span at bounding box center [965, 316] width 38 height 38
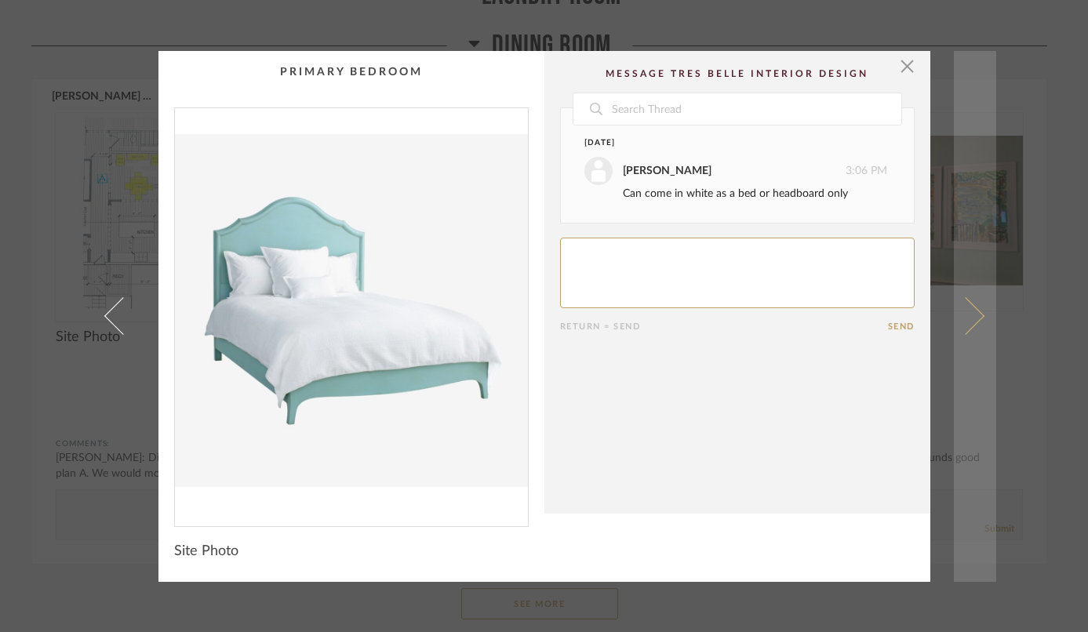
click at [975, 312] on link at bounding box center [975, 316] width 42 height 531
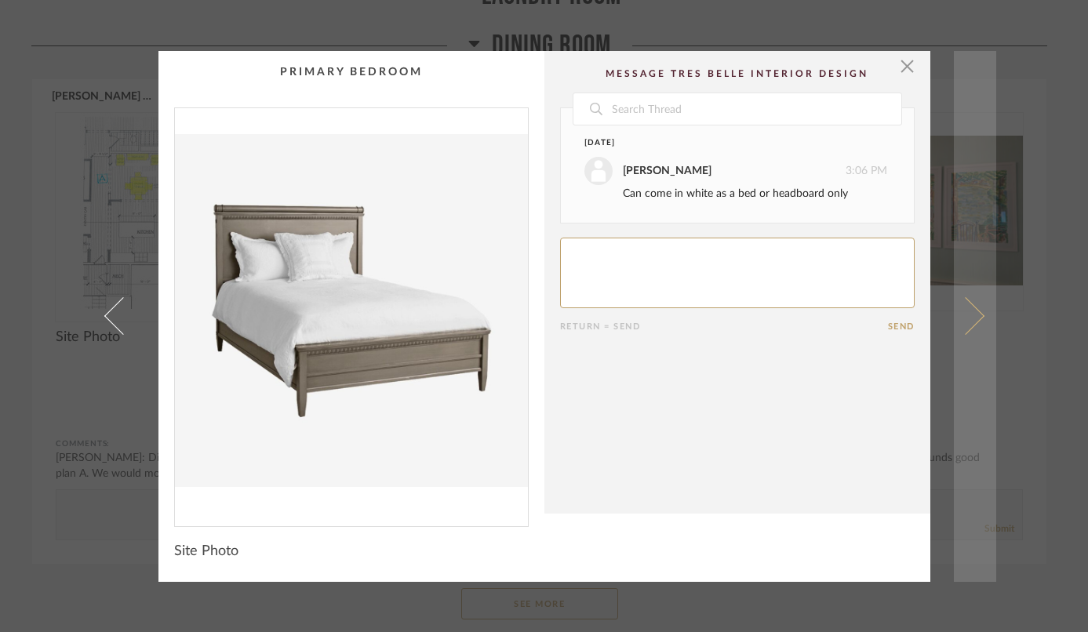
click at [978, 311] on link at bounding box center [975, 316] width 42 height 531
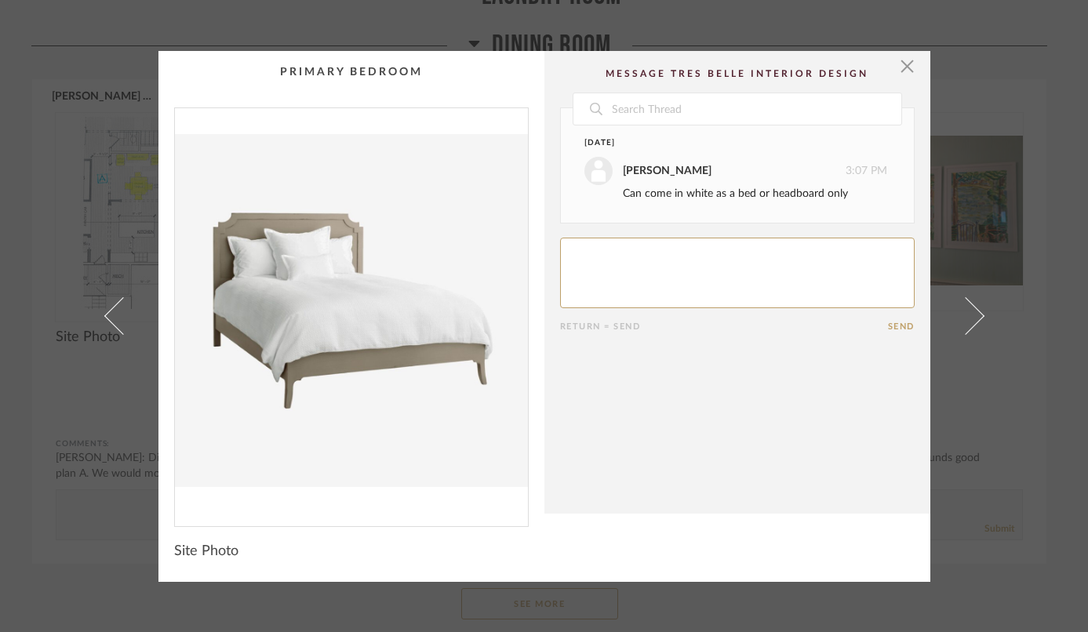
click at [978, 311] on link at bounding box center [975, 316] width 42 height 531
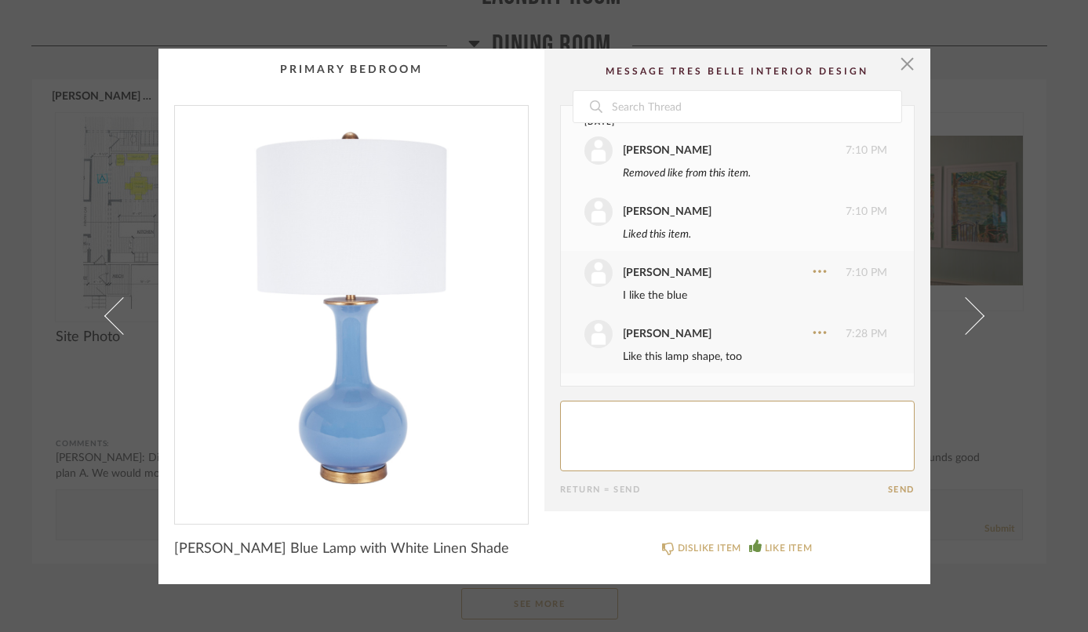
scroll to position [0, 0]
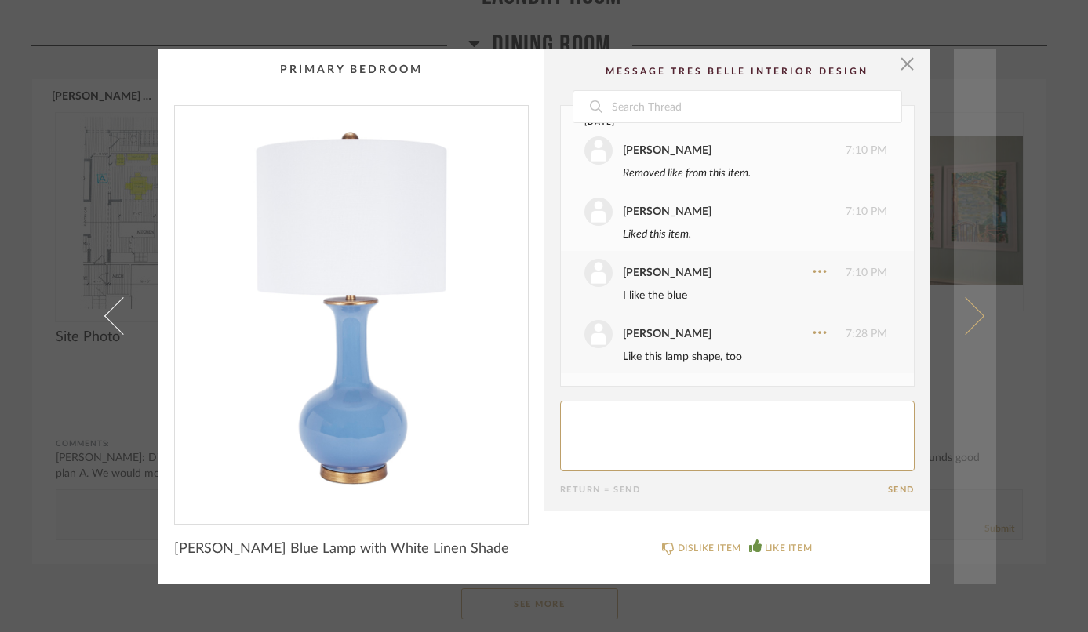
click at [967, 317] on span at bounding box center [965, 316] width 38 height 38
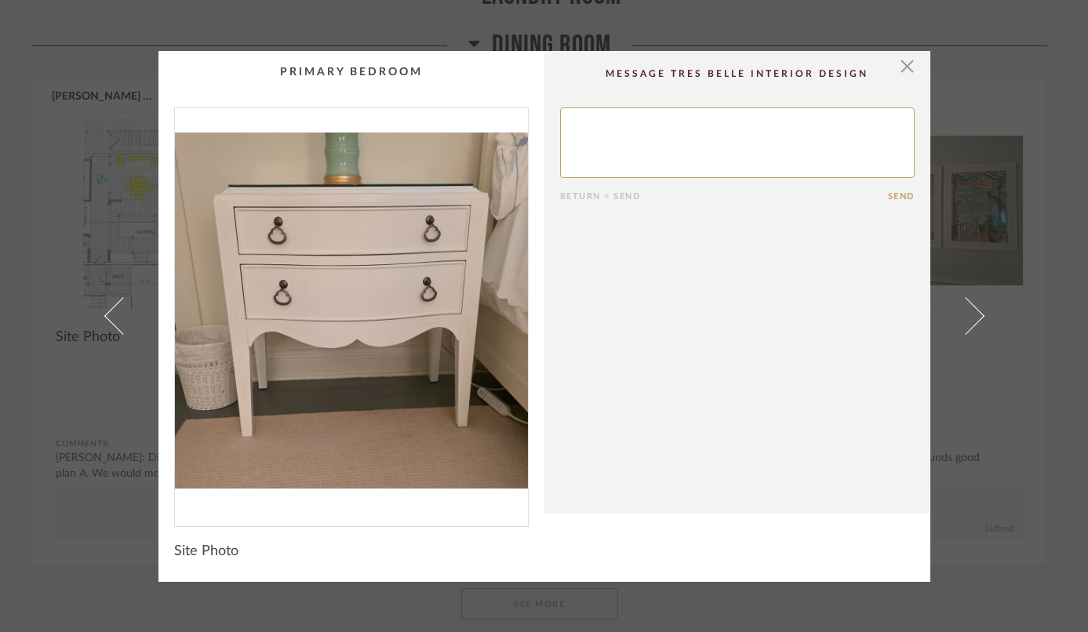
click at [967, 317] on span at bounding box center [965, 316] width 38 height 38
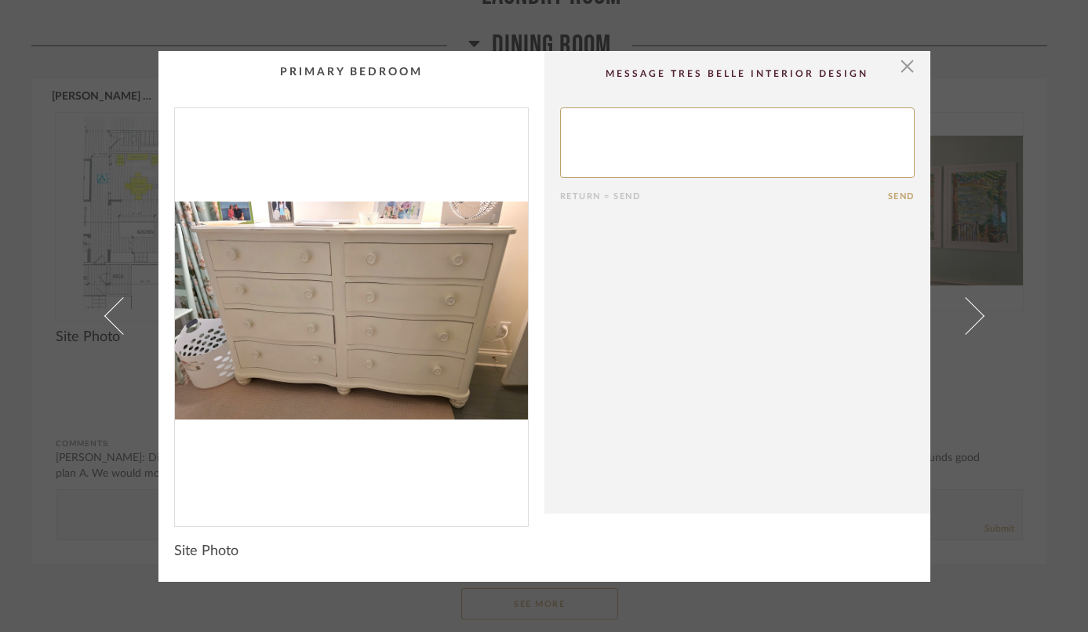
click at [967, 317] on span at bounding box center [965, 316] width 38 height 38
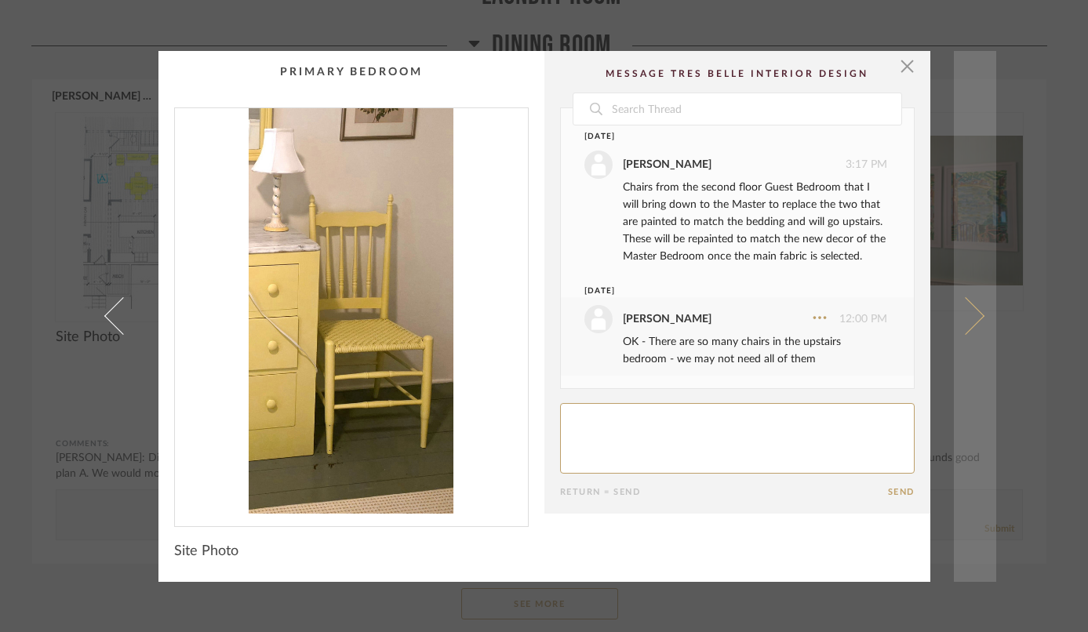
click at [971, 320] on span at bounding box center [965, 316] width 38 height 38
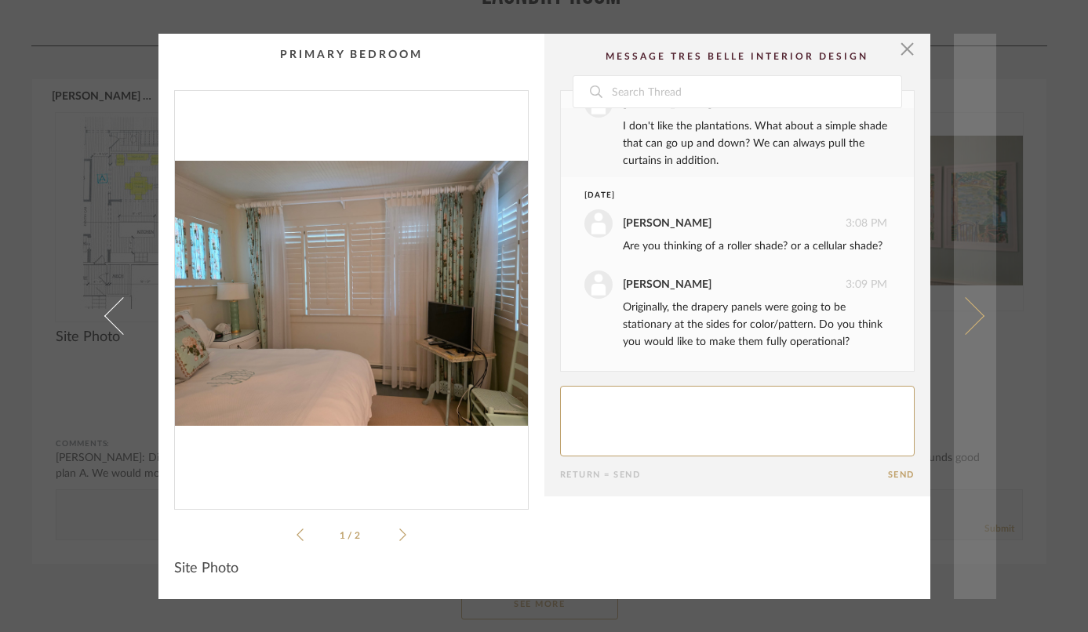
click at [973, 317] on span at bounding box center [965, 316] width 38 height 38
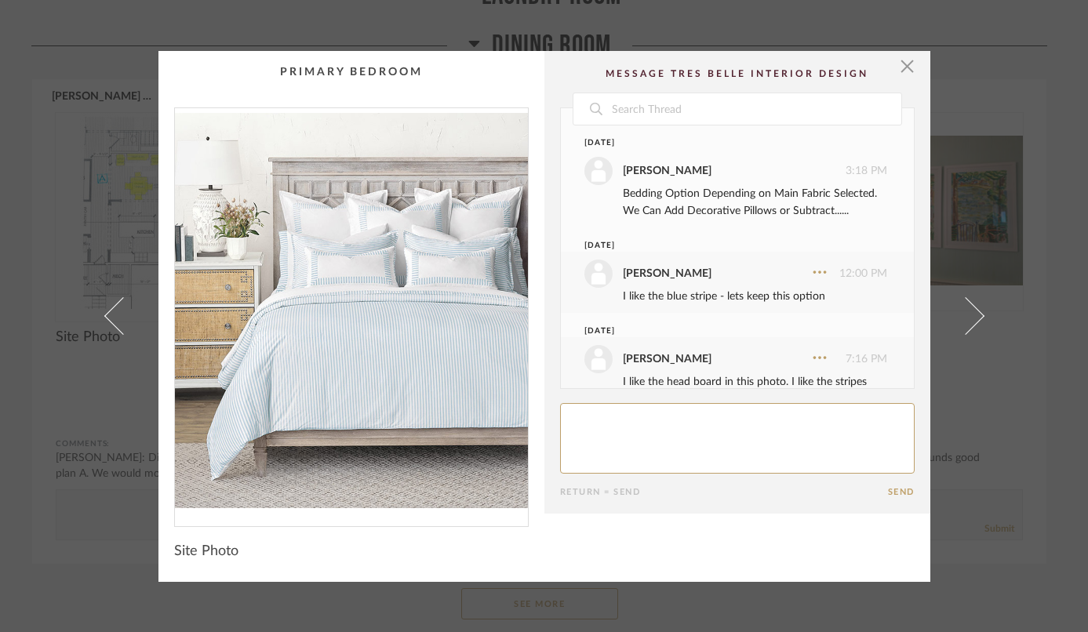
scroll to position [40, 0]
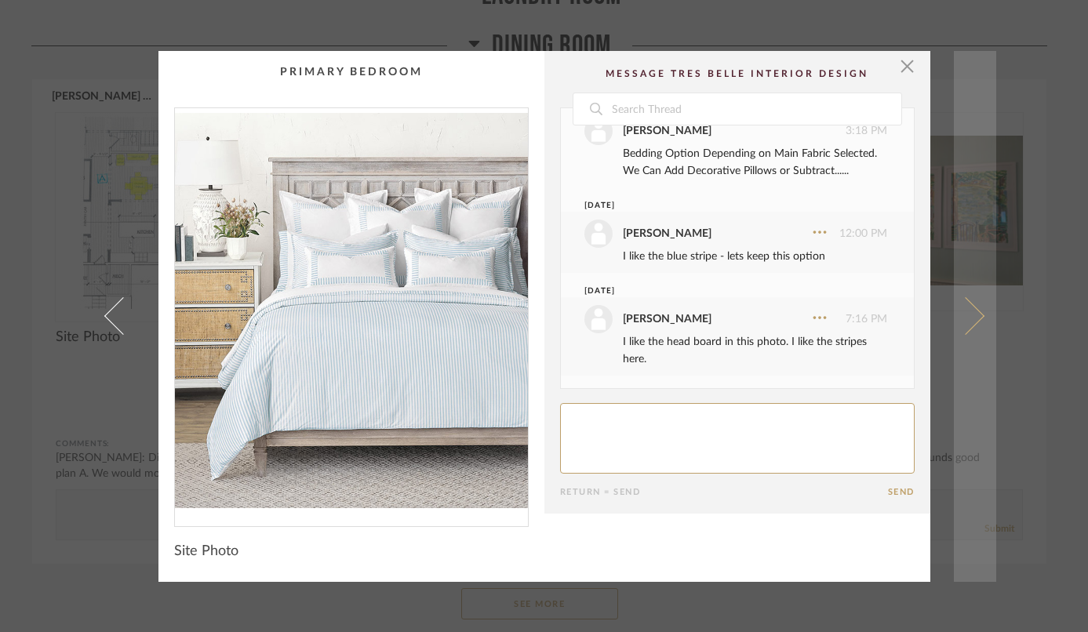
click at [972, 317] on span at bounding box center [965, 316] width 38 height 38
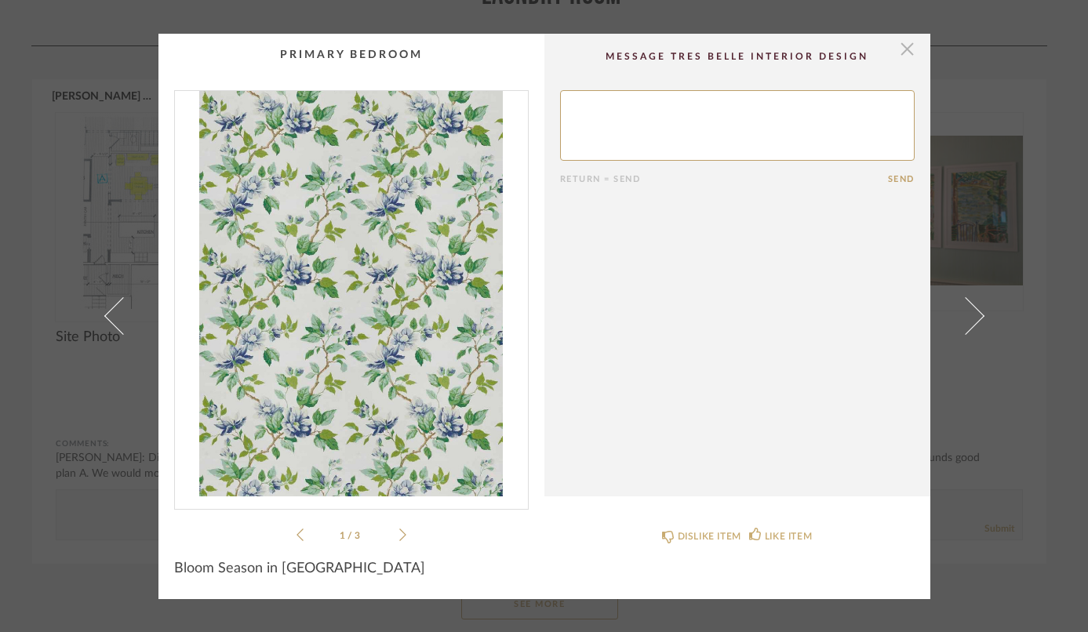
click at [906, 50] on span "button" at bounding box center [907, 49] width 31 height 31
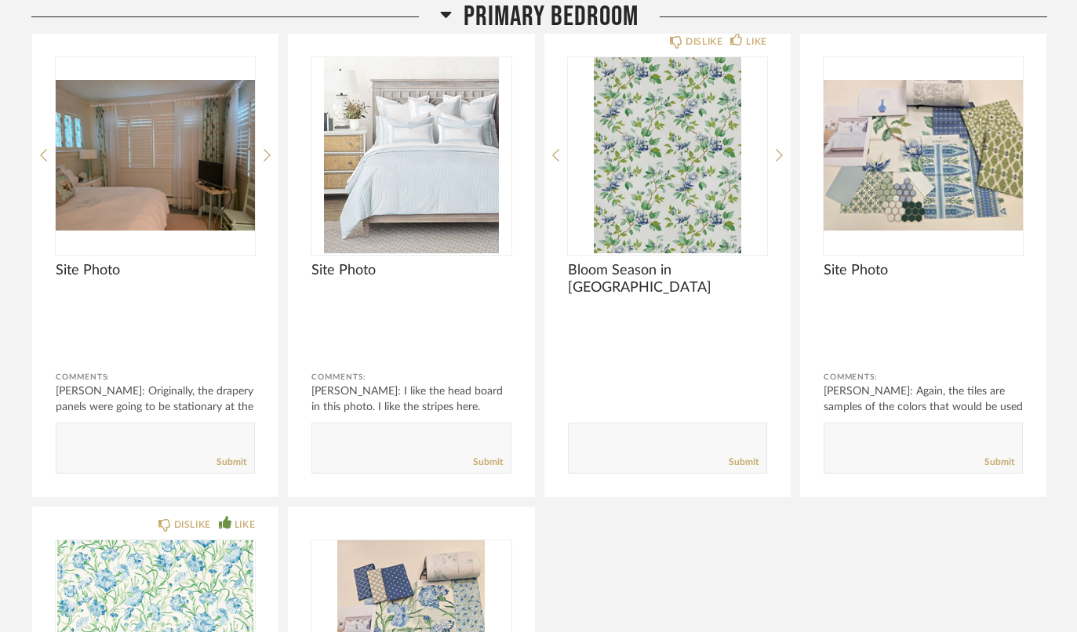
scroll to position [3738, 0]
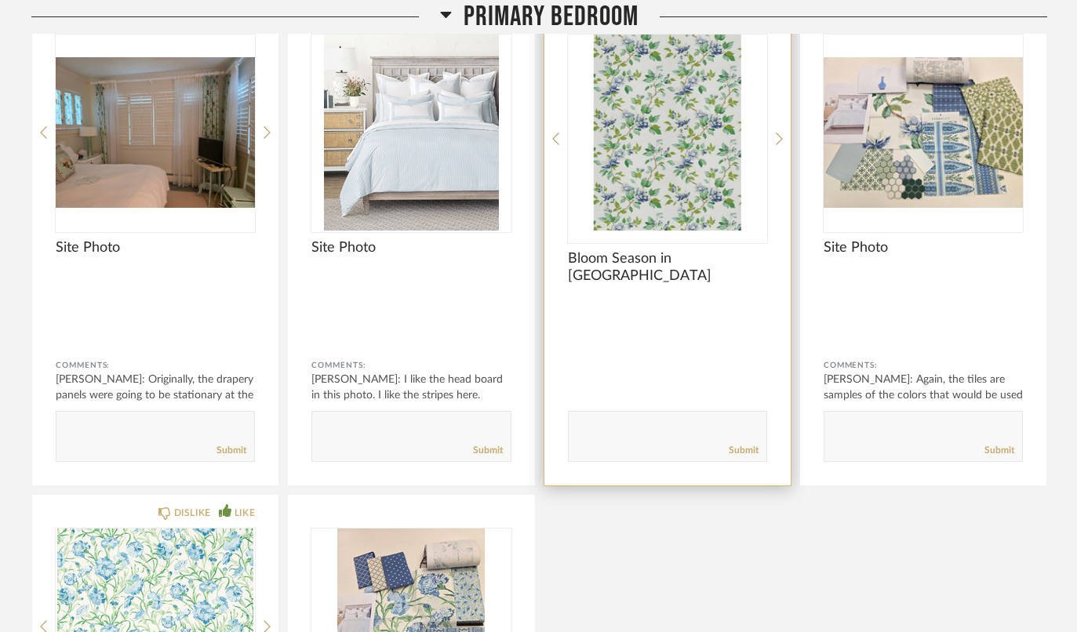
click at [683, 152] on img "0" at bounding box center [667, 133] width 199 height 196
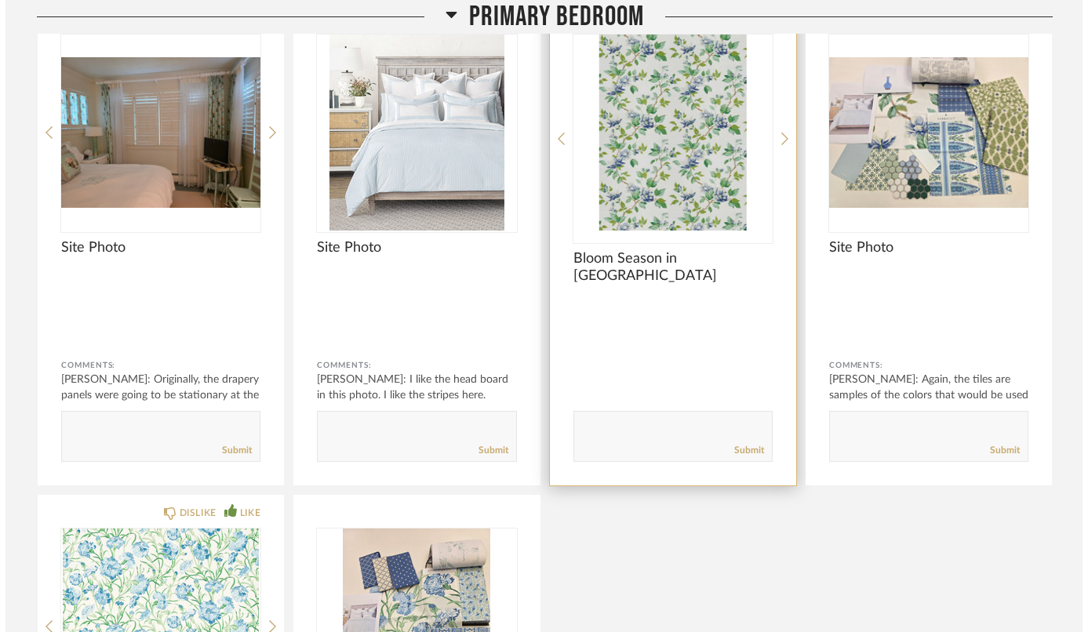
scroll to position [0, 0]
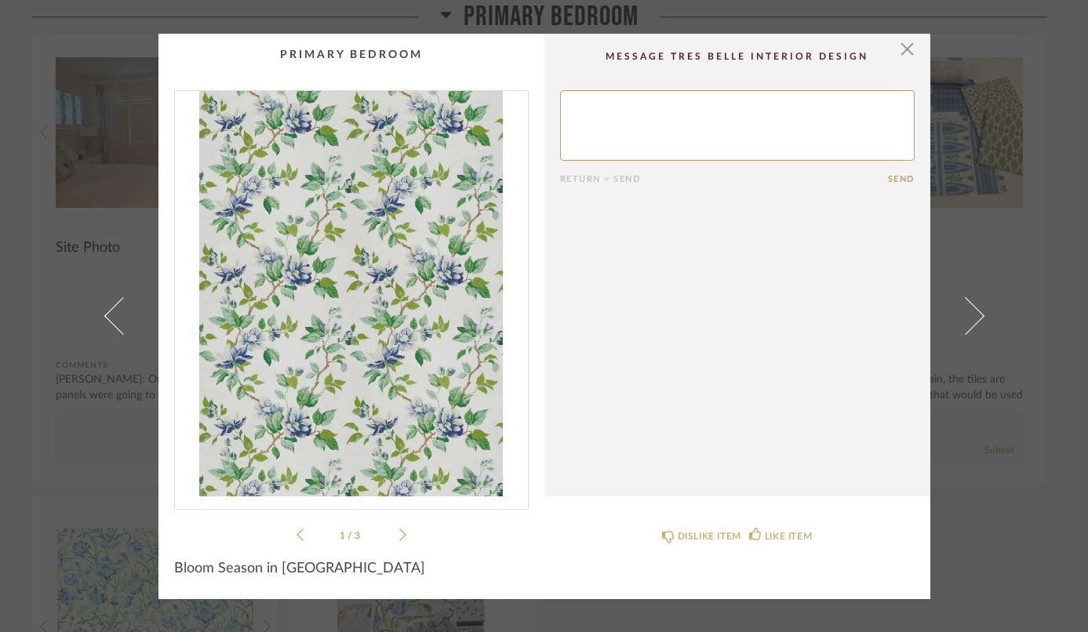
click at [402, 531] on div "1 / 3" at bounding box center [351, 317] width 355 height 454
click at [399, 534] on icon at bounding box center [402, 535] width 7 height 14
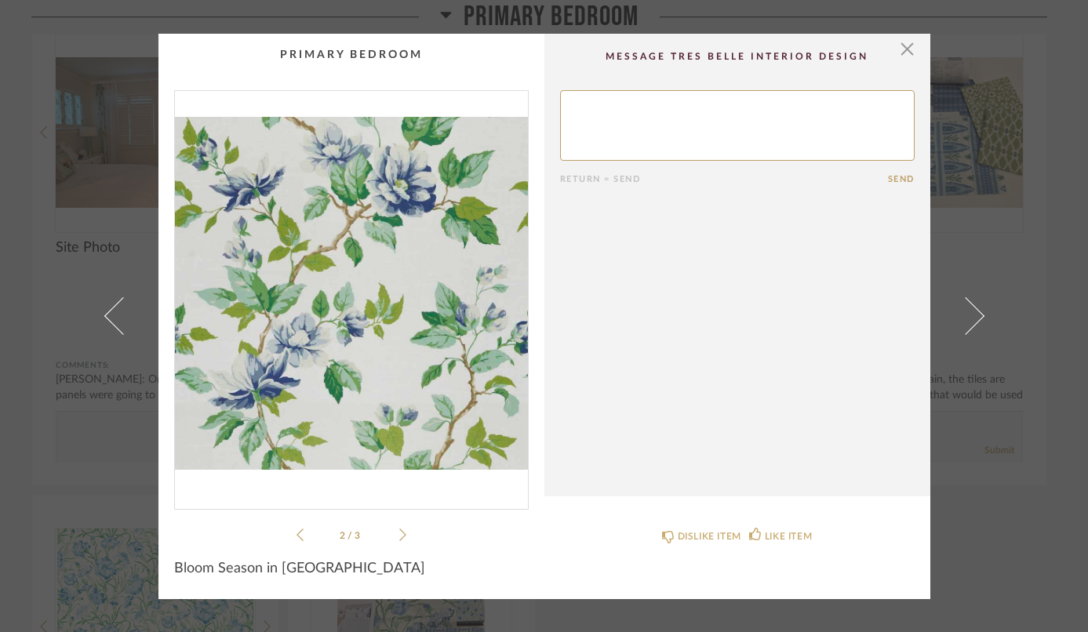
click at [399, 534] on icon at bounding box center [402, 535] width 7 height 14
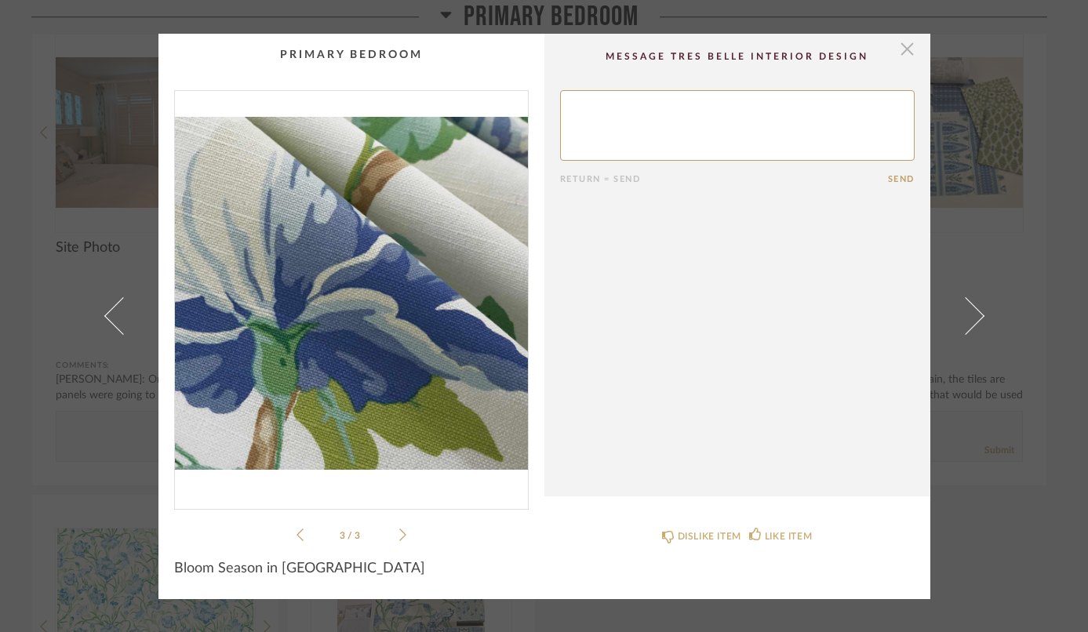
click at [903, 50] on span "button" at bounding box center [907, 49] width 31 height 31
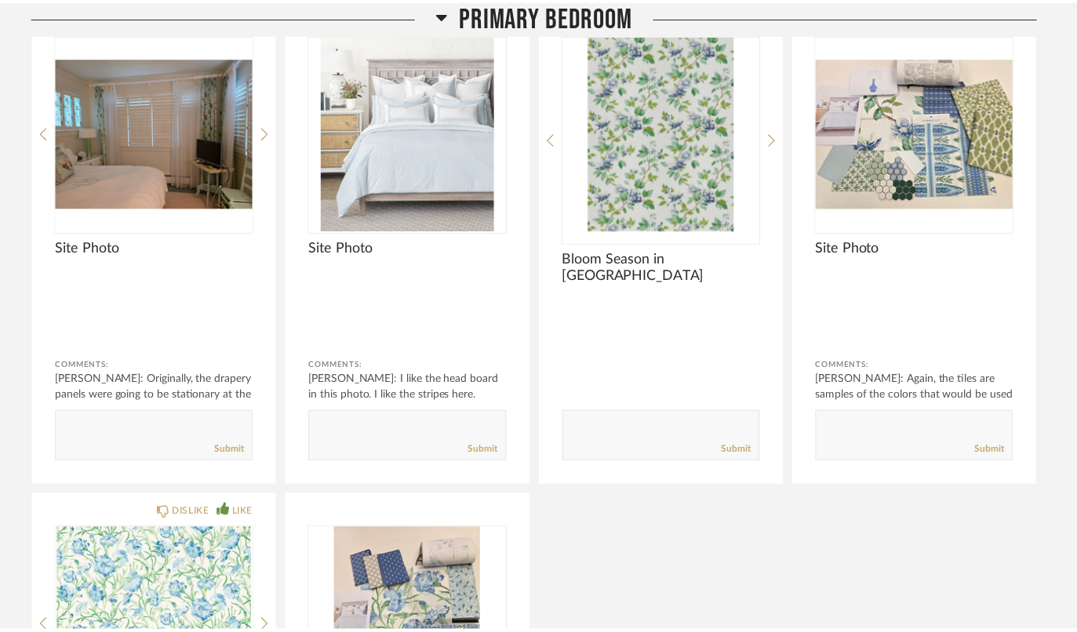
scroll to position [3738, 0]
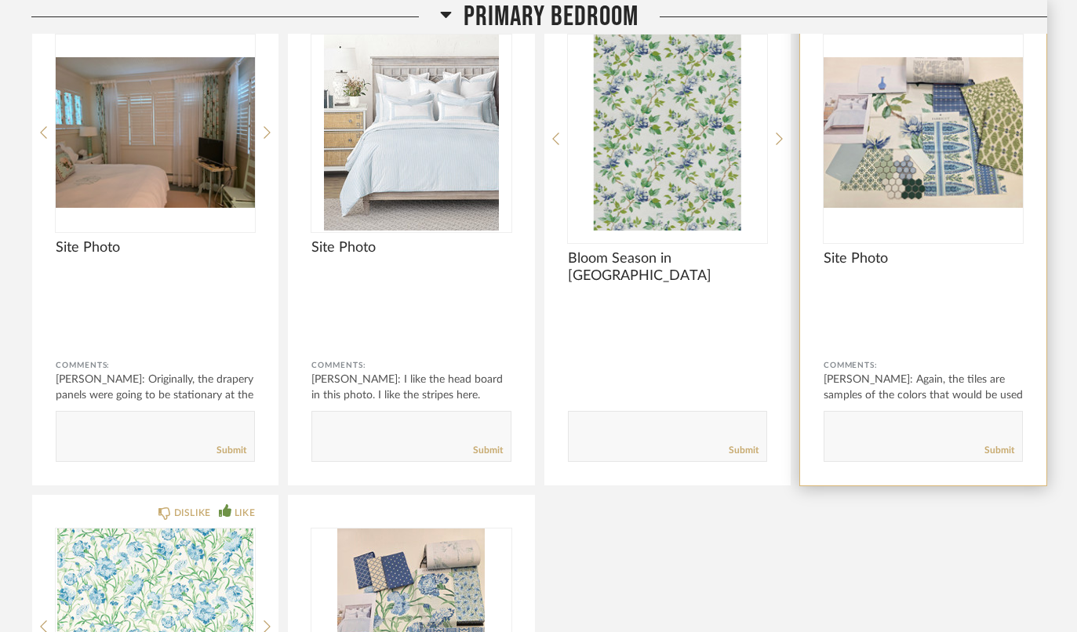
click at [906, 207] on img "0" at bounding box center [923, 133] width 199 height 196
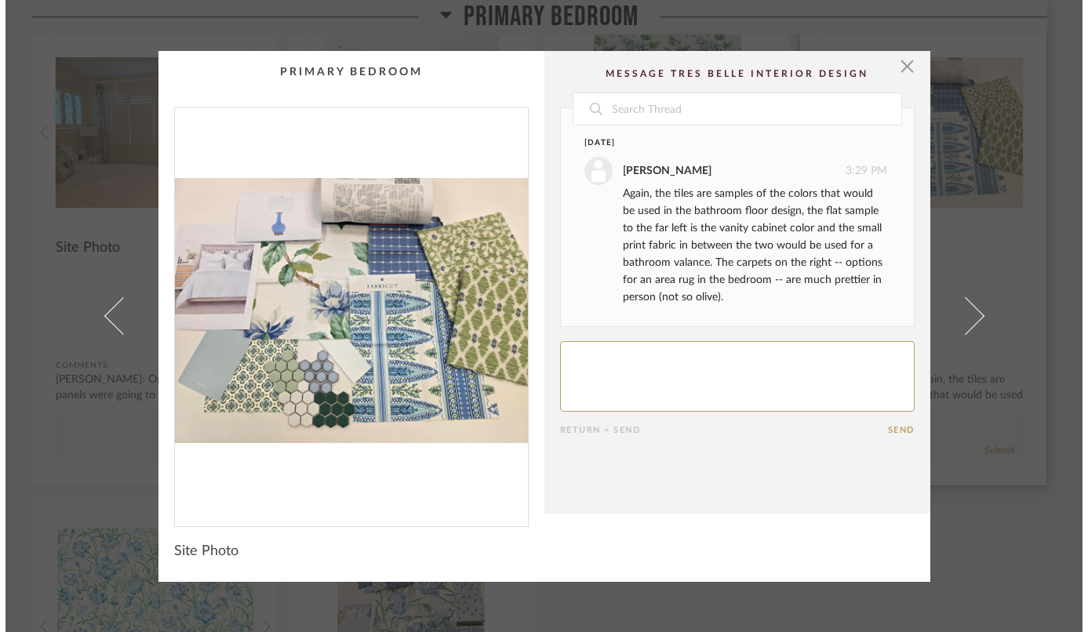
scroll to position [0, 0]
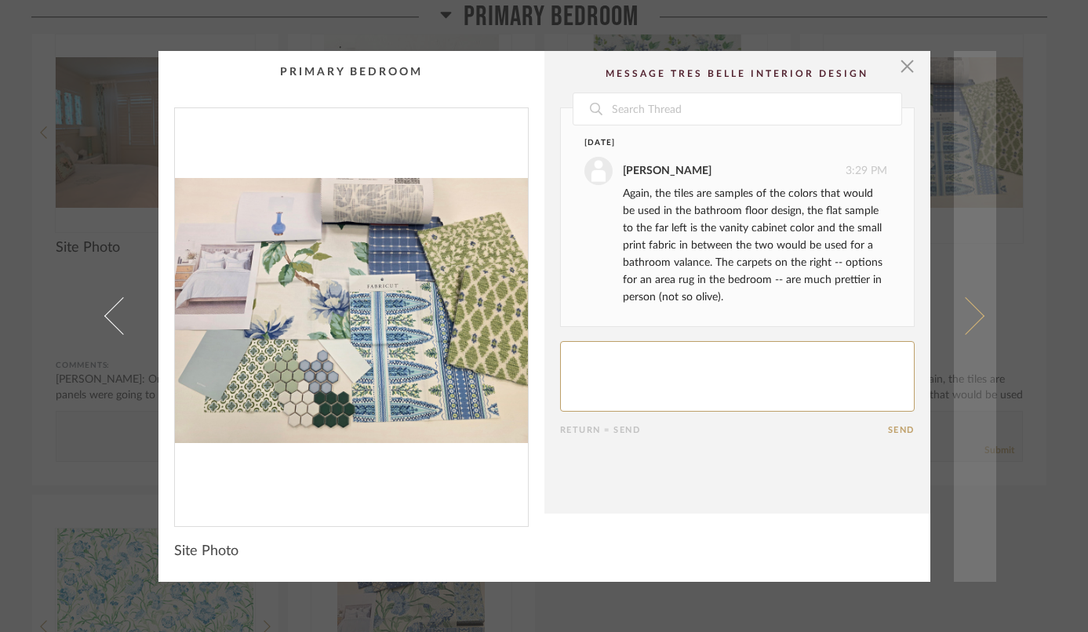
click at [971, 308] on link at bounding box center [975, 316] width 42 height 531
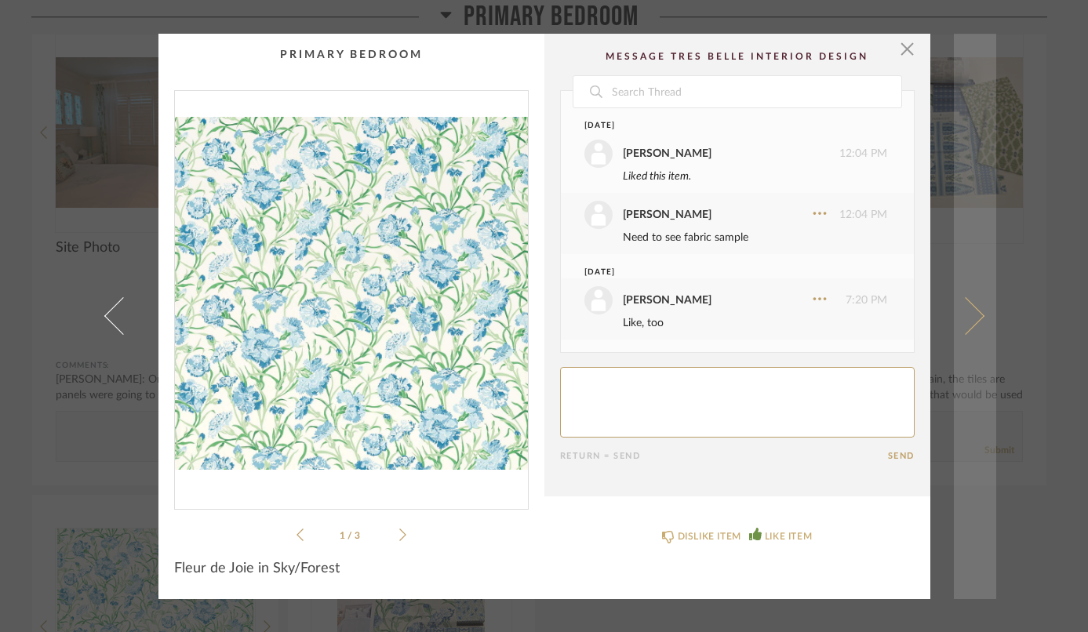
click at [972, 313] on span at bounding box center [965, 316] width 38 height 38
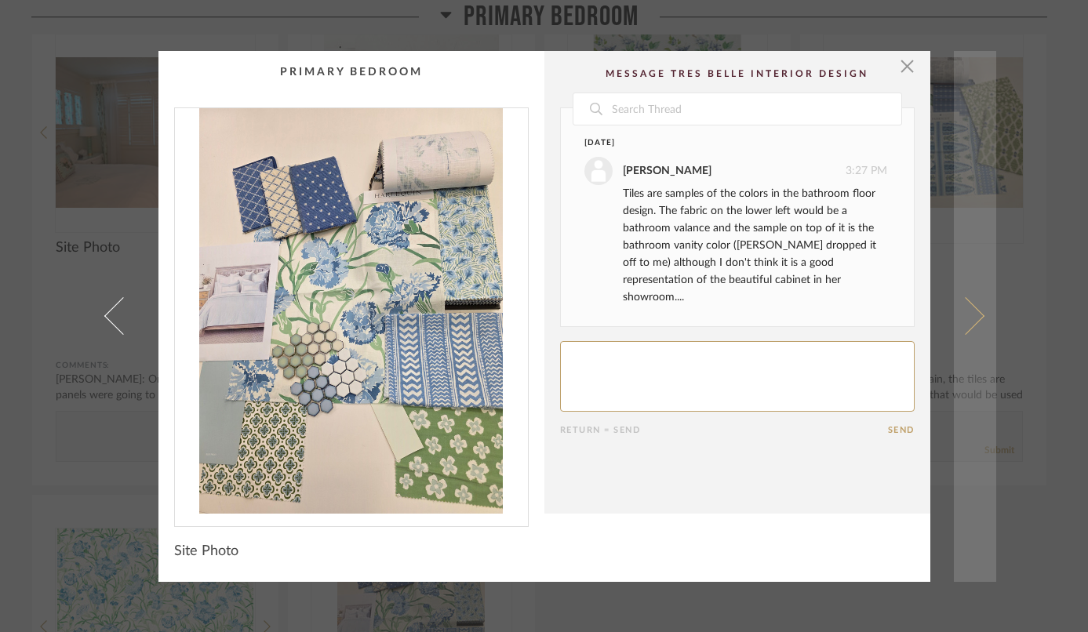
click at [976, 311] on link at bounding box center [975, 316] width 42 height 531
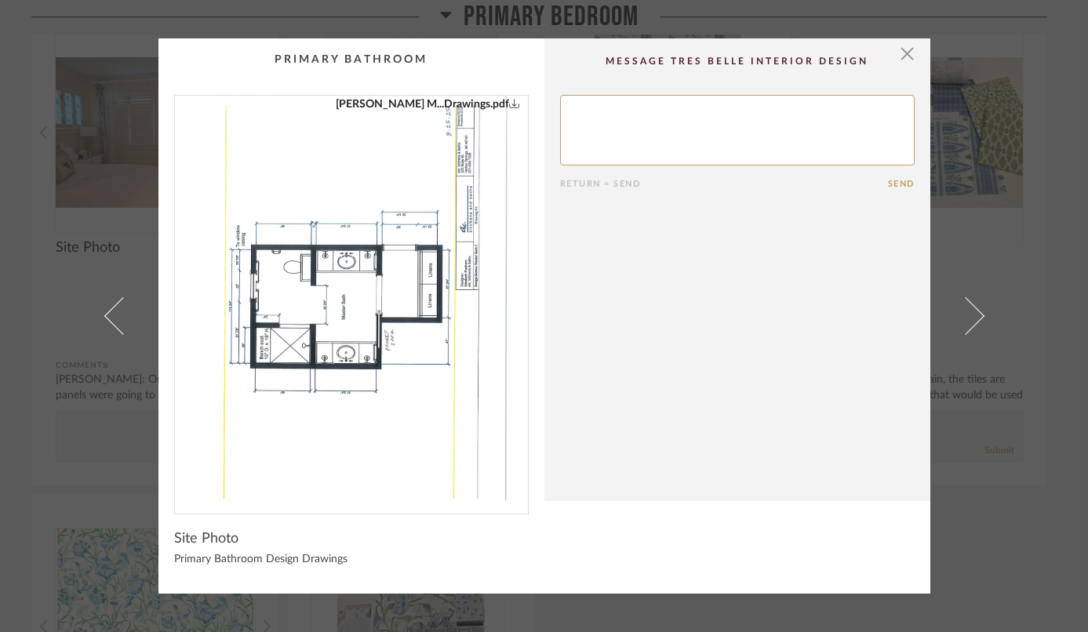
click at [976, 311] on link at bounding box center [975, 316] width 42 height 556
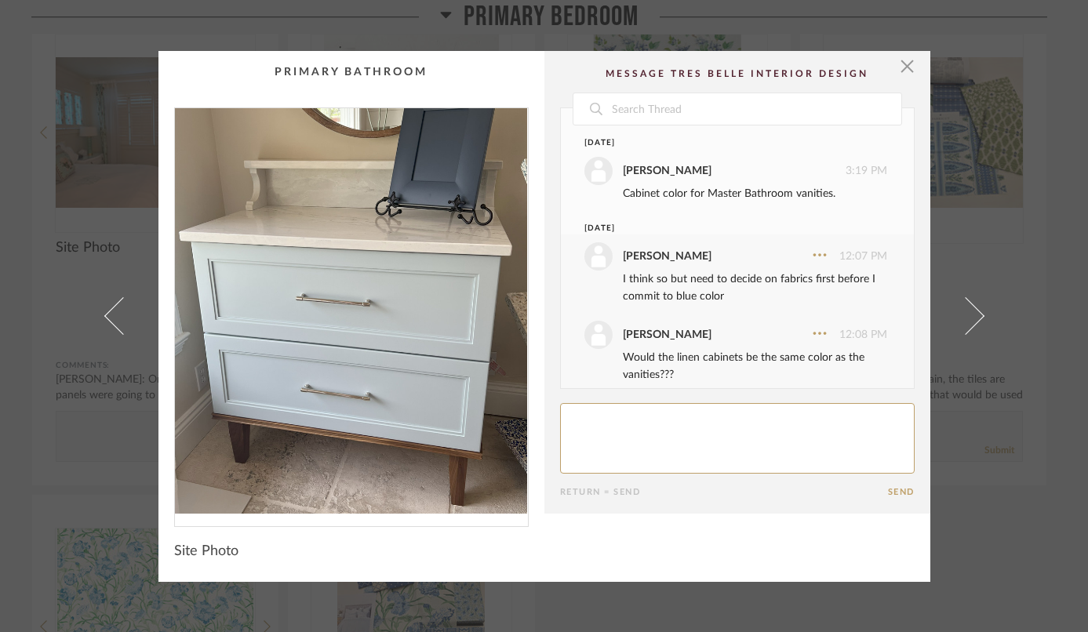
scroll to position [180, 0]
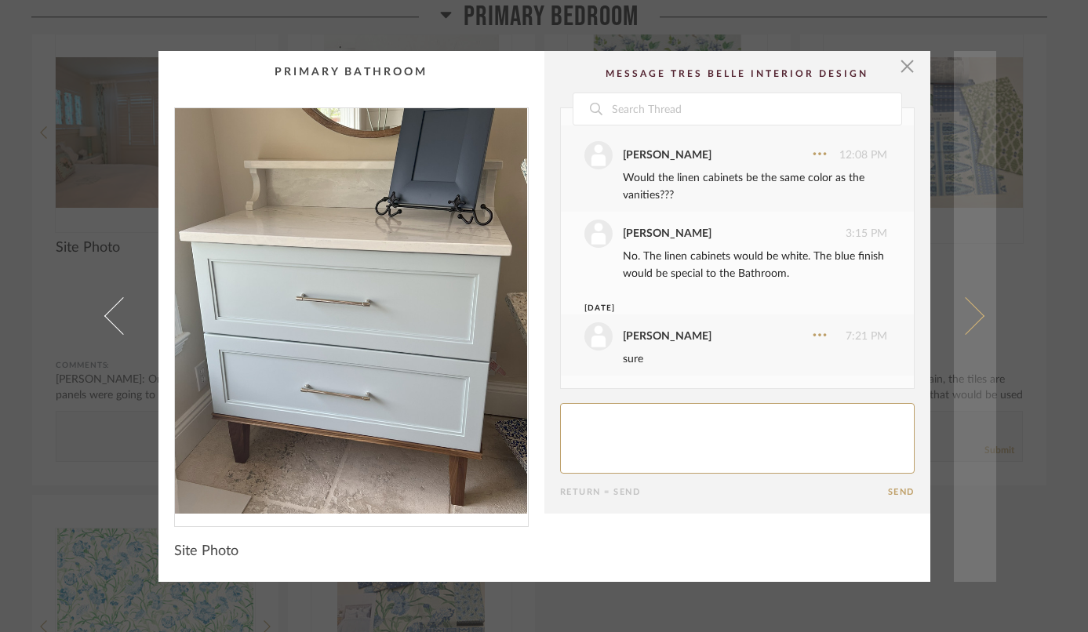
click at [974, 312] on span at bounding box center [965, 316] width 38 height 38
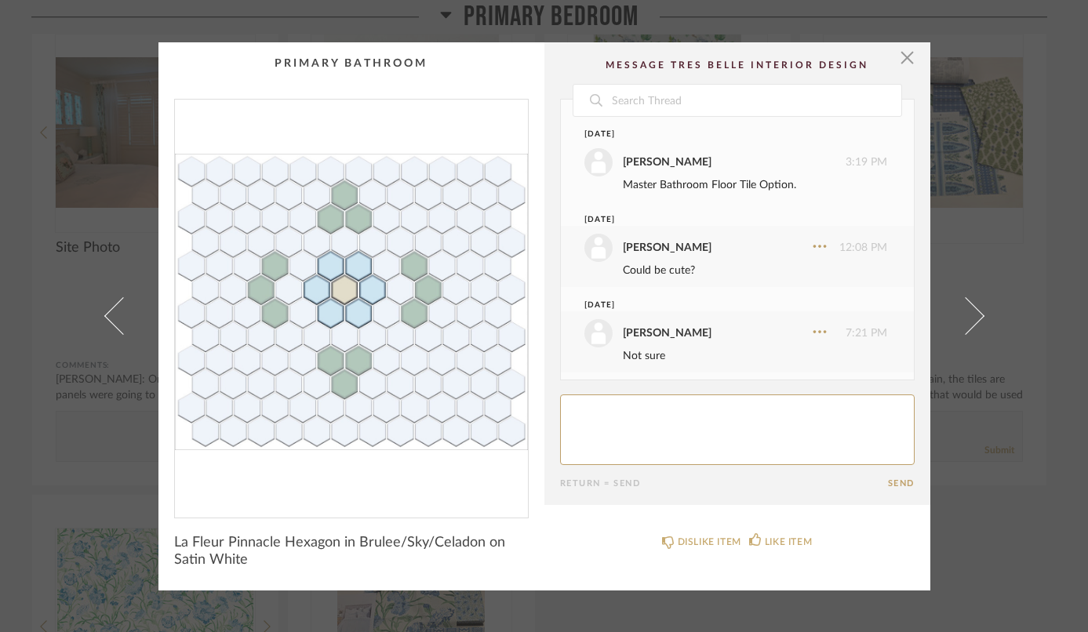
scroll to position [5, 0]
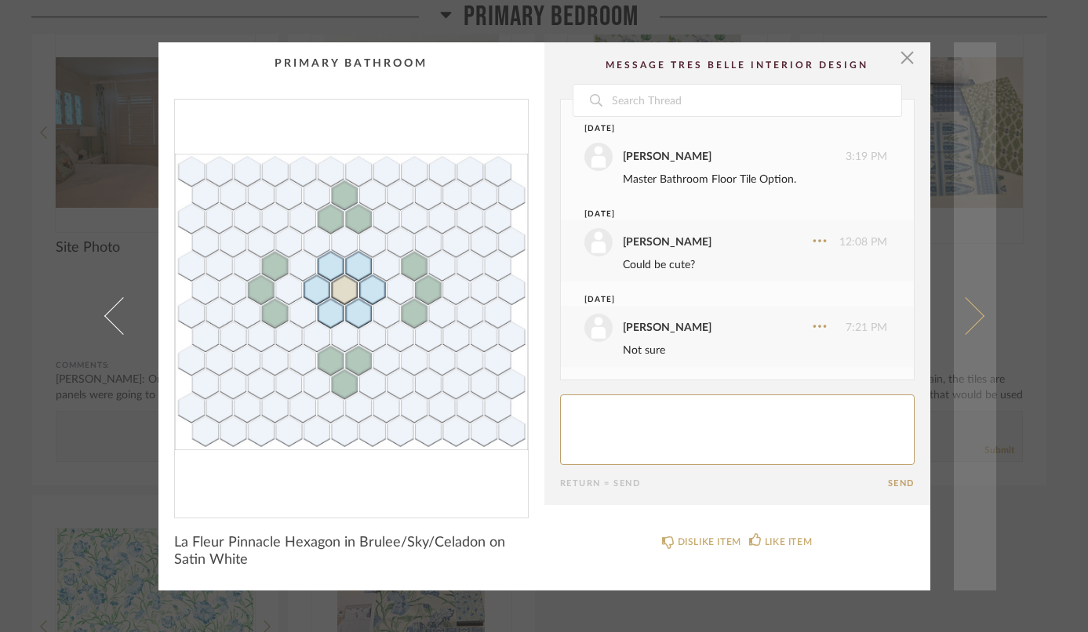
click at [980, 312] on link at bounding box center [975, 316] width 42 height 549
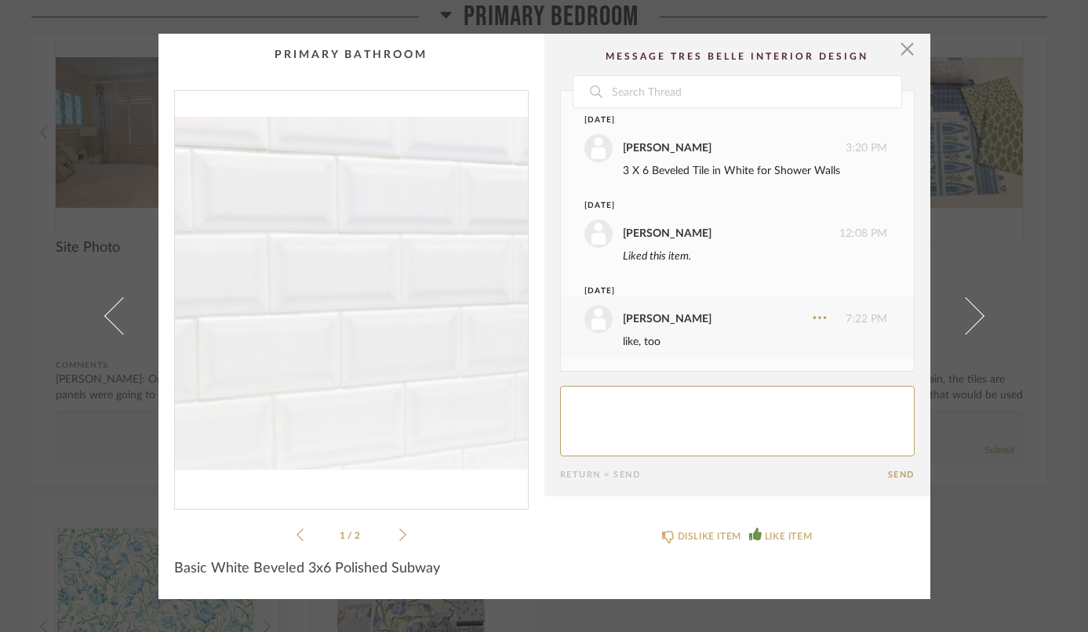
click at [980, 312] on link at bounding box center [975, 317] width 42 height 566
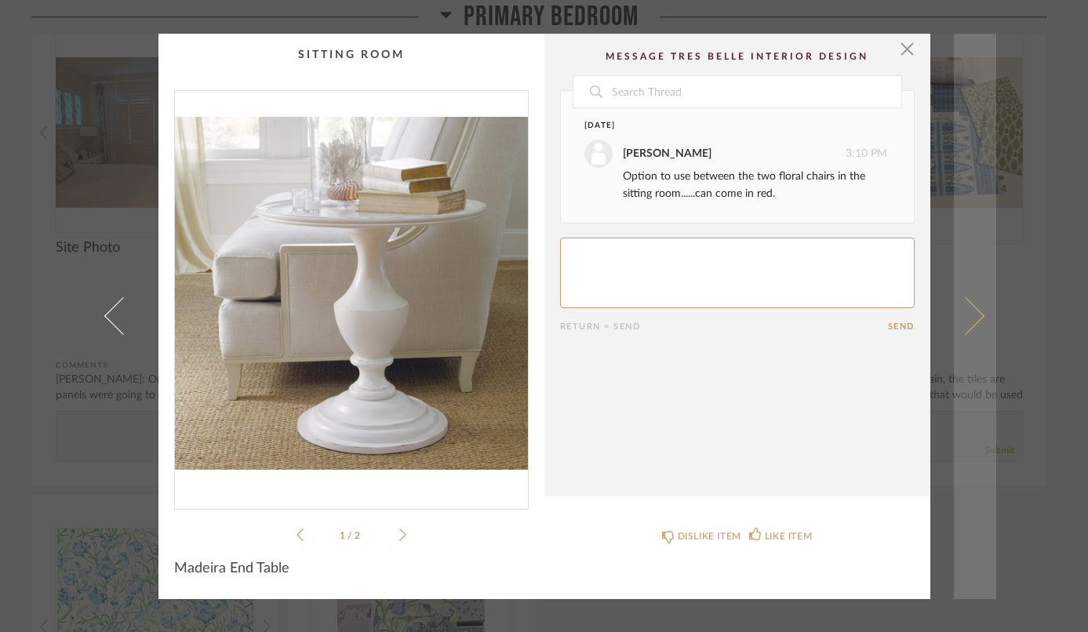
click at [975, 312] on link at bounding box center [975, 317] width 42 height 566
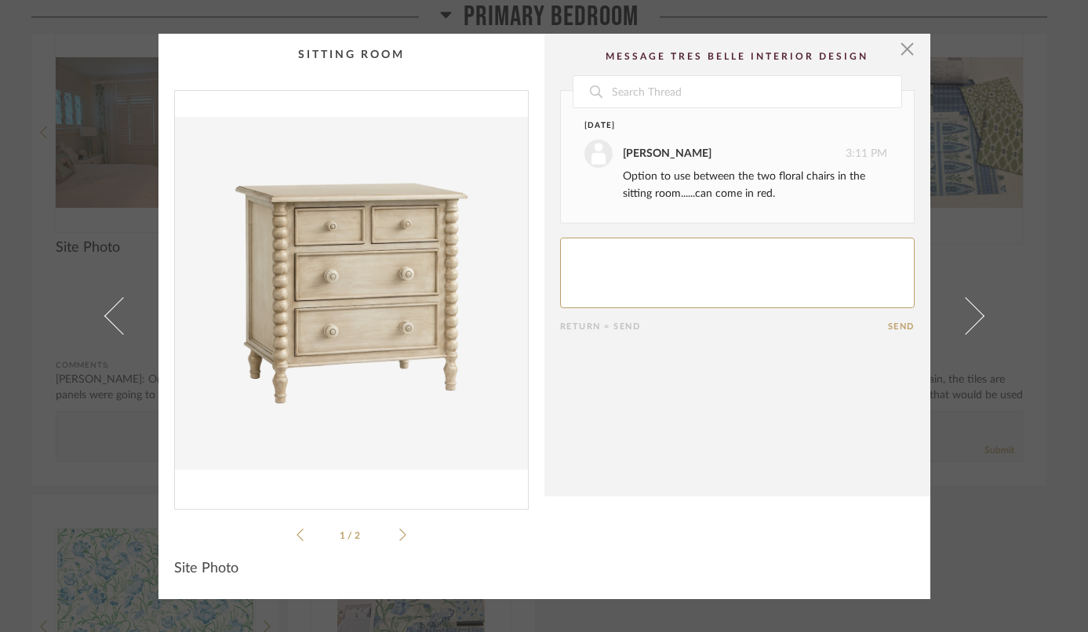
click at [975, 312] on link at bounding box center [975, 317] width 42 height 566
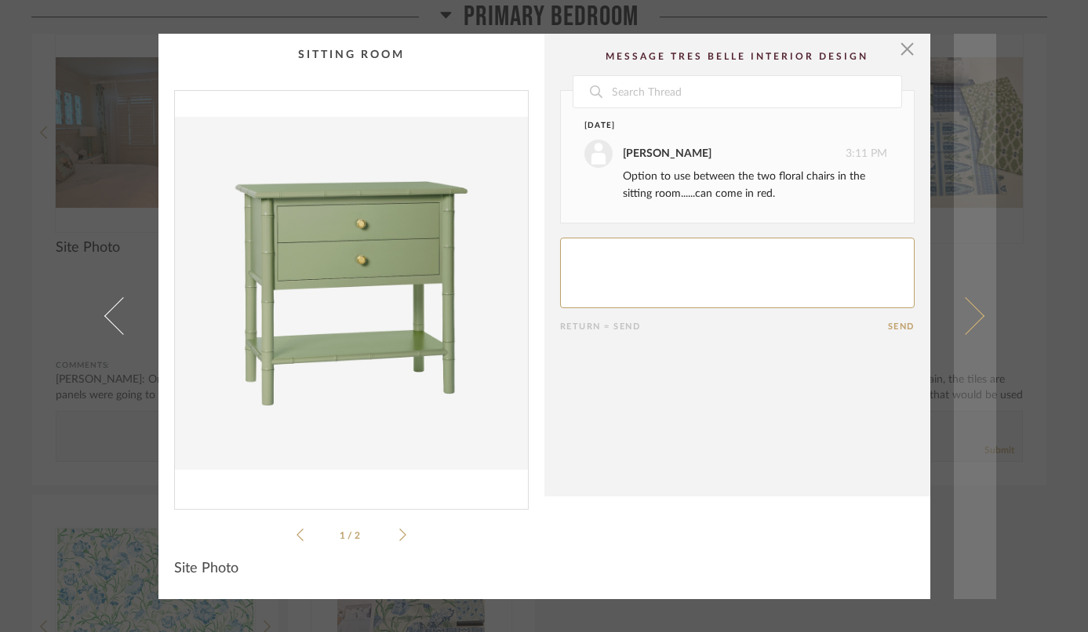
click at [975, 318] on span at bounding box center [965, 316] width 38 height 38
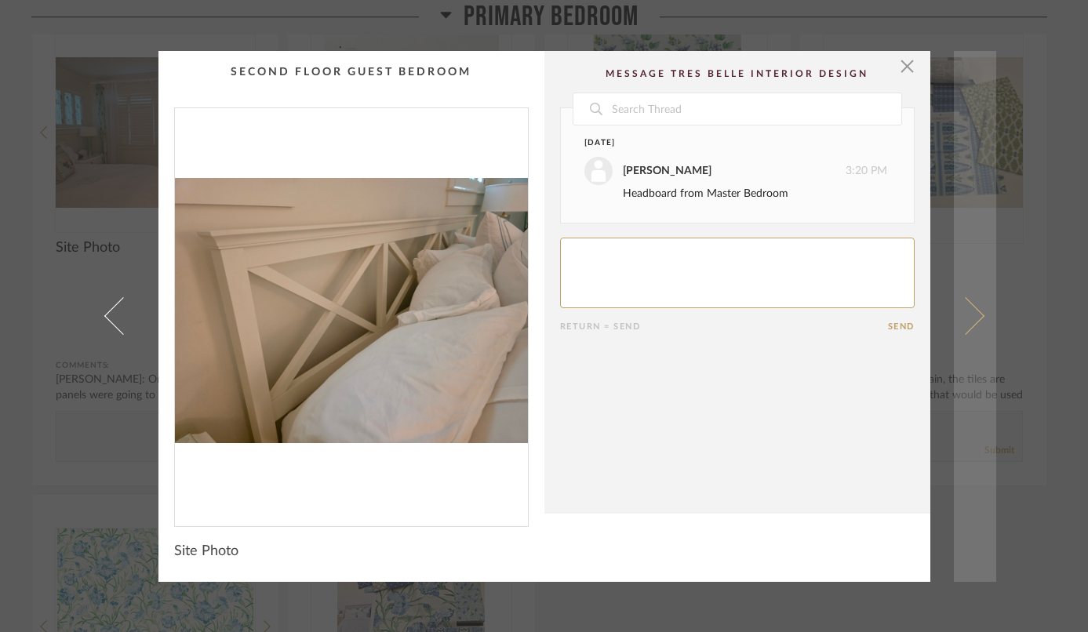
click at [974, 318] on span at bounding box center [965, 316] width 38 height 38
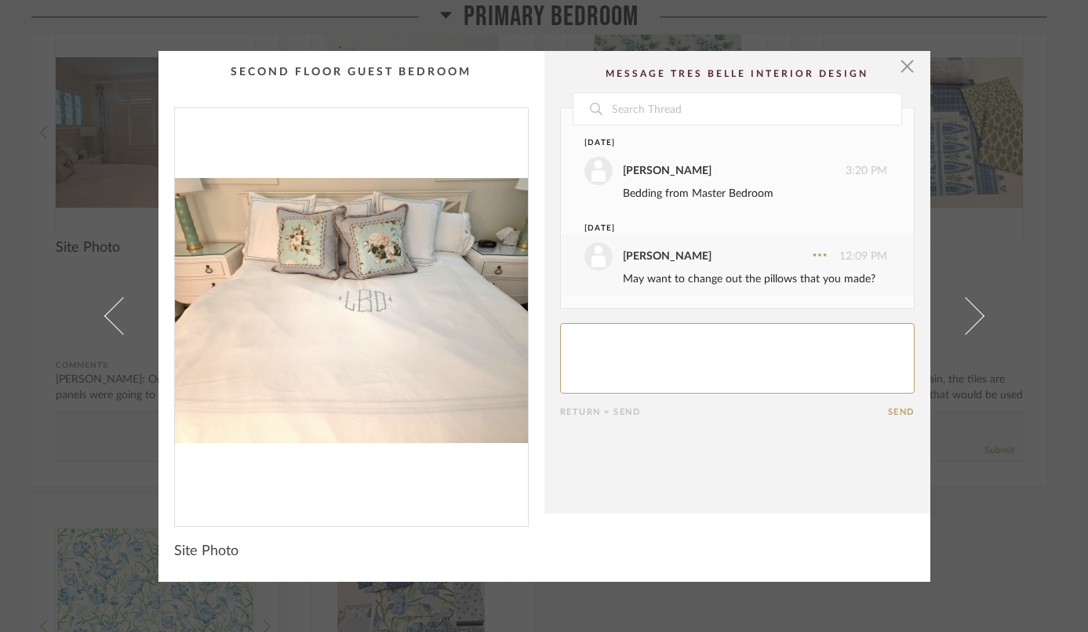
click at [974, 318] on span at bounding box center [965, 316] width 38 height 38
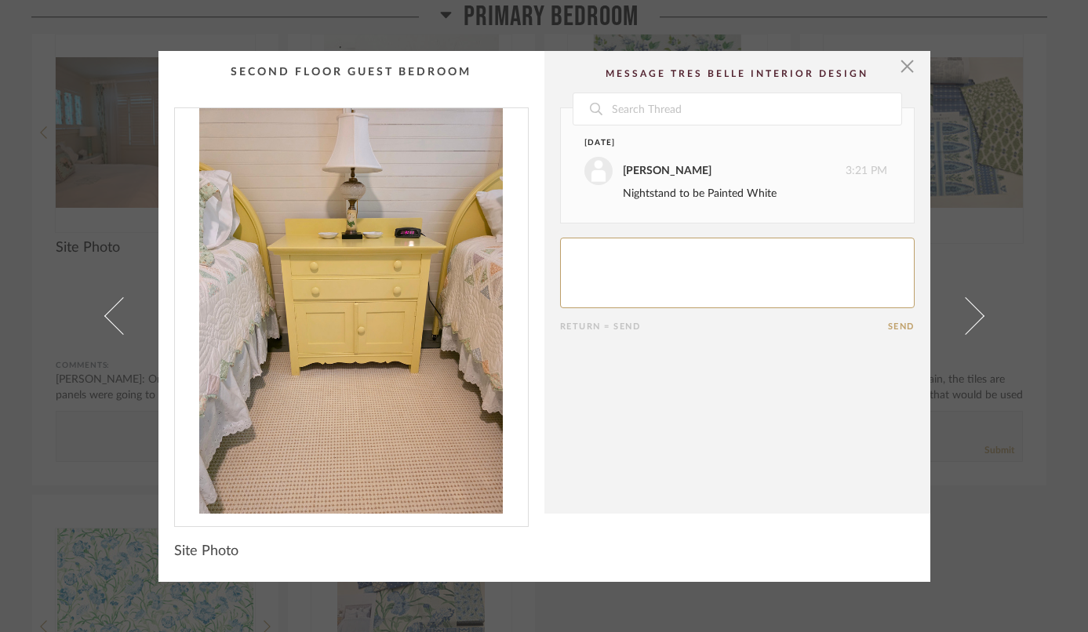
click at [974, 318] on span at bounding box center [965, 316] width 38 height 38
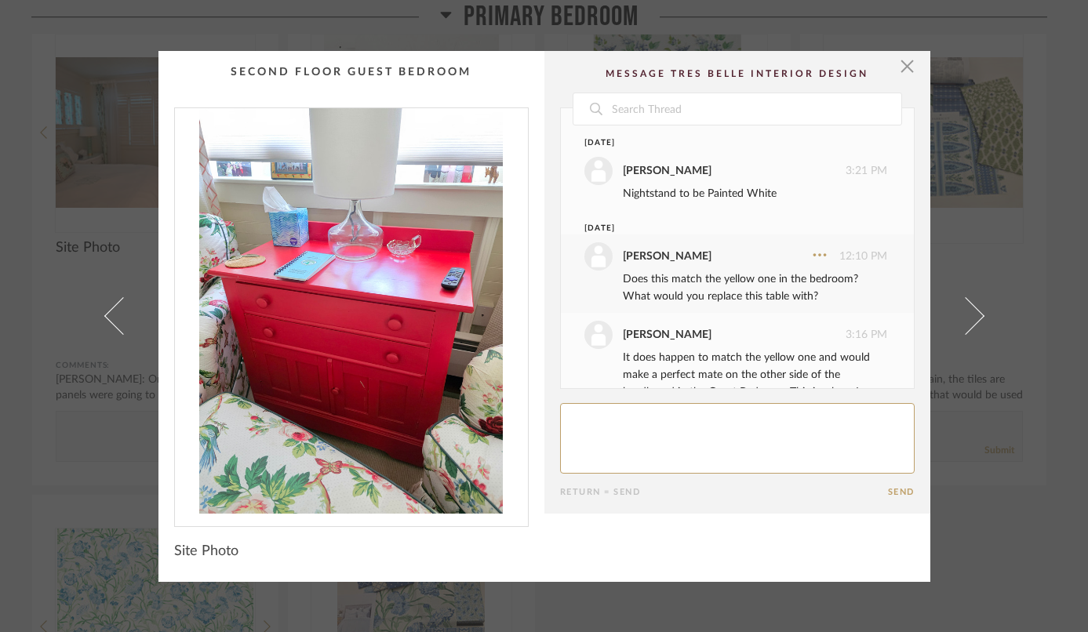
scroll to position [85, 0]
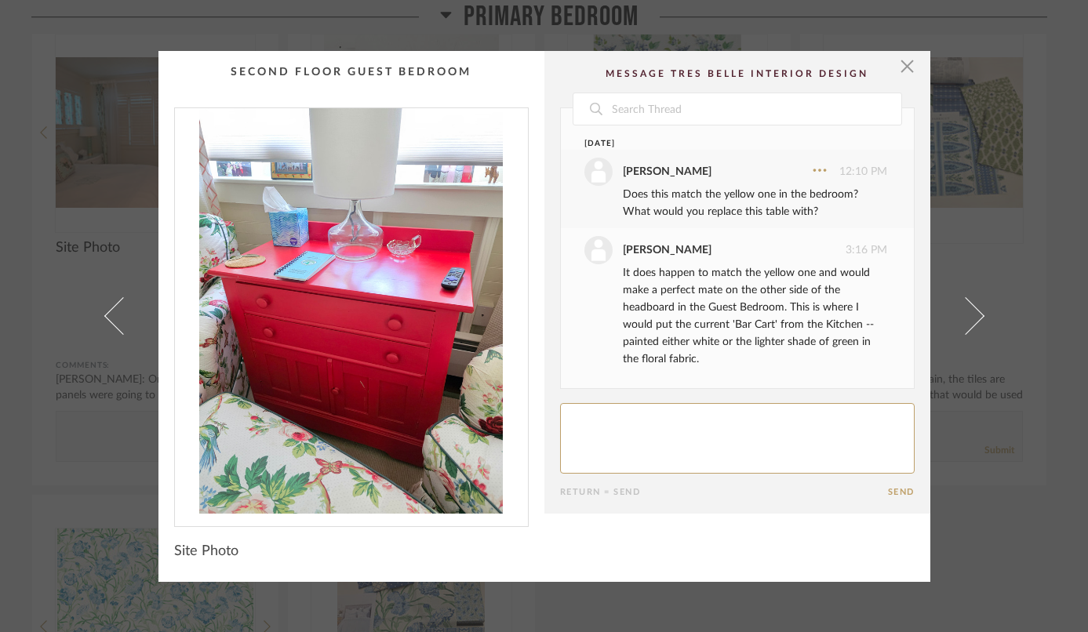
click at [974, 318] on span at bounding box center [965, 316] width 38 height 38
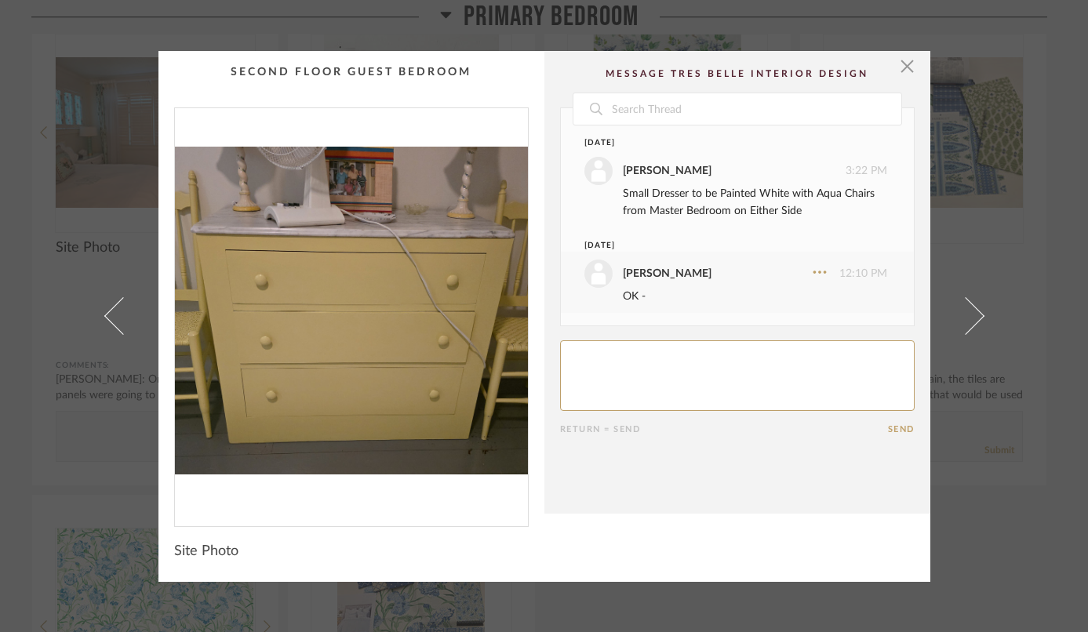
click at [974, 318] on span at bounding box center [965, 316] width 38 height 38
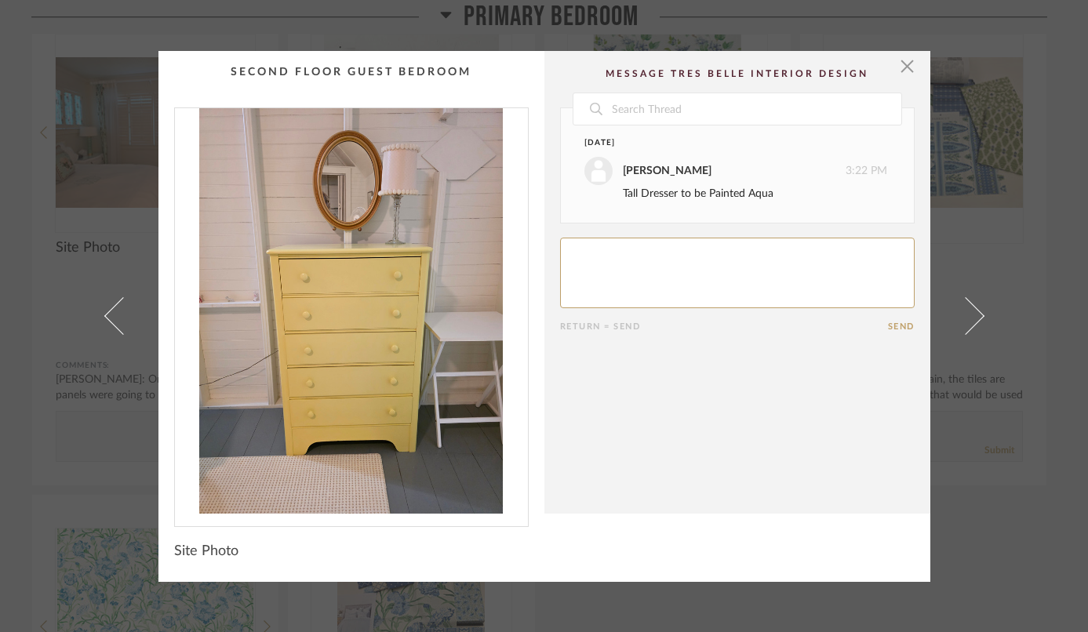
click at [974, 318] on span at bounding box center [965, 316] width 38 height 38
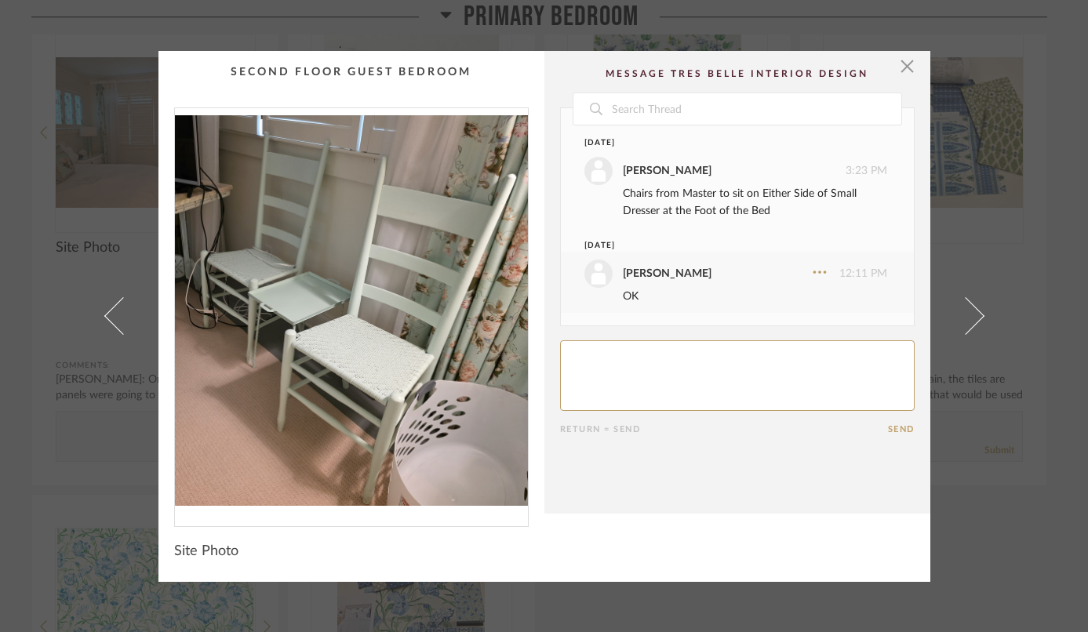
click at [974, 318] on span at bounding box center [965, 316] width 38 height 38
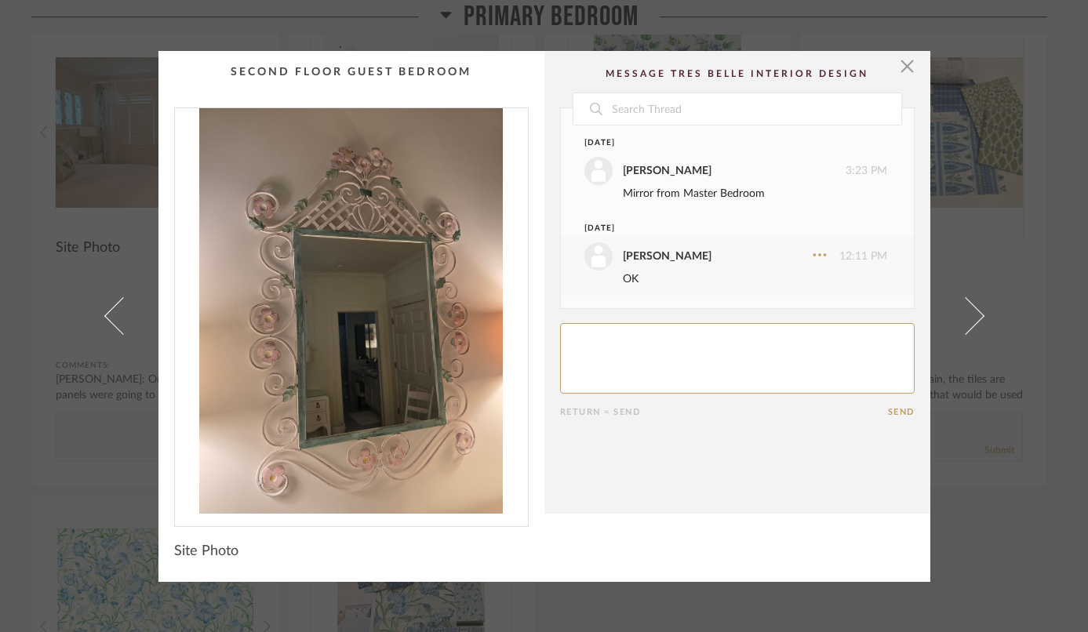
click at [974, 318] on span at bounding box center [965, 316] width 38 height 38
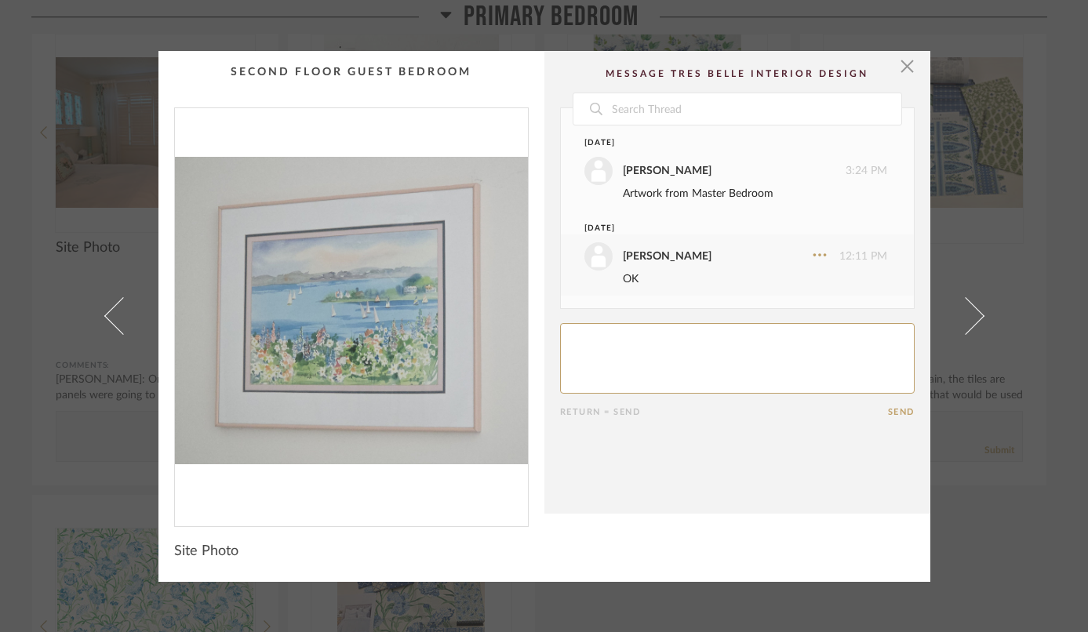
click at [974, 318] on span at bounding box center [965, 316] width 38 height 38
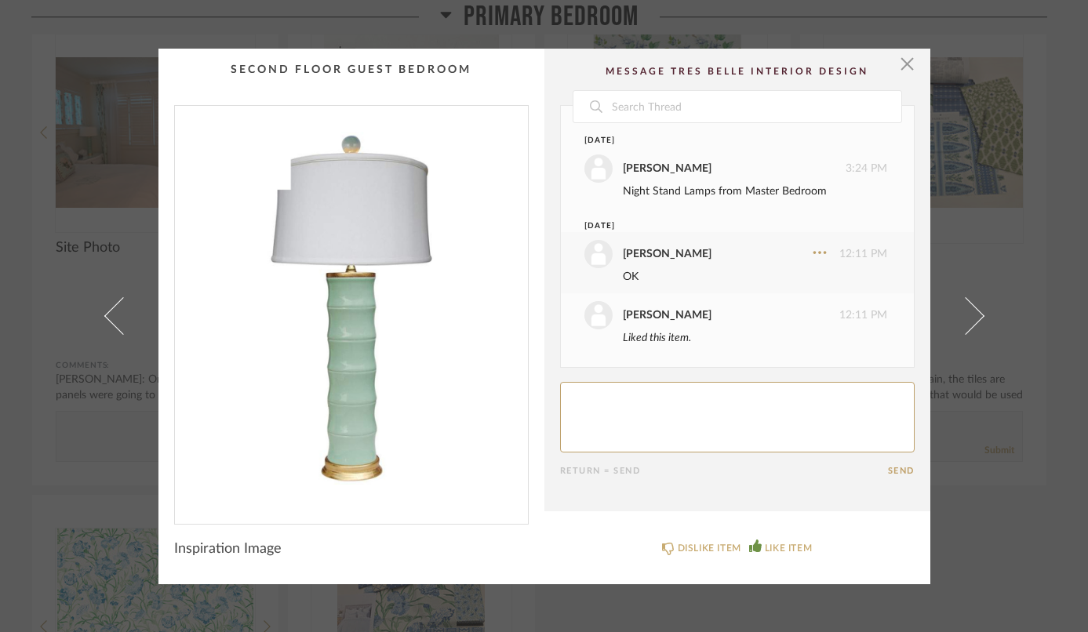
click at [974, 318] on span at bounding box center [965, 316] width 38 height 38
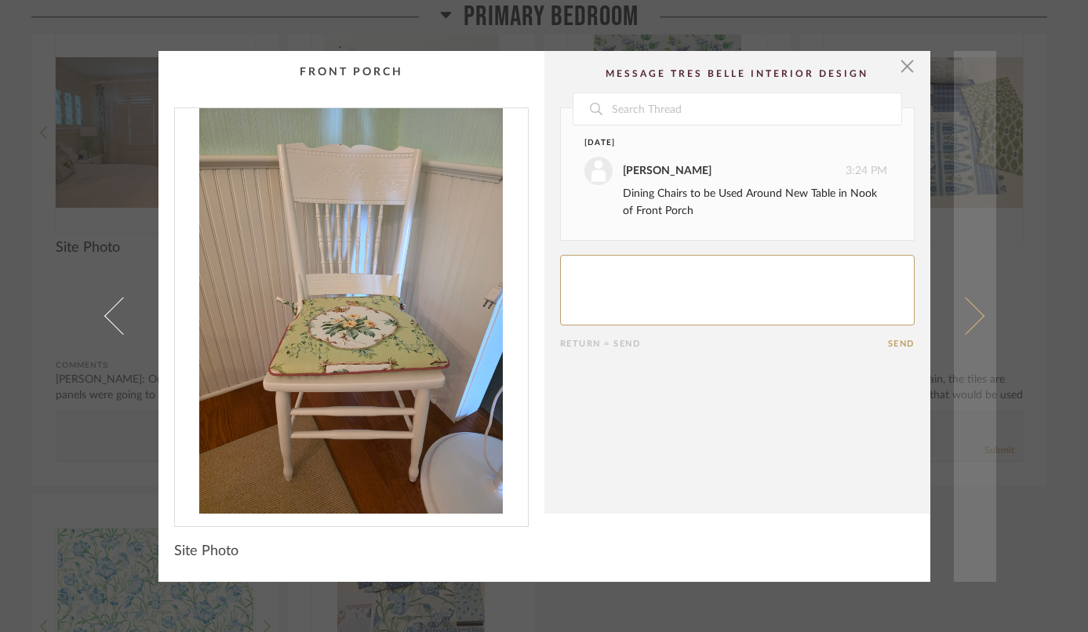
click at [975, 320] on link at bounding box center [975, 316] width 42 height 531
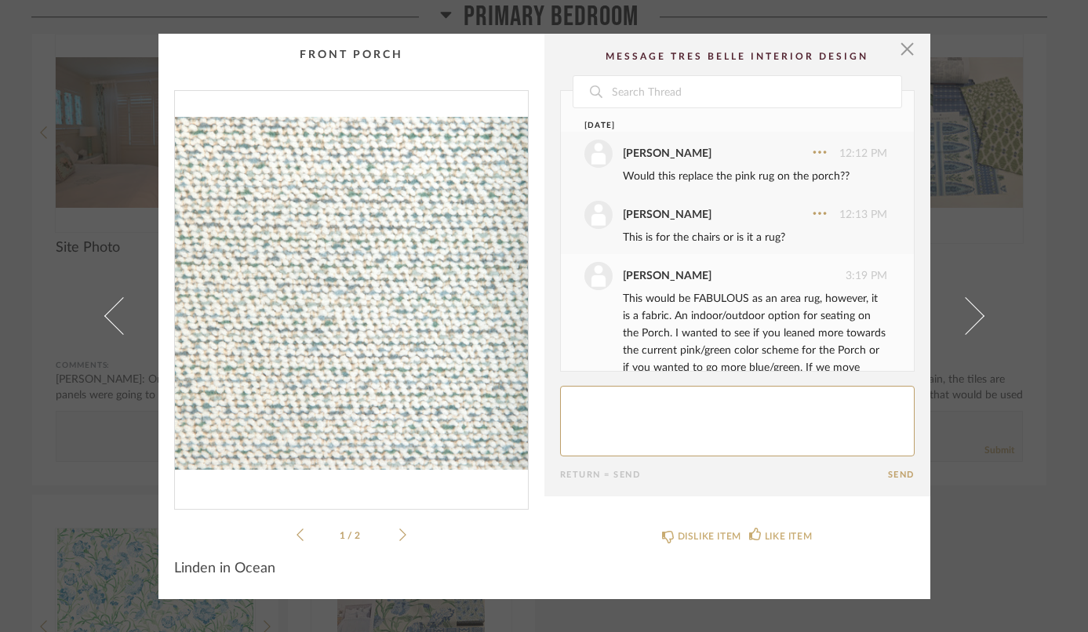
scroll to position [78, 0]
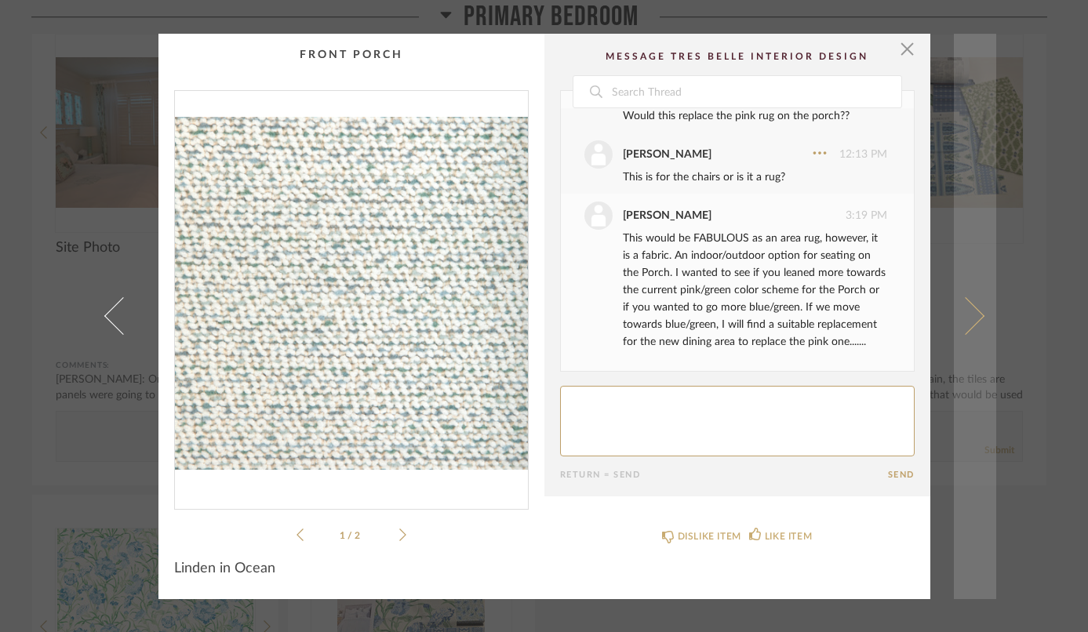
click at [975, 325] on link at bounding box center [975, 317] width 42 height 566
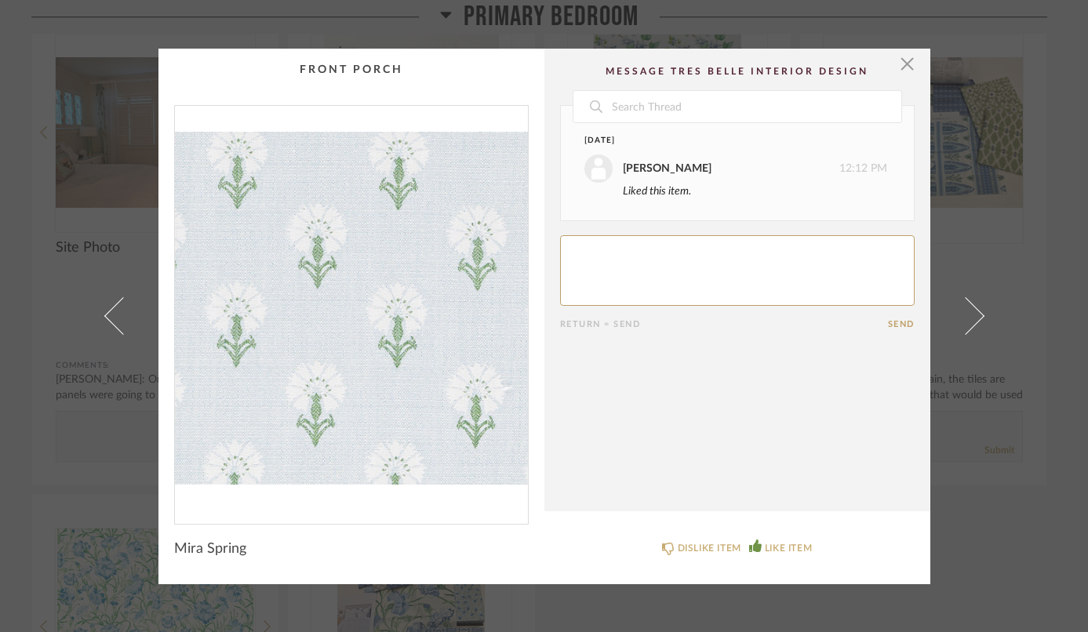
click at [975, 325] on link at bounding box center [975, 317] width 42 height 536
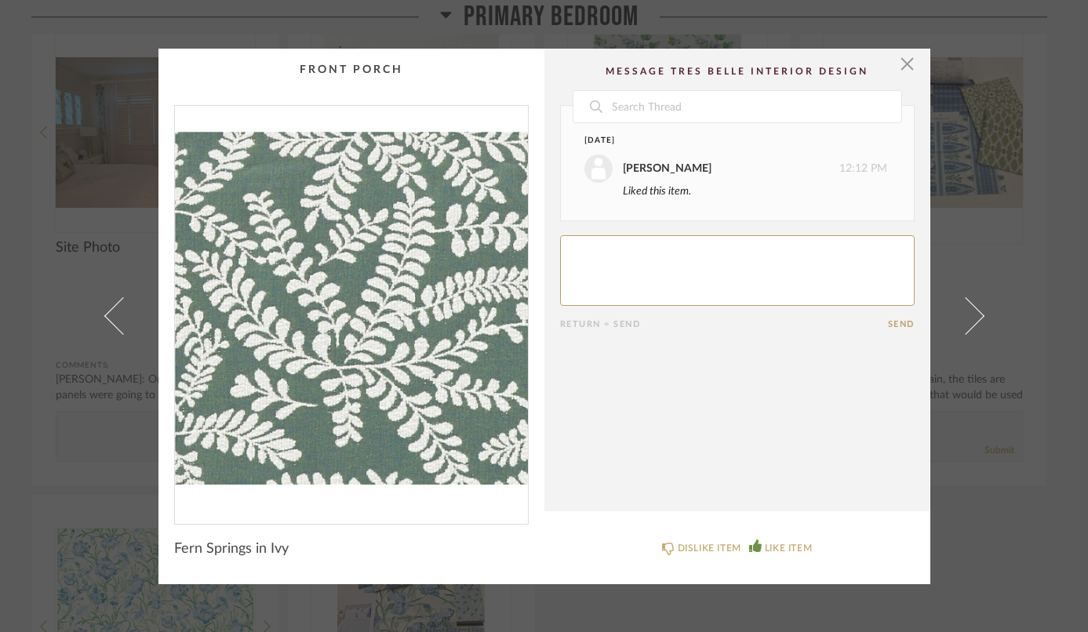
click at [975, 325] on link at bounding box center [975, 317] width 42 height 536
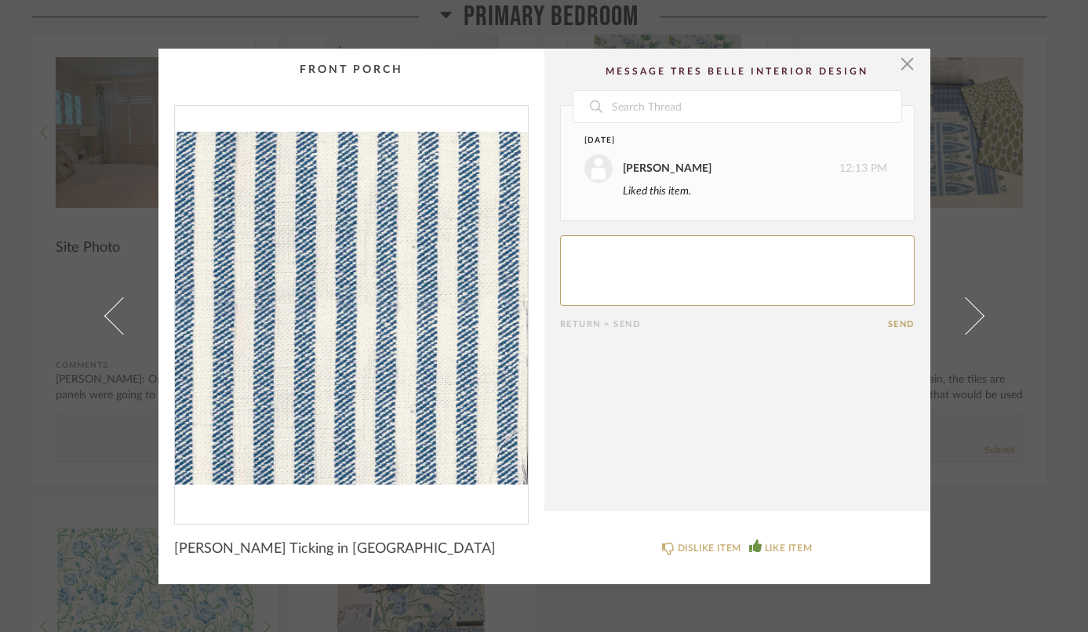
click at [975, 325] on link at bounding box center [975, 317] width 42 height 536
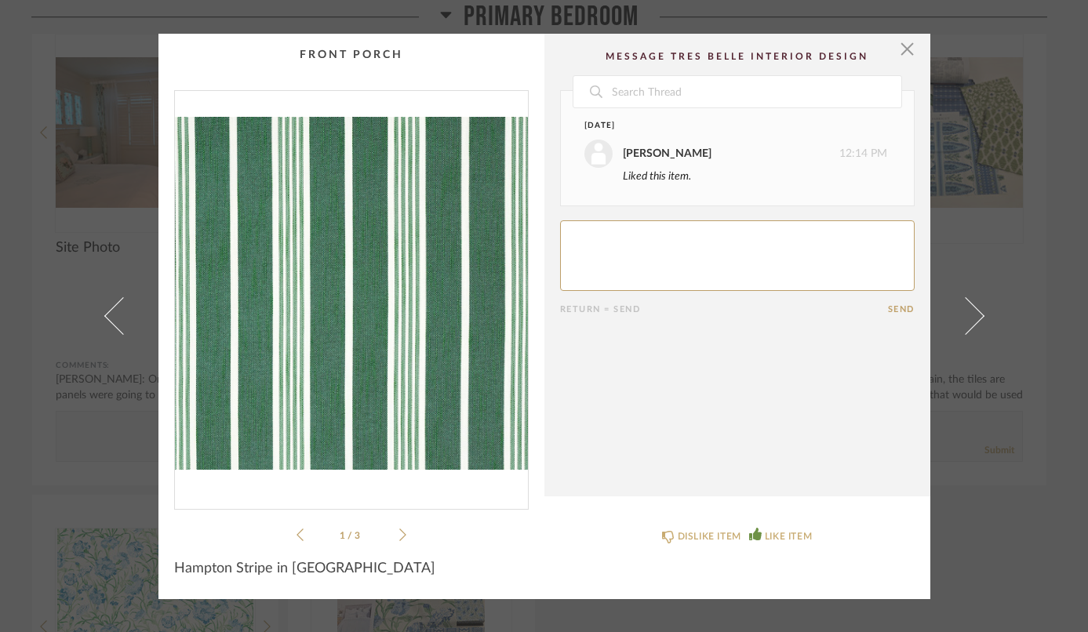
click at [975, 325] on link at bounding box center [975, 317] width 42 height 566
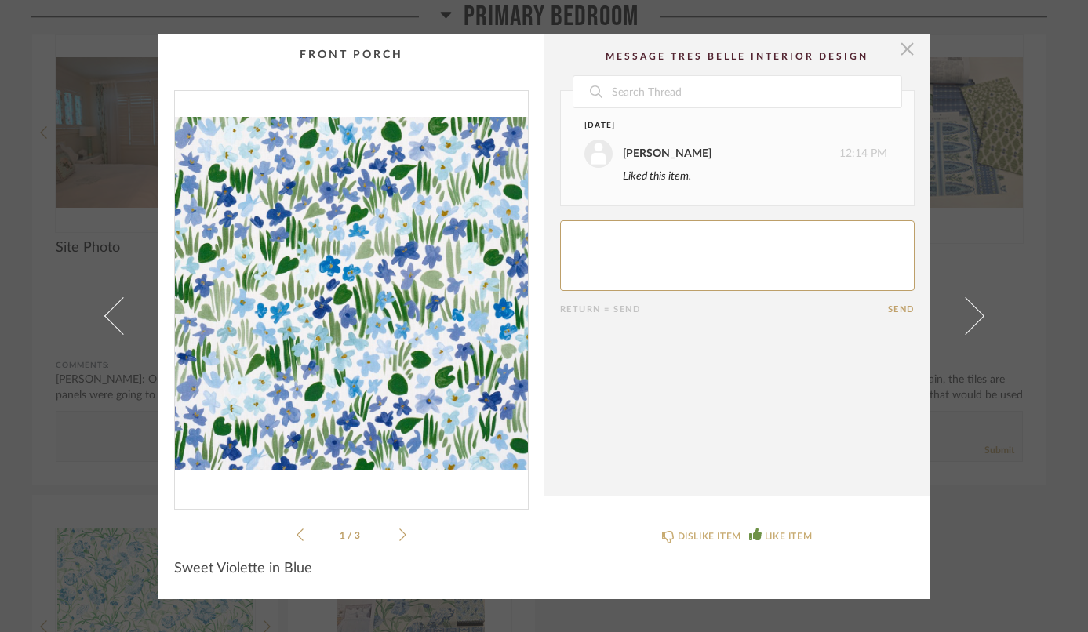
click at [904, 50] on span "button" at bounding box center [907, 49] width 31 height 31
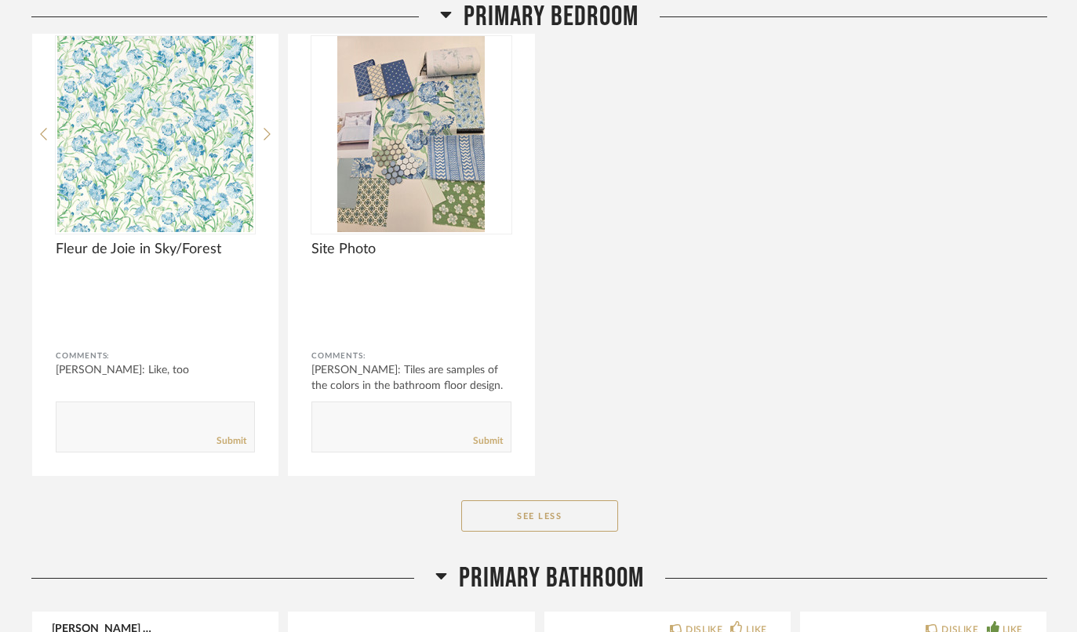
scroll to position [4230, 0]
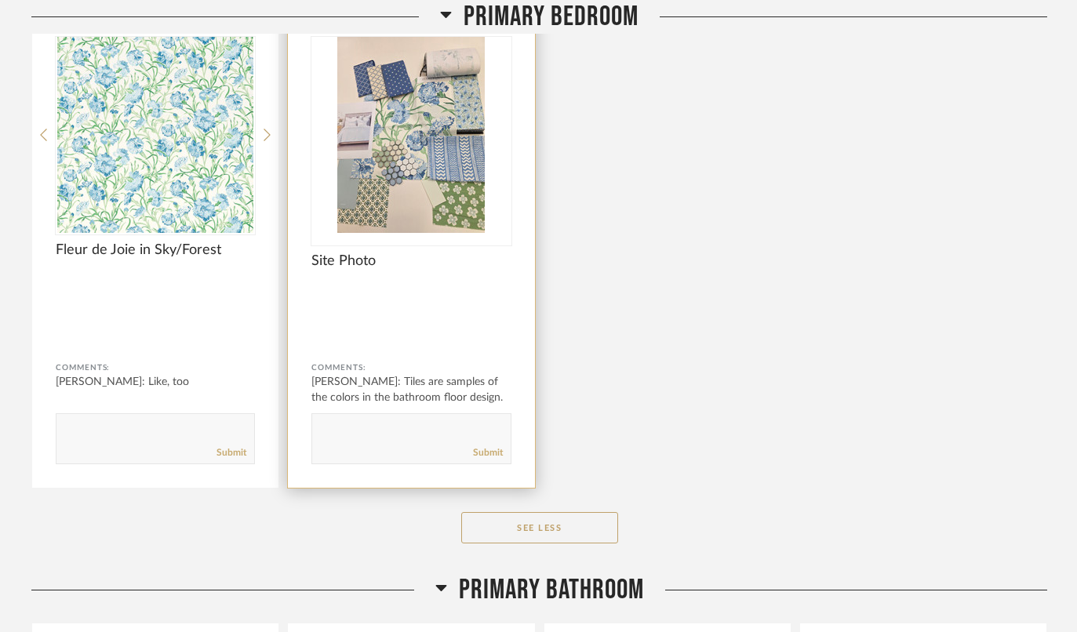
click at [451, 199] on img "0" at bounding box center [411, 135] width 199 height 196
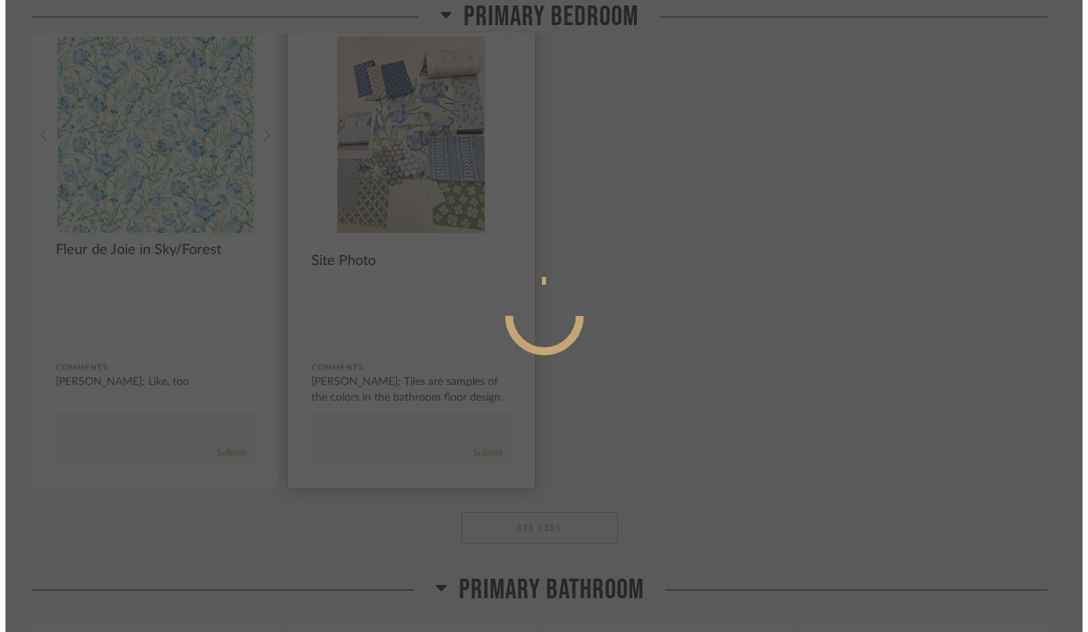
scroll to position [0, 0]
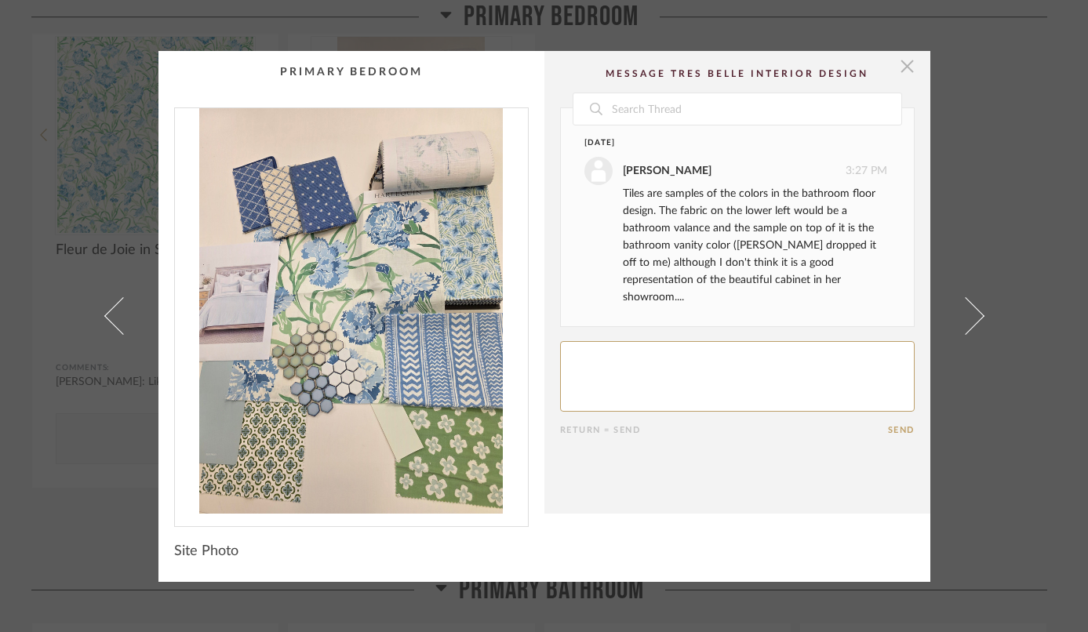
click at [906, 64] on span "button" at bounding box center [907, 66] width 31 height 31
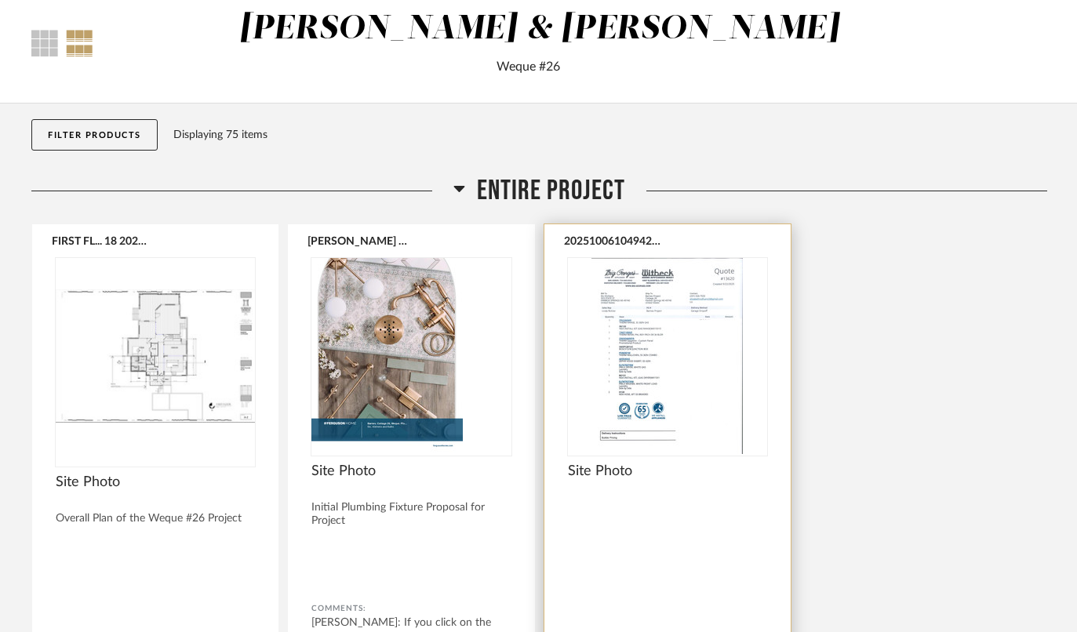
scroll to position [82, 0]
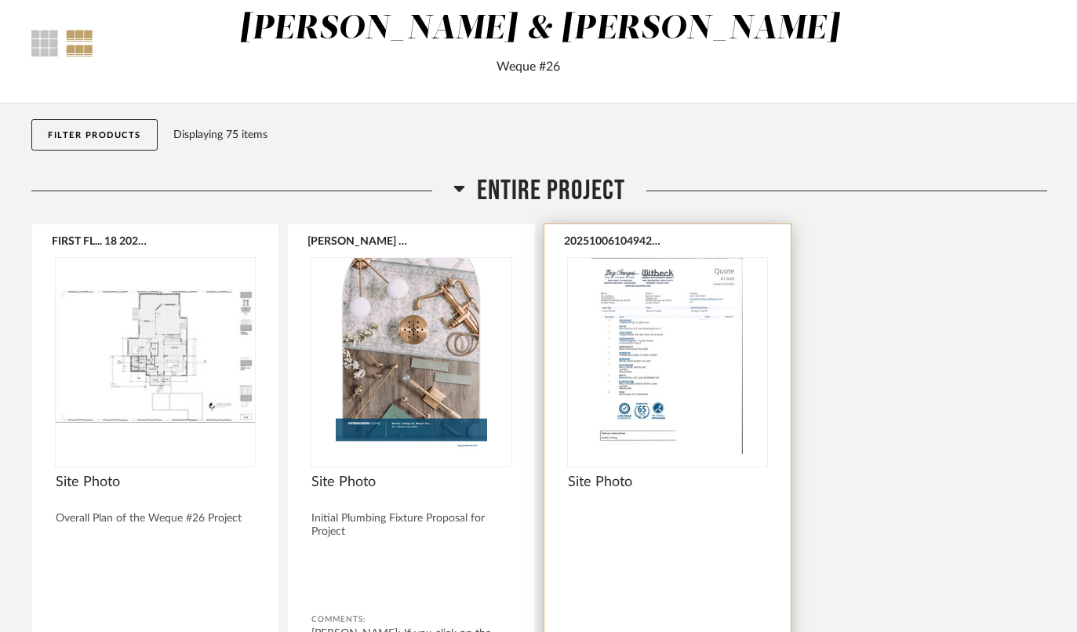
click at [623, 314] on div at bounding box center [667, 362] width 199 height 209
click at [628, 320] on img "0" at bounding box center [667, 356] width 199 height 196
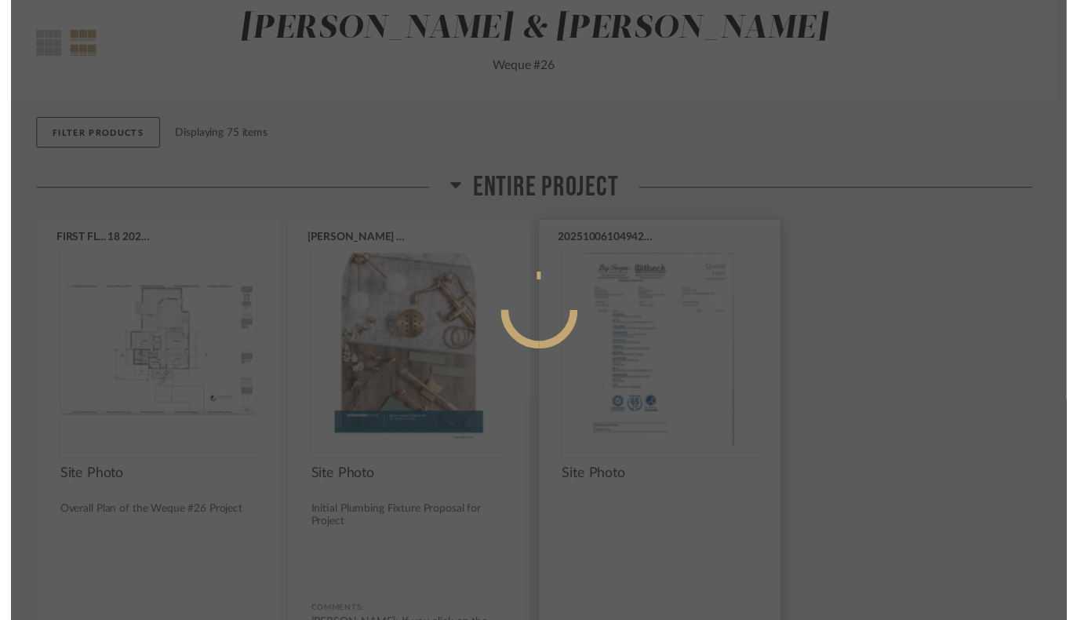
scroll to position [0, 0]
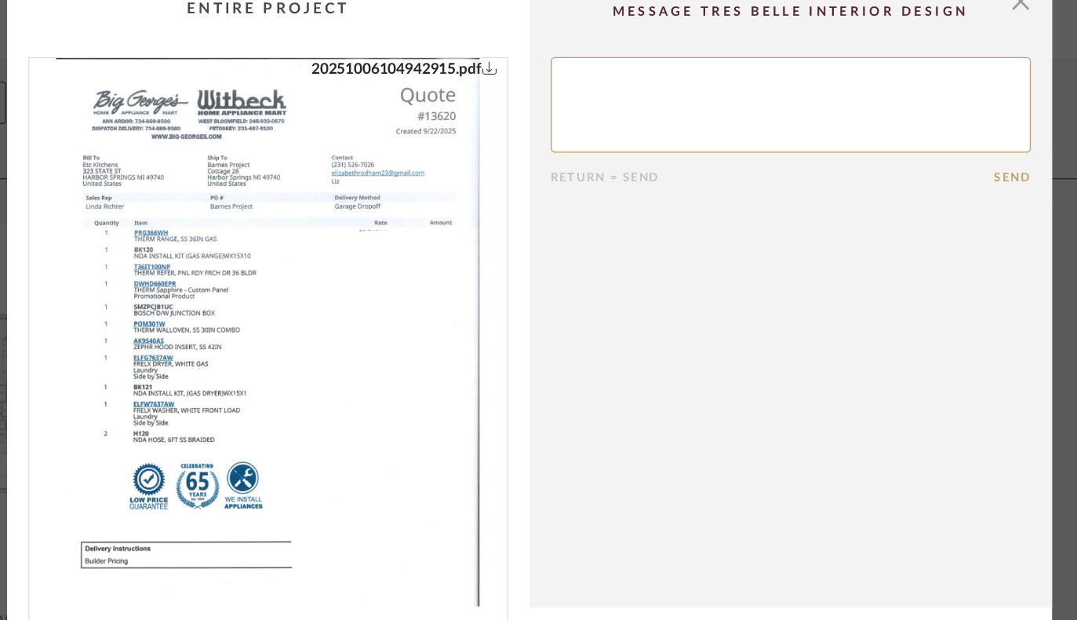
click at [555, 101] on textarea at bounding box center [732, 136] width 355 height 71
type textarea "N"
click at [887, 45] on span "button" at bounding box center [902, 60] width 31 height 31
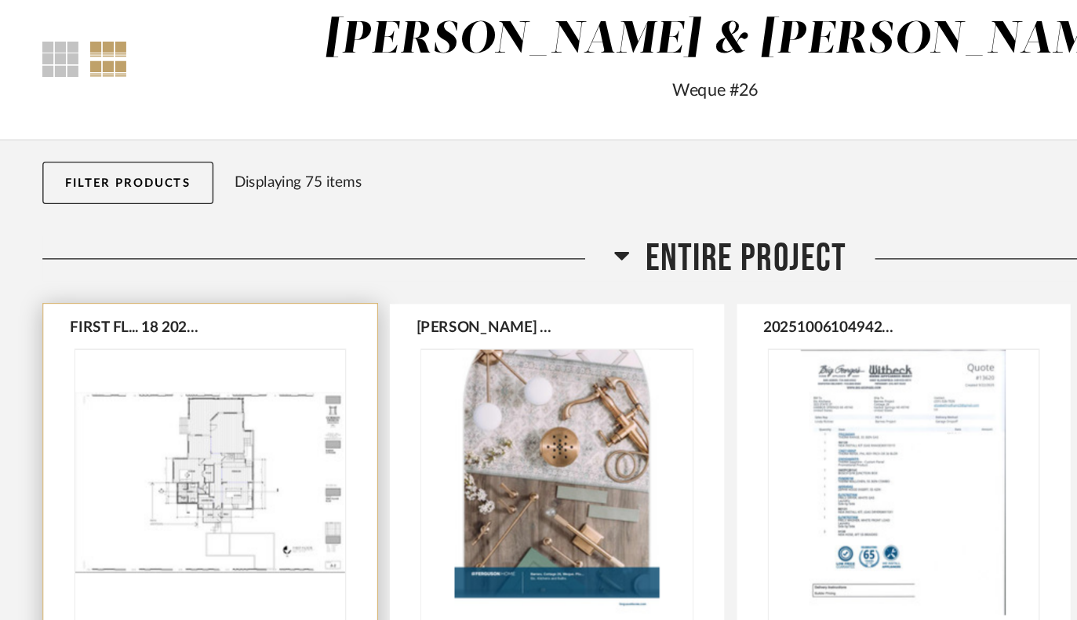
click at [216, 341] on img "0" at bounding box center [155, 439] width 199 height 196
